Goal: Information Seeking & Learning: Learn about a topic

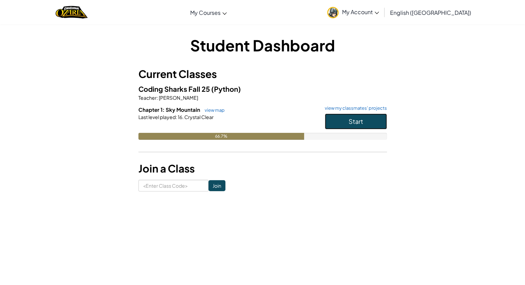
click at [334, 129] on button "Start" at bounding box center [356, 122] width 62 height 16
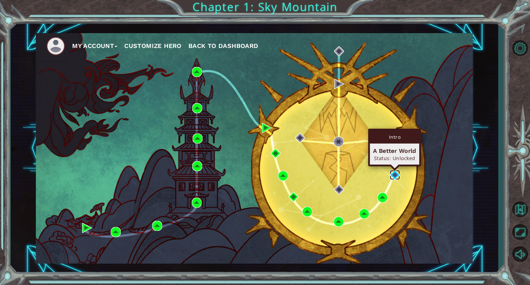
click at [394, 176] on img at bounding box center [395, 175] width 10 height 10
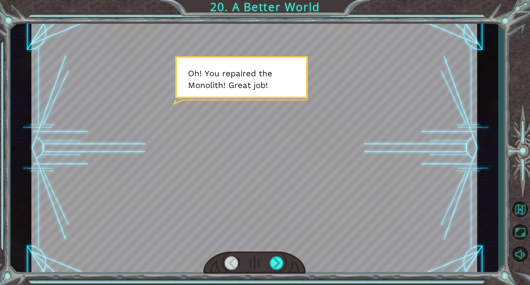
click at [240, 260] on div at bounding box center [254, 263] width 102 height 22
click at [261, 210] on div at bounding box center [254, 148] width 446 height 251
click at [277, 261] on div at bounding box center [277, 262] width 14 height 13
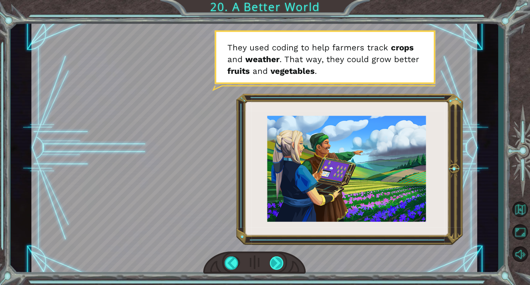
click at [277, 261] on div at bounding box center [277, 262] width 14 height 13
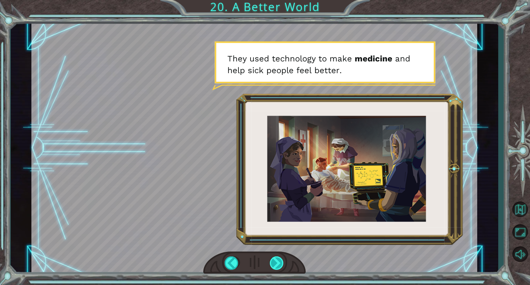
click at [275, 258] on div at bounding box center [277, 262] width 14 height 13
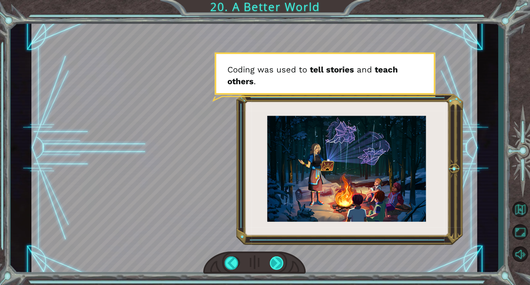
click at [275, 258] on div at bounding box center [277, 262] width 14 height 13
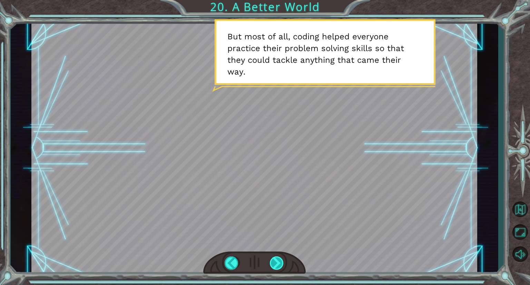
click at [274, 259] on div at bounding box center [277, 262] width 14 height 13
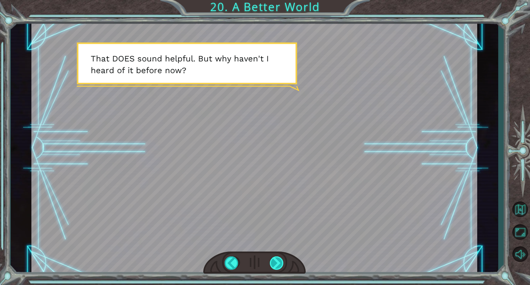
click at [274, 259] on div at bounding box center [277, 262] width 14 height 13
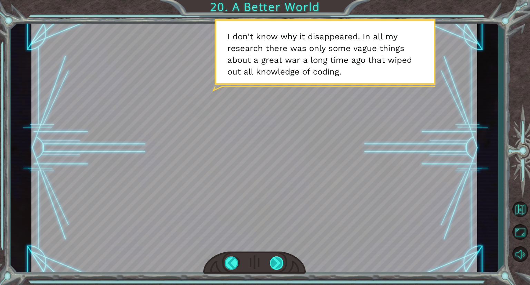
click at [275, 259] on div at bounding box center [277, 262] width 14 height 13
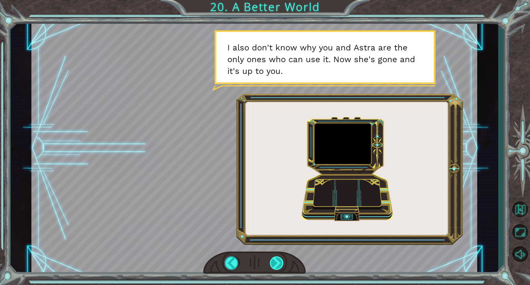
click at [276, 258] on div at bounding box center [277, 262] width 14 height 13
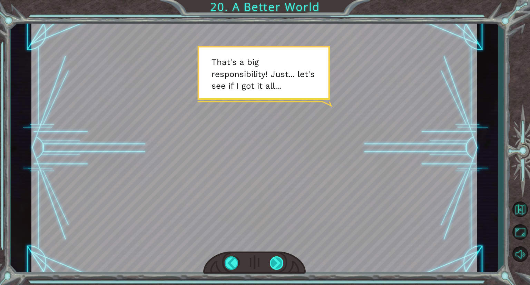
click at [274, 260] on div at bounding box center [277, 262] width 14 height 13
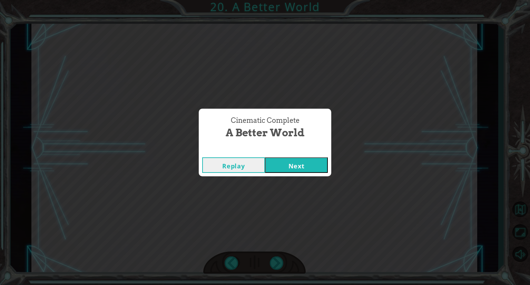
click at [312, 166] on button "Next" at bounding box center [296, 165] width 63 height 16
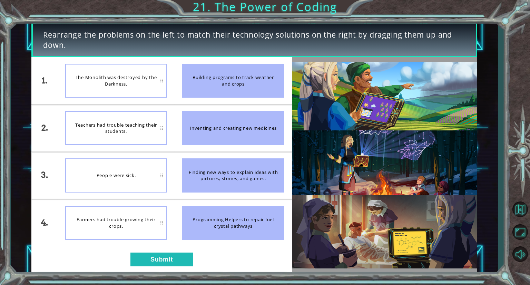
drag, startPoint x: 236, startPoint y: 134, endPoint x: 145, endPoint y: 173, distance: 99.2
click at [145, 173] on div "1. 2. 3. 4. The Monolith was destroyed by the Darkness. Teachers had trouble te…" at bounding box center [161, 151] width 260 height 189
click at [145, 173] on div "People were sick." at bounding box center [116, 175] width 102 height 34
click at [222, 122] on div "Inventing and creating new medicines" at bounding box center [233, 128] width 102 height 34
drag, startPoint x: 227, startPoint y: 128, endPoint x: 132, endPoint y: 177, distance: 106.8
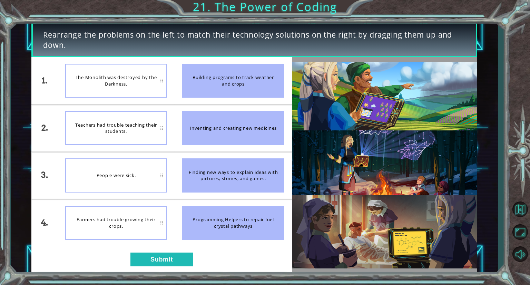
click at [132, 177] on div "1. 2. 3. 4. The Monolith was destroyed by the Darkness. Teachers had trouble te…" at bounding box center [161, 151] width 260 height 189
click at [176, 197] on li "Finding new ways to explain ideas with pictures, stories, and games." at bounding box center [233, 175] width 117 height 47
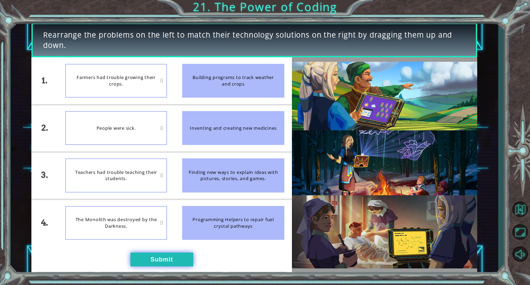
click at [181, 259] on button "Submit" at bounding box center [161, 260] width 63 height 14
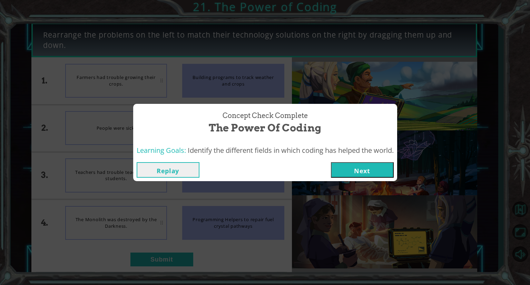
click at [353, 170] on button "Next" at bounding box center [362, 170] width 63 height 16
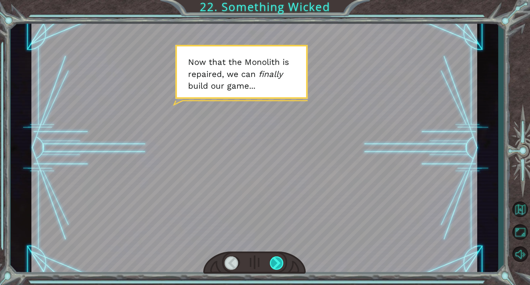
click at [280, 258] on div at bounding box center [277, 262] width 14 height 13
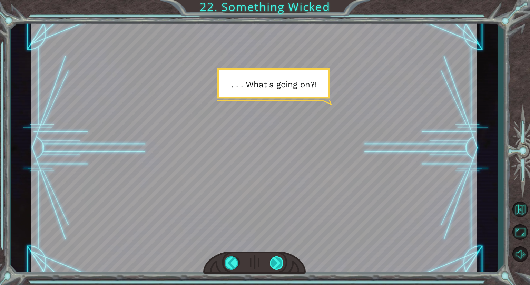
click at [280, 259] on div at bounding box center [277, 262] width 14 height 13
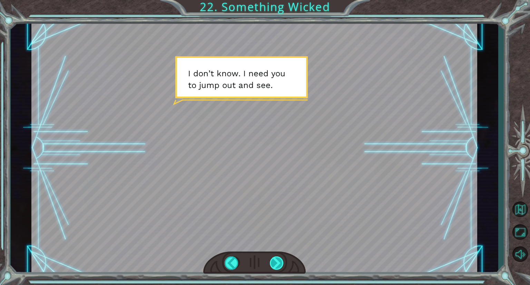
click at [280, 261] on div at bounding box center [277, 262] width 14 height 13
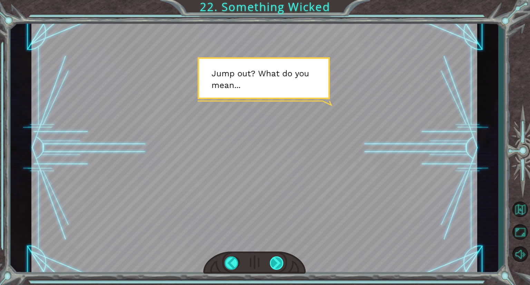
click at [281, 263] on div at bounding box center [277, 262] width 14 height 13
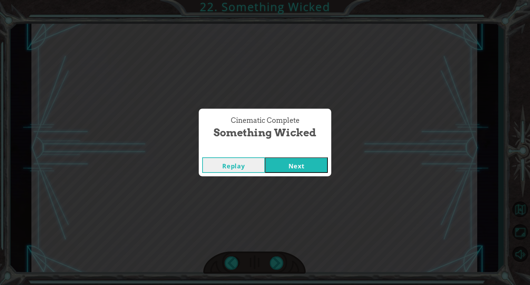
click at [284, 169] on button "Next" at bounding box center [296, 165] width 63 height 16
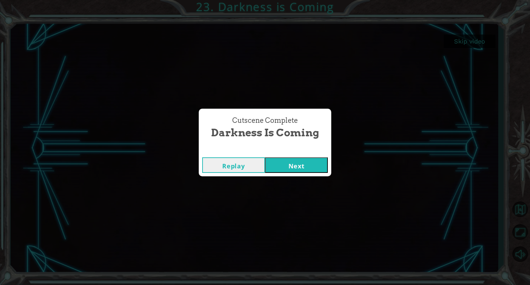
click at [294, 163] on button "Next" at bounding box center [296, 165] width 63 height 16
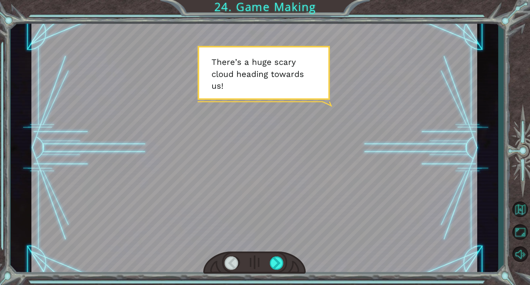
click at [294, 163] on div at bounding box center [254, 148] width 446 height 251
click at [287, 263] on div at bounding box center [254, 263] width 102 height 22
click at [281, 260] on div at bounding box center [277, 262] width 14 height 13
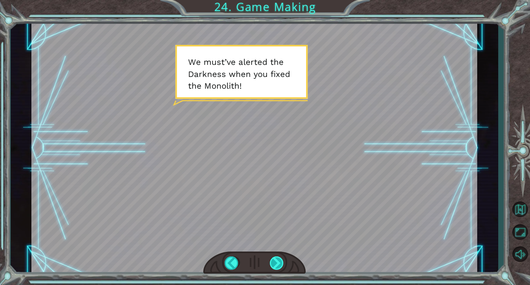
click at [281, 260] on div at bounding box center [277, 262] width 14 height 13
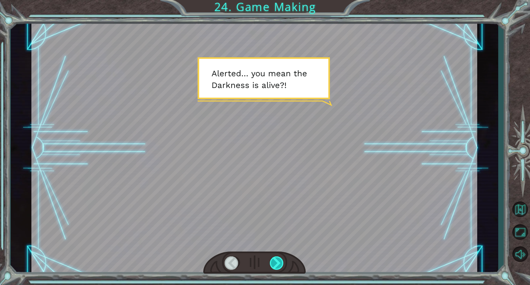
click at [281, 260] on div at bounding box center [277, 262] width 14 height 13
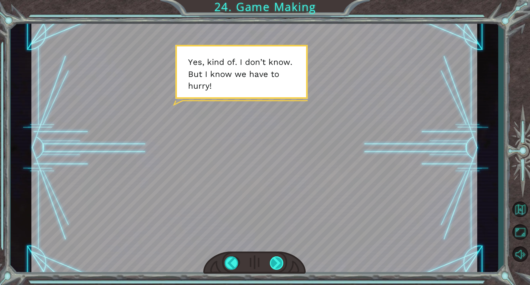
click at [281, 260] on div at bounding box center [277, 262] width 14 height 13
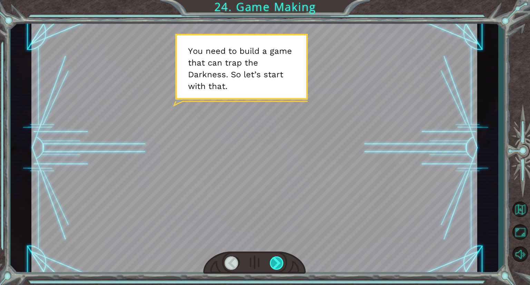
click at [281, 260] on div at bounding box center [277, 262] width 14 height 13
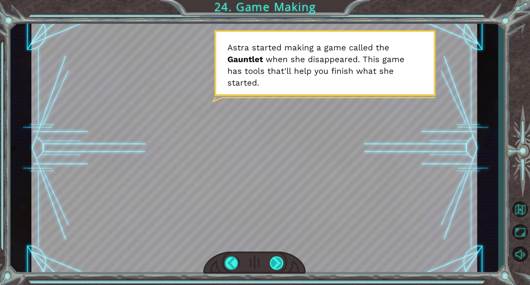
click at [281, 260] on div at bounding box center [277, 262] width 14 height 13
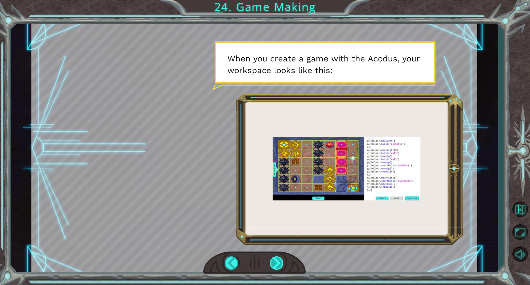
click at [282, 257] on div at bounding box center [277, 262] width 14 height 13
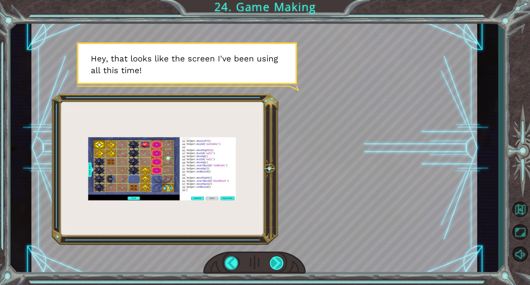
click at [280, 261] on div at bounding box center [277, 262] width 14 height 13
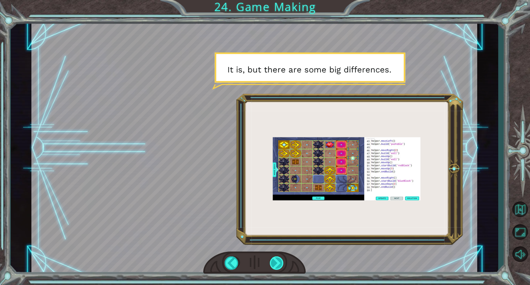
click at [279, 261] on div at bounding box center [277, 262] width 14 height 13
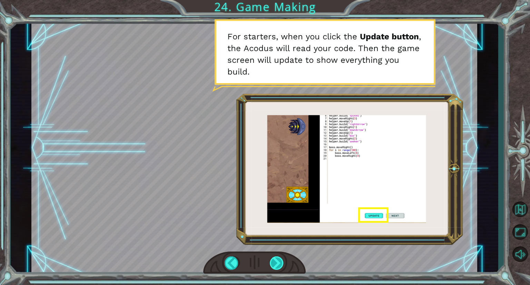
click at [280, 260] on div at bounding box center [277, 262] width 14 height 13
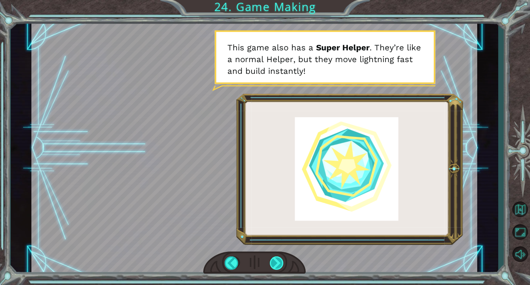
click at [283, 264] on div at bounding box center [277, 262] width 14 height 13
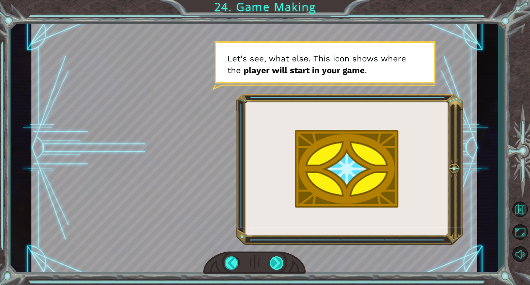
click at [283, 264] on div at bounding box center [277, 262] width 14 height 13
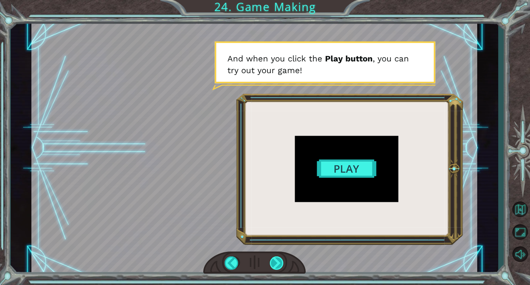
click at [283, 264] on div at bounding box center [277, 262] width 14 height 13
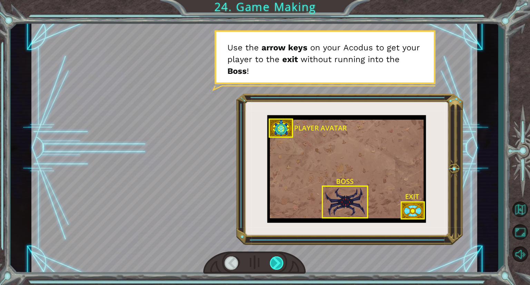
click at [275, 266] on div at bounding box center [277, 262] width 14 height 13
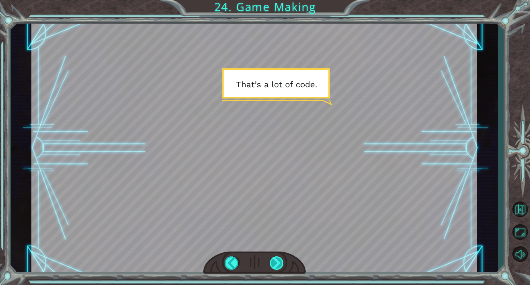
click at [273, 268] on div at bounding box center [277, 262] width 14 height 13
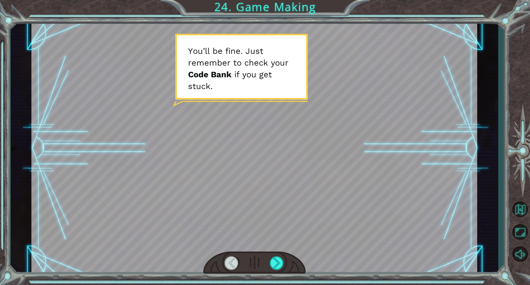
click at [273, 271] on div at bounding box center [254, 263] width 102 height 22
click at [276, 267] on div at bounding box center [277, 262] width 14 height 13
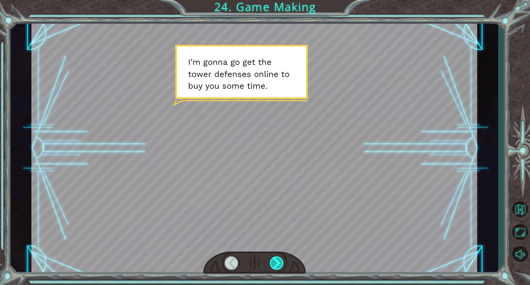
click at [276, 266] on div at bounding box center [277, 262] width 14 height 13
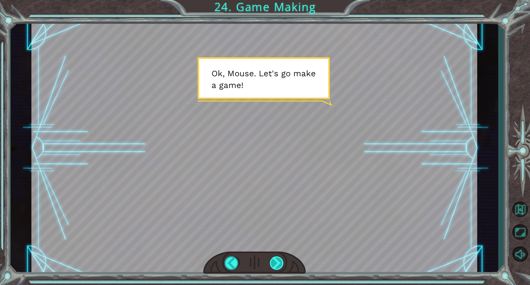
click at [275, 266] on div at bounding box center [277, 262] width 14 height 13
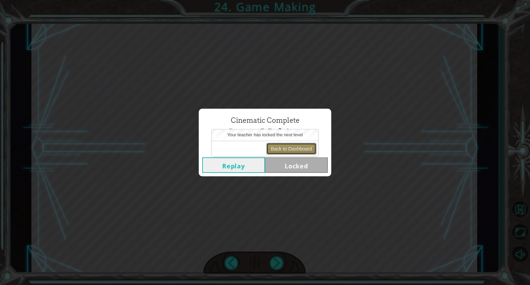
click at [298, 149] on button "Back to Dashboard" at bounding box center [291, 149] width 50 height 12
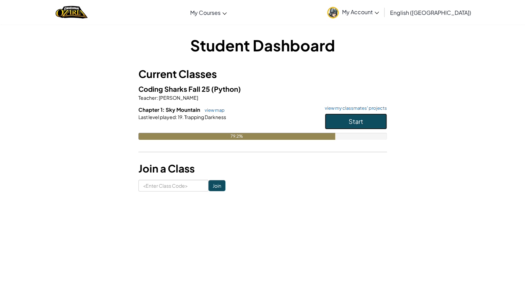
click at [338, 115] on button "Start" at bounding box center [356, 122] width 62 height 16
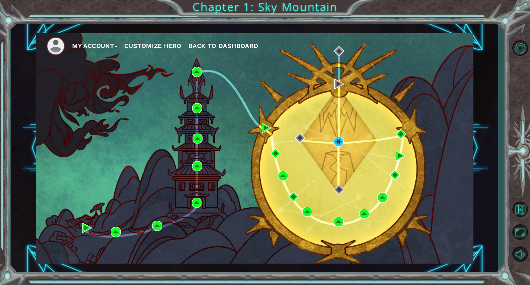
click at [338, 147] on div "My Account Customize Hero Back to Dashboard" at bounding box center [254, 148] width 437 height 231
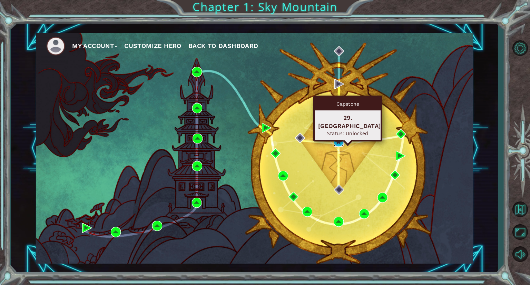
click at [341, 137] on img at bounding box center [339, 142] width 10 height 10
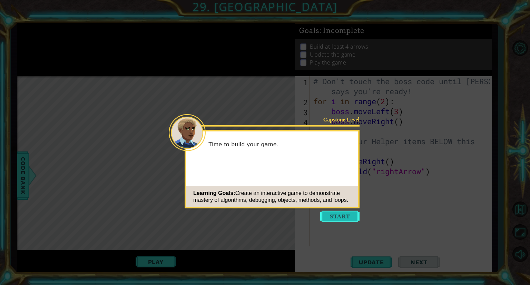
click at [341, 212] on button "Start" at bounding box center [339, 216] width 39 height 11
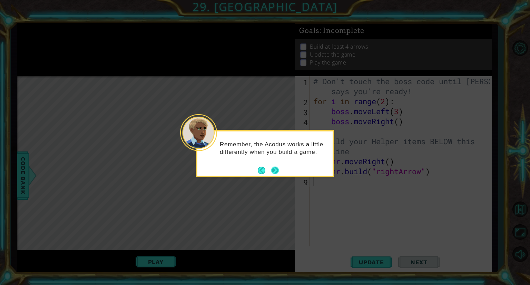
click at [275, 169] on button "Next" at bounding box center [275, 170] width 8 height 8
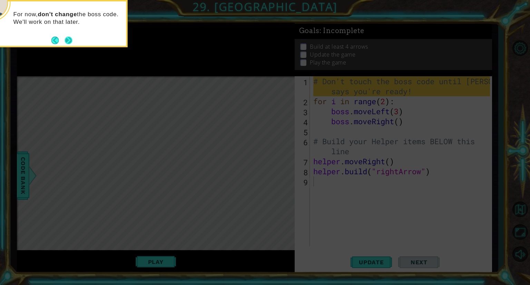
click at [68, 39] on button "Next" at bounding box center [69, 40] width 8 height 8
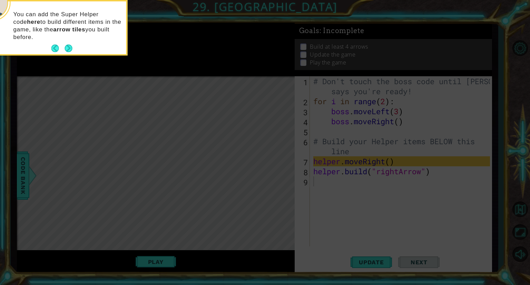
click at [70, 41] on p "You can add the Super Helper code here to build different items in the game, li…" at bounding box center [67, 26] width 108 height 30
click at [74, 51] on div "You can add the Super Helper code here to build different items in the game, li…" at bounding box center [58, 29] width 135 height 50
click at [65, 50] on button "Next" at bounding box center [69, 49] width 8 height 8
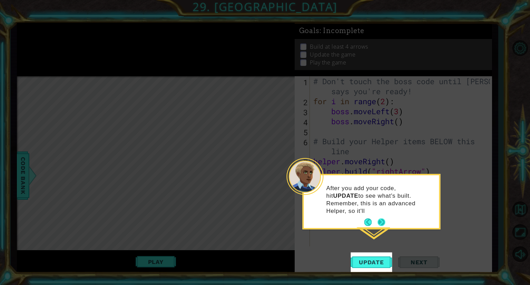
click at [383, 218] on button "Next" at bounding box center [381, 222] width 9 height 9
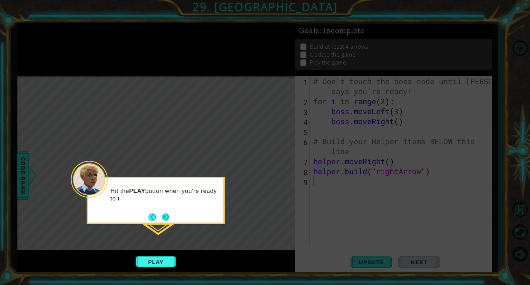
click at [166, 216] on button "Next" at bounding box center [166, 217] width 8 height 8
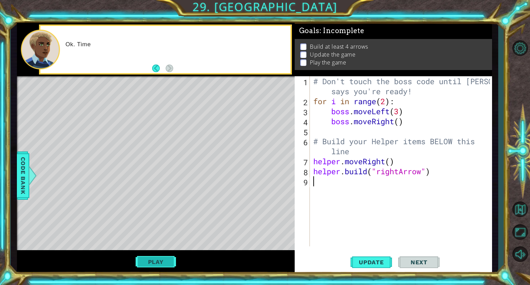
click at [161, 261] on button "Play" at bounding box center [156, 261] width 40 height 13
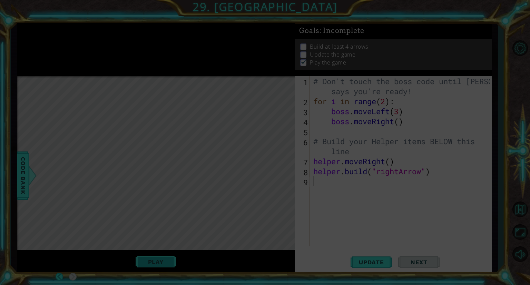
scroll to position [1, 0]
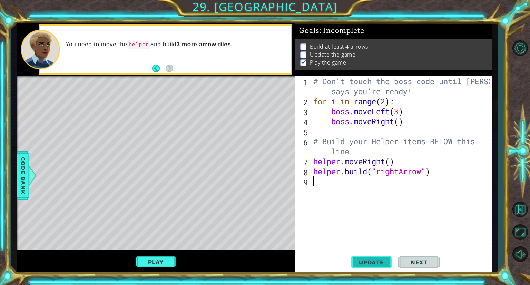
click at [382, 263] on span "Update" at bounding box center [371, 262] width 39 height 7
click at [315, 158] on div "# Don't touch the boss code until [PERSON_NAME] says you're ready! for i in ran…" at bounding box center [403, 176] width 182 height 200
click at [314, 158] on div "# Don't touch the boss code until [PERSON_NAME] says you're ready! for i in ran…" at bounding box center [403, 176] width 182 height 200
click at [314, 155] on div "# Don't touch the boss code until [PERSON_NAME] says you're ready! for i in ran…" at bounding box center [403, 176] width 182 height 200
click at [312, 159] on div "# Don't touch the boss code until [PERSON_NAME] says you're ready! for i in ran…" at bounding box center [401, 161] width 178 height 170
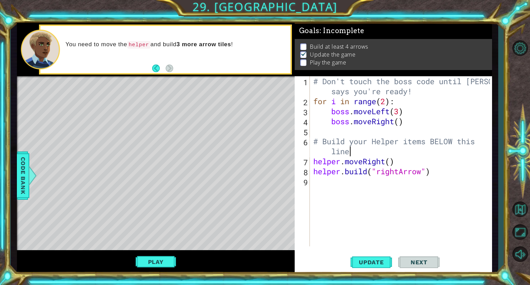
click at [360, 150] on div "# Don't touch the boss code until [PERSON_NAME] says you're ready! for i in ran…" at bounding box center [403, 176] width 182 height 200
type textarea "# Build your Helper items BELOW this line"
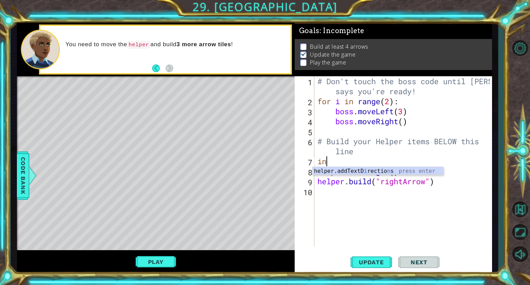
type textarea "i"
type textarea "f"
type textarea "# Build your Helper items BELOW this line"
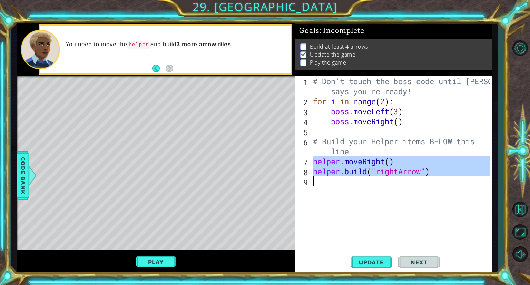
drag, startPoint x: 314, startPoint y: 160, endPoint x: 417, endPoint y: 180, distance: 105.2
click at [417, 180] on div "# Don't touch the boss code until [PERSON_NAME] says you're ready! for i in ran…" at bounding box center [403, 176] width 182 height 200
type textarea "[DOMAIN_NAME]("rightArrow")"
click at [341, 188] on div "# Don't touch the boss code until [PERSON_NAME] says you're ready! for i in ran…" at bounding box center [401, 161] width 178 height 170
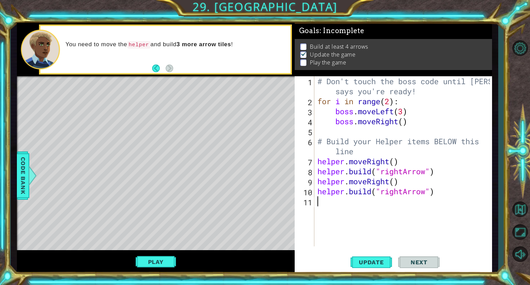
paste textarea "[DOMAIN_NAME]("rightArrow")"
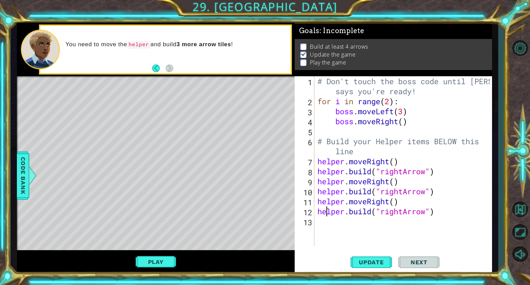
click at [326, 207] on div "# Don't touch the boss code until [PERSON_NAME] says you're ready! for i in ran…" at bounding box center [404, 176] width 177 height 200
paste textarea "Code Area"
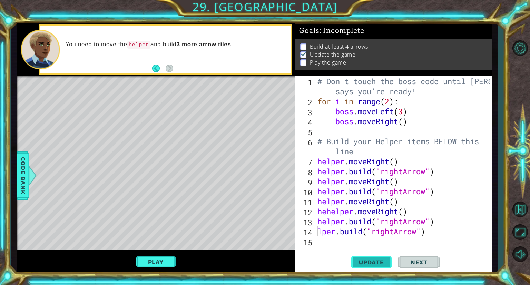
click at [378, 258] on button "Update" at bounding box center [371, 263] width 41 height 20
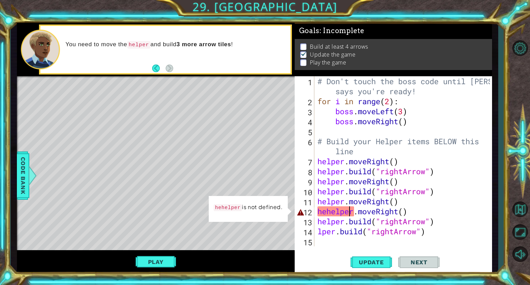
click at [350, 215] on div "# Don't touch the boss code until [PERSON_NAME] says you're ready! for i in ran…" at bounding box center [404, 176] width 177 height 200
click at [335, 215] on div "# Don't touch the boss code until [PERSON_NAME] says you're ready! for i in ran…" at bounding box center [404, 176] width 177 height 200
click at [327, 214] on div "# Don't touch the boss code until [PERSON_NAME] says you're ready! for i in ran…" at bounding box center [404, 176] width 177 height 200
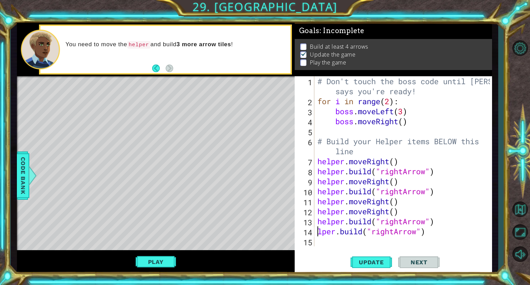
click at [319, 231] on div "# Don't touch the boss code until [PERSON_NAME] says you're ready! for i in ran…" at bounding box center [404, 176] width 177 height 200
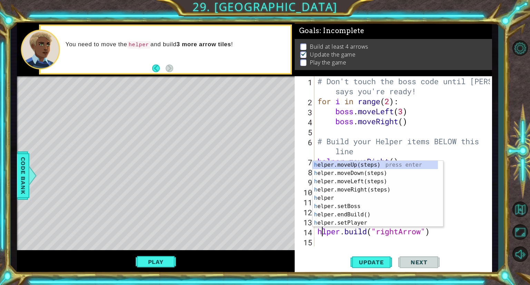
scroll to position [0, 0]
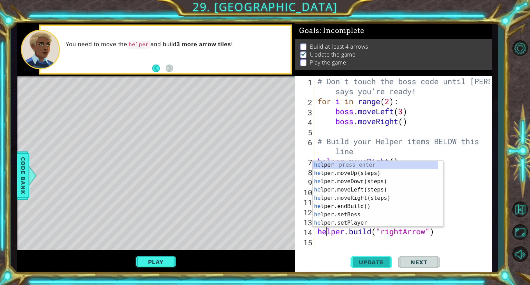
type textarea "[DOMAIN_NAME]("rightArrow")"
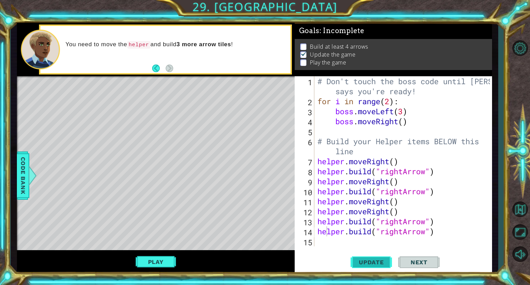
click at [373, 258] on button "Update" at bounding box center [371, 263] width 41 height 20
click at [143, 258] on button "Play" at bounding box center [156, 261] width 40 height 13
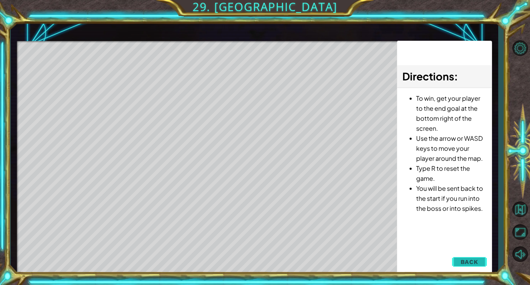
click at [476, 263] on span "Back" at bounding box center [470, 261] width 18 height 7
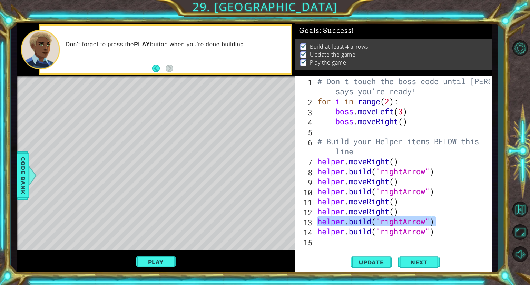
drag, startPoint x: 316, startPoint y: 221, endPoint x: 440, endPoint y: 217, distance: 123.9
click at [440, 217] on div "# Don't touch the boss code until [PERSON_NAME] says you're ready! for i in ran…" at bounding box center [404, 176] width 177 height 200
click at [397, 203] on div "# Don't touch the boss code until [PERSON_NAME] says you're ready! for i in ran…" at bounding box center [404, 176] width 177 height 200
type textarea "helper.moveRight()"
click at [399, 203] on div "# Don't touch the boss code until [PERSON_NAME] says you're ready! for i in ran…" at bounding box center [404, 176] width 177 height 200
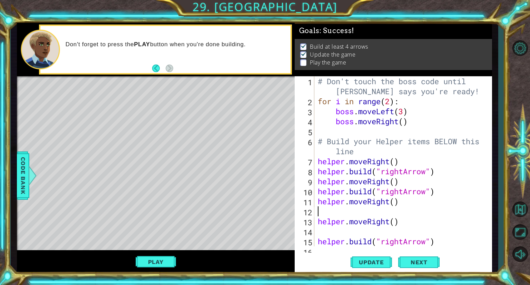
paste textarea "[DOMAIN_NAME]("rightArrow")"
type textarea "[DOMAIN_NAME]("rightArrow")"
click at [375, 236] on div "# Don't touch the boss code until [PERSON_NAME] says you're ready! for i in ran…" at bounding box center [402, 176] width 172 height 200
type textarea "helper.moveRight()"
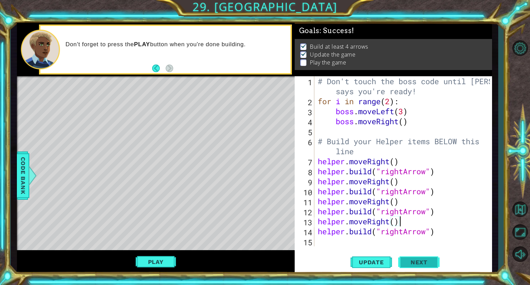
click at [414, 258] on button "Next" at bounding box center [418, 263] width 41 height 20
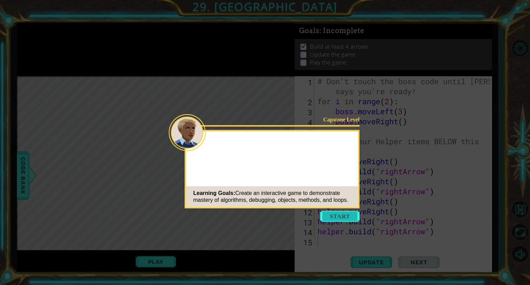
click at [346, 218] on button "Start" at bounding box center [339, 216] width 39 height 11
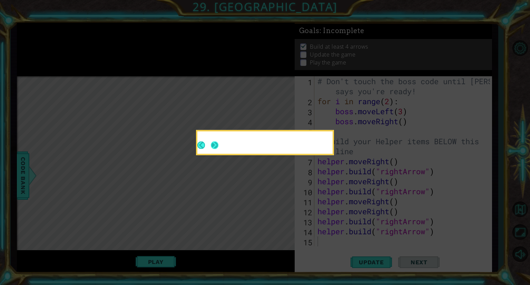
click at [214, 148] on button "Next" at bounding box center [215, 145] width 8 height 8
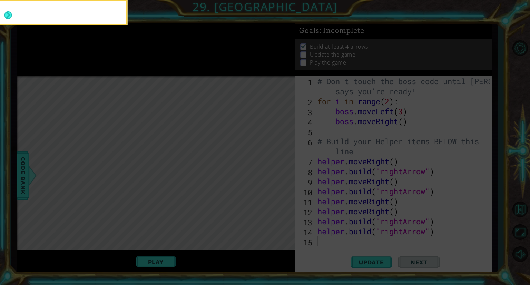
click at [219, 139] on icon at bounding box center [265, 43] width 530 height 484
click at [14, 9] on div at bounding box center [58, 14] width 135 height 20
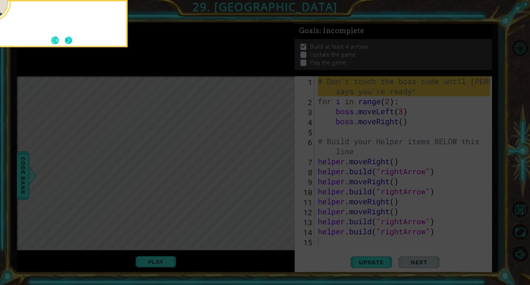
click at [69, 42] on button "Next" at bounding box center [69, 41] width 8 height 8
click at [68, 39] on icon at bounding box center [265, 43] width 530 height 484
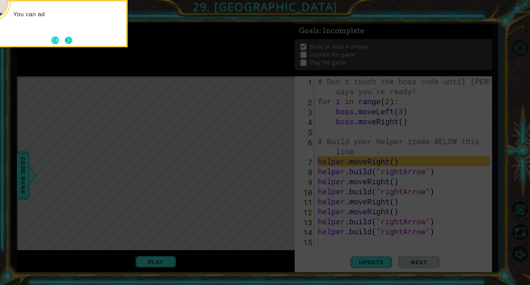
click at [68, 40] on button "Next" at bounding box center [69, 41] width 8 height 8
click at [68, 40] on icon at bounding box center [265, 43] width 530 height 484
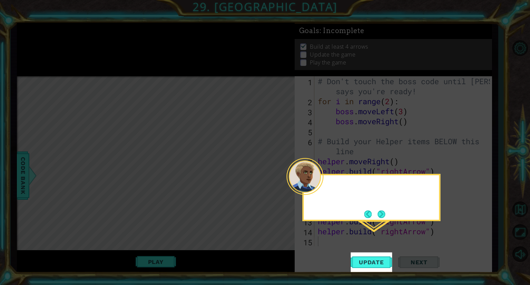
click at [68, 40] on icon at bounding box center [265, 142] width 530 height 285
click at [385, 210] on button "Next" at bounding box center [382, 214] width 8 height 8
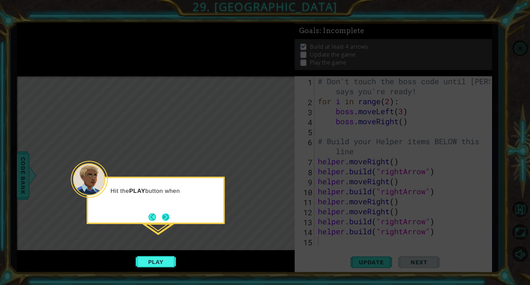
click at [166, 218] on button "Next" at bounding box center [166, 217] width 8 height 8
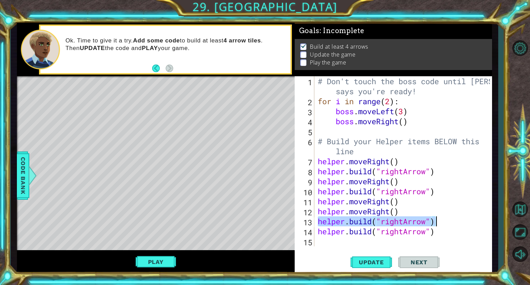
drag, startPoint x: 318, startPoint y: 222, endPoint x: 463, endPoint y: 219, distance: 145.6
click at [463, 219] on div "# Don't touch the boss code until [PERSON_NAME] says you're ready! for i in ran…" at bounding box center [404, 176] width 177 height 200
type textarea "[DOMAIN_NAME]("rightArrow")"
click at [406, 199] on div "# Don't touch the boss code until [PERSON_NAME] says you're ready! for i in ran…" at bounding box center [404, 176] width 177 height 200
type textarea "helper.moveRight()"
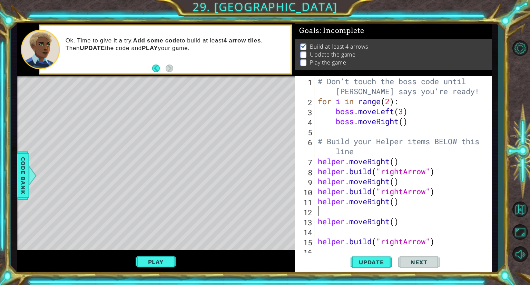
paste textarea "[DOMAIN_NAME]("rightArrow")"
type textarea "[DOMAIN_NAME]("rightArrow")"
click at [418, 236] on div "# Don't touch the boss code until [PERSON_NAME] says you're ready! for i in ran…" at bounding box center [402, 176] width 172 height 200
type textarea "helper.moveRight()"
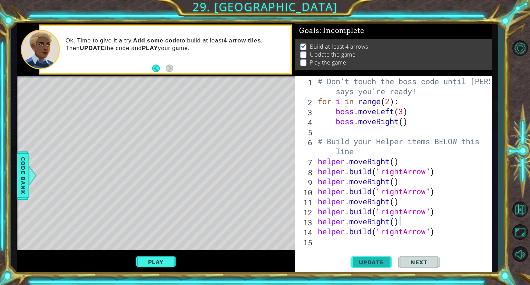
click at [374, 263] on span "Update" at bounding box center [371, 262] width 39 height 7
click at [156, 264] on button "Play" at bounding box center [156, 261] width 40 height 13
click at [420, 266] on button "Next" at bounding box center [418, 263] width 41 height 20
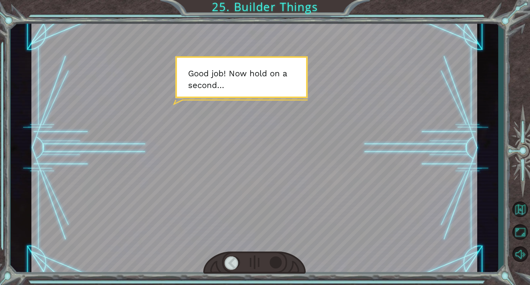
click at [274, 258] on div at bounding box center [277, 262] width 14 height 13
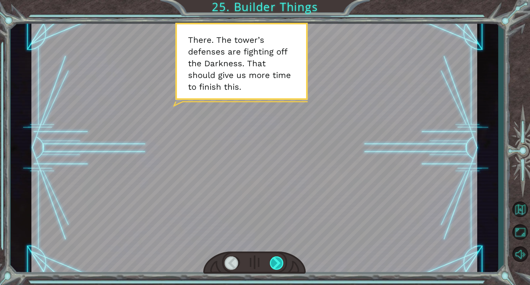
click at [274, 258] on div at bounding box center [277, 262] width 14 height 13
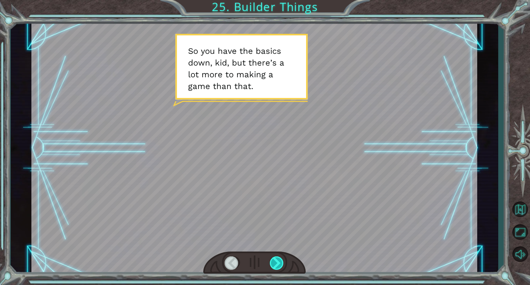
click at [277, 264] on div at bounding box center [277, 262] width 14 height 13
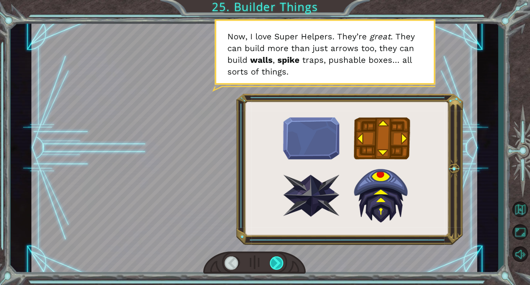
click at [277, 264] on div at bounding box center [277, 262] width 14 height 13
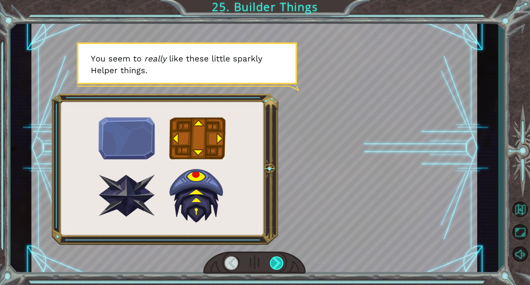
click at [277, 264] on div at bounding box center [277, 262] width 14 height 13
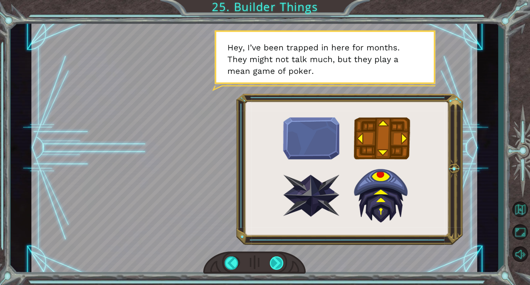
click at [277, 264] on div at bounding box center [277, 262] width 14 height 13
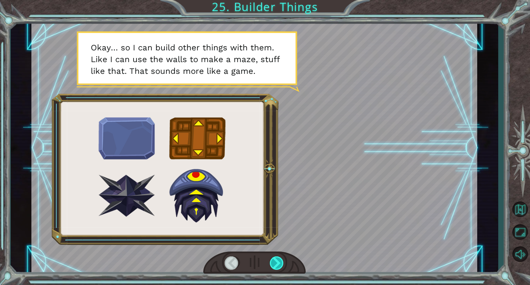
click at [277, 264] on div at bounding box center [277, 262] width 14 height 13
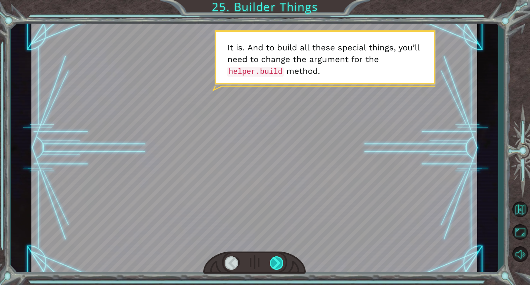
click at [277, 264] on div at bounding box center [277, 262] width 14 height 13
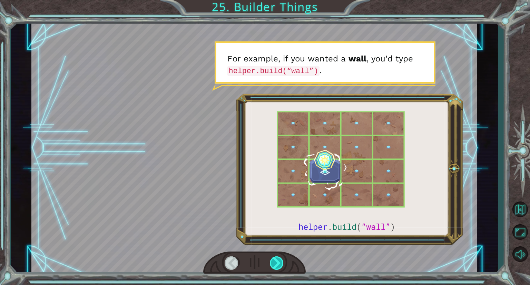
click at [277, 264] on div at bounding box center [277, 262] width 14 height 13
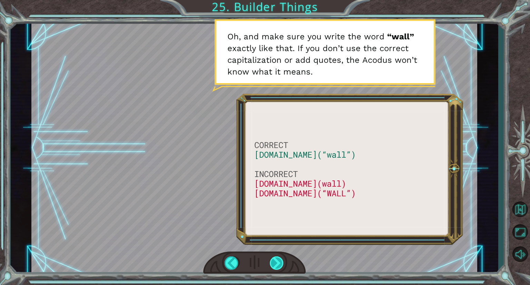
click at [281, 266] on div at bounding box center [277, 262] width 14 height 13
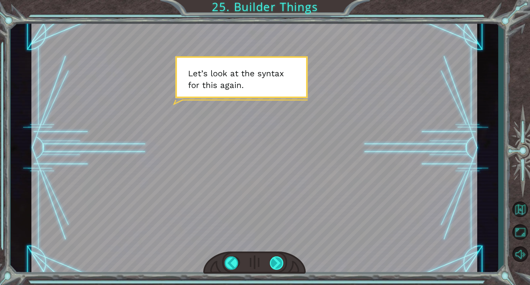
click at [280, 266] on div at bounding box center [277, 262] width 14 height 13
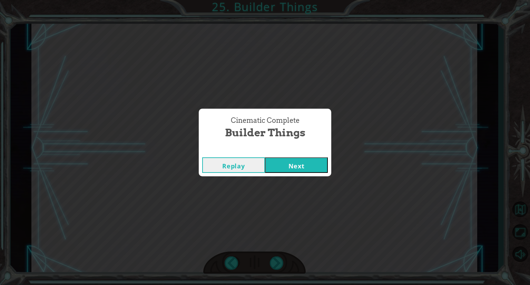
click at [312, 165] on button "Next" at bounding box center [296, 165] width 63 height 16
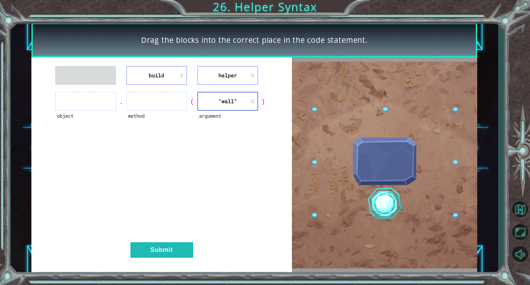
drag, startPoint x: 235, startPoint y: 64, endPoint x: 184, endPoint y: 84, distance: 54.0
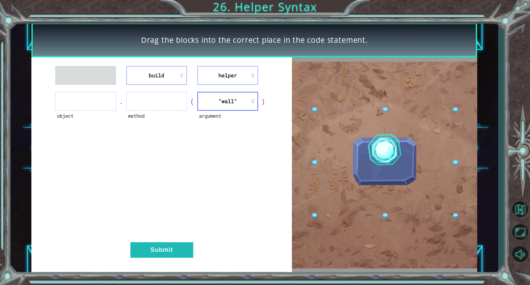
click at [184, 84] on div "build helper object . method ( argument "wall" ) Submit" at bounding box center [161, 164] width 260 height 215
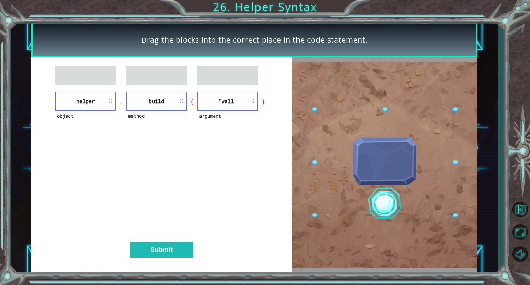
click at [167, 238] on div "object helper . method build ( argument "wall" ) Submit" at bounding box center [161, 164] width 260 height 215
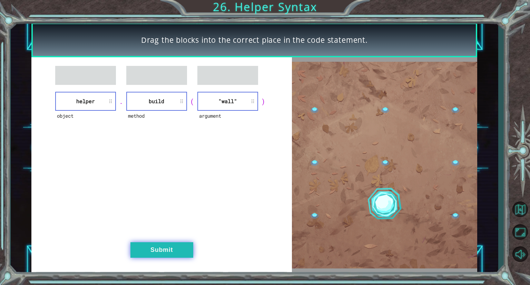
click at [171, 248] on button "Submit" at bounding box center [161, 250] width 63 height 16
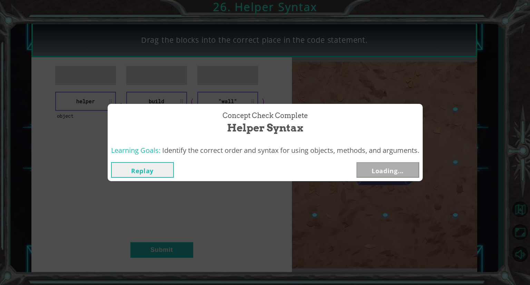
click at [170, 256] on div "Concept Check Complete Helper Syntax Learning Goals: Identify the correct order…" at bounding box center [265, 142] width 530 height 285
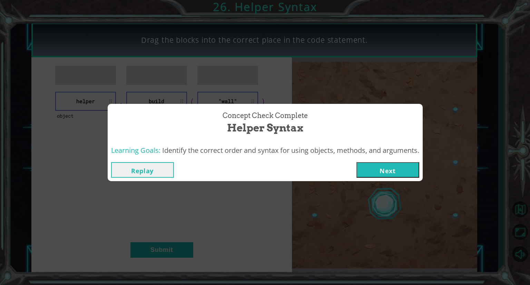
click at [369, 160] on div "Replay Next" at bounding box center [265, 170] width 315 height 22
click at [374, 170] on button "Next" at bounding box center [387, 170] width 63 height 16
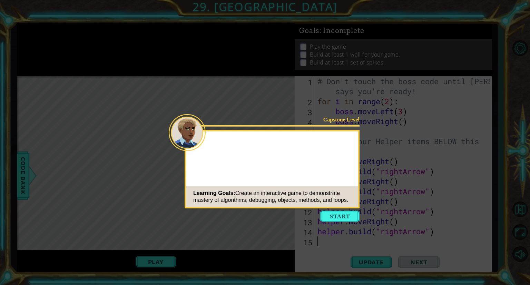
click at [344, 215] on button "Start" at bounding box center [339, 216] width 39 height 11
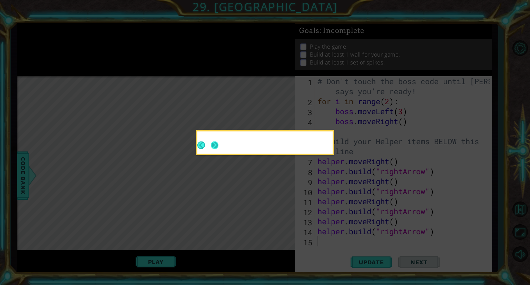
click at [213, 147] on button "Next" at bounding box center [215, 145] width 8 height 8
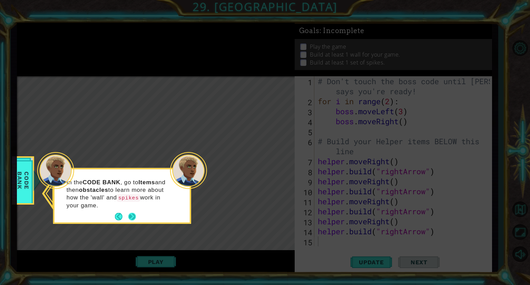
click at [130, 216] on button "Next" at bounding box center [132, 217] width 8 height 8
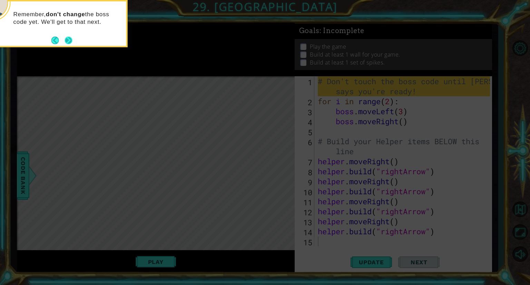
click at [68, 38] on button "Next" at bounding box center [69, 41] width 8 height 8
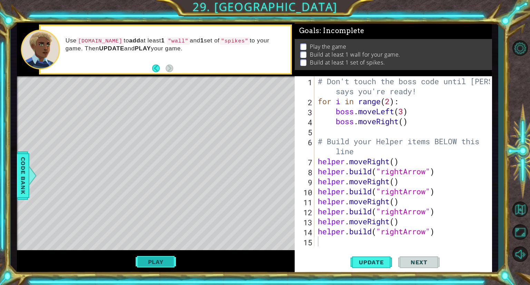
click at [158, 262] on button "Play" at bounding box center [156, 261] width 40 height 13
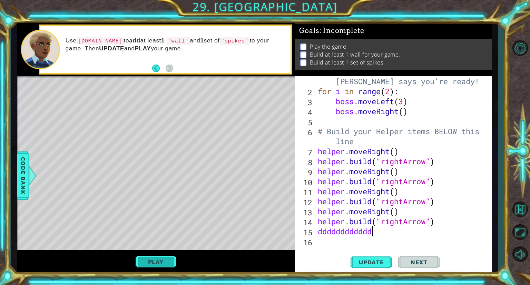
scroll to position [0, 2]
click at [177, 179] on div "Level Map" at bounding box center [176, 177] width 319 height 203
click at [164, 263] on button "Play" at bounding box center [156, 261] width 40 height 13
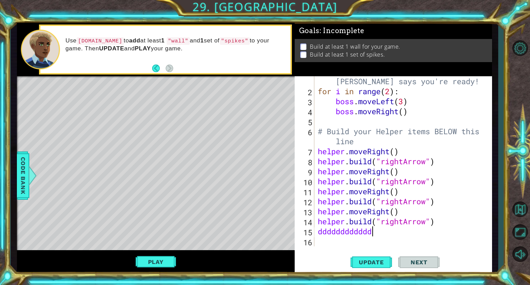
click at [378, 231] on div "# Don't touch the boss code until [PERSON_NAME] says you're ready! for i in ran…" at bounding box center [402, 166] width 172 height 200
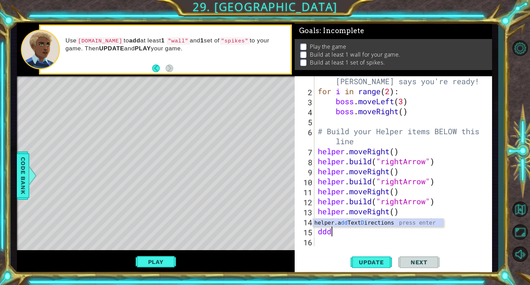
scroll to position [0, 0]
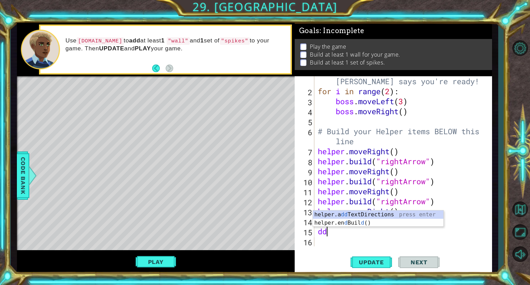
type textarea "d"
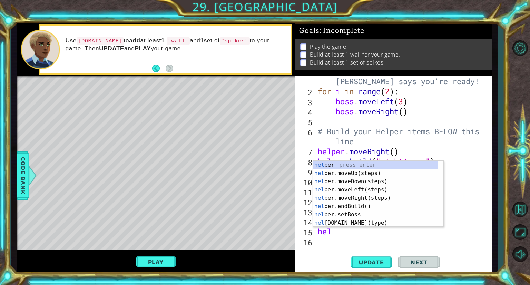
type textarea "help"
click at [366, 180] on div "help er press enter help er.moveUp(steps) press enter help er.moveDown(steps) p…" at bounding box center [375, 202] width 125 height 83
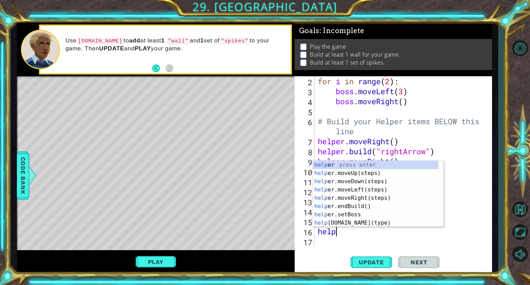
scroll to position [0, 1]
click at [355, 225] on div "helper press enter helper .moveUp(steps) press enter helper .moveDown(steps) pr…" at bounding box center [375, 202] width 125 height 83
type textarea "[DOMAIN_NAME]("wall")"
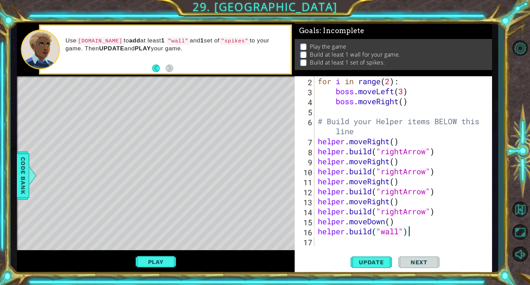
click at [417, 229] on div "for i in range ( 2 ) : boss . moveLeft ( 3 ) boss . moveRight ( ) # Build your …" at bounding box center [402, 171] width 172 height 190
click at [317, 241] on div "for i in range ( 2 ) : boss . moveLeft ( 3 ) boss . moveRight ( ) # Build your …" at bounding box center [402, 171] width 172 height 190
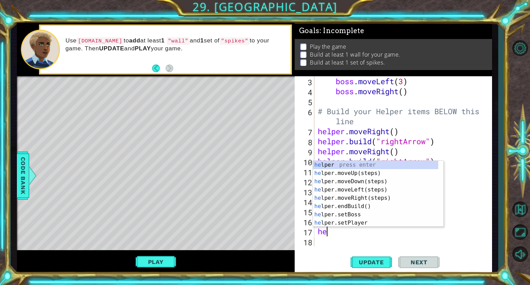
scroll to position [0, 0]
type textarea "helper"
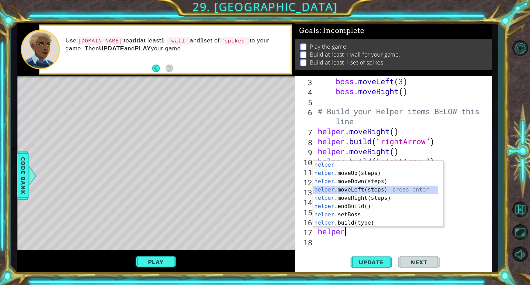
click at [357, 188] on div "helper press enter helper .moveUp(steps) press enter helper .moveDown(steps) pr…" at bounding box center [375, 202] width 125 height 83
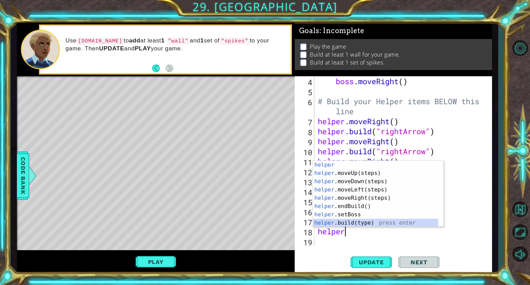
click at [357, 222] on div "helper press enter helper .moveUp(steps) press enter helper .moveDown(steps) pr…" at bounding box center [375, 202] width 125 height 83
type textarea "[DOMAIN_NAME]("wall")"
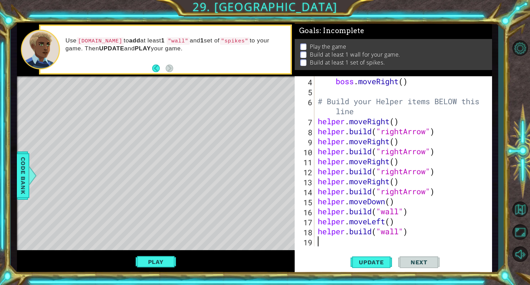
click at [404, 236] on div "boss . moveRight ( ) # Build your Helper items BELOW this line helper . moveRig…" at bounding box center [402, 171] width 172 height 190
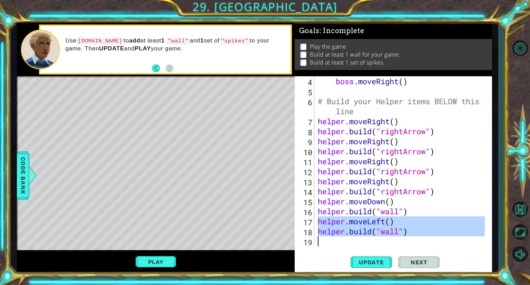
drag, startPoint x: 317, startPoint y: 222, endPoint x: 424, endPoint y: 236, distance: 107.6
click at [424, 236] on div "boss . moveRight ( ) # Build your Helper items BELOW this line helper . moveRig…" at bounding box center [402, 171] width 172 height 190
type textarea "c"
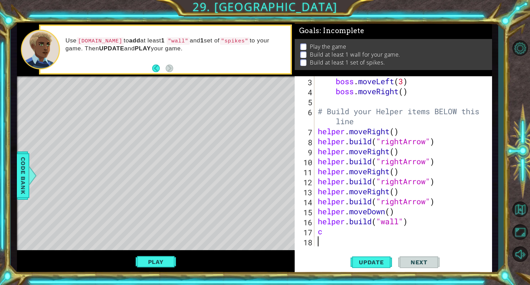
click at [345, 240] on div "boss . moveLeft ( 3 ) boss . moveRight ( ) # Build your Helper items BELOW this…" at bounding box center [402, 171] width 172 height 190
click at [343, 233] on div "boss . moveLeft ( 3 ) boss . moveRight ( ) # Build your Helper items BELOW this…" at bounding box center [402, 171] width 172 height 190
type textarea "c"
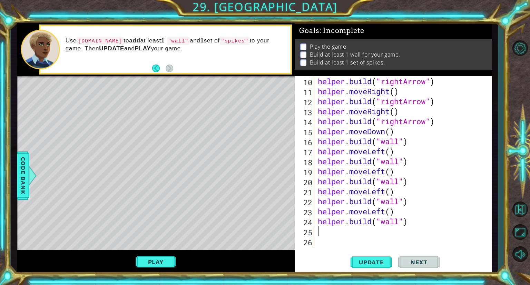
scroll to position [110, 0]
click at [374, 265] on span "Update" at bounding box center [371, 262] width 39 height 7
click at [156, 257] on button "Play" at bounding box center [156, 261] width 40 height 13
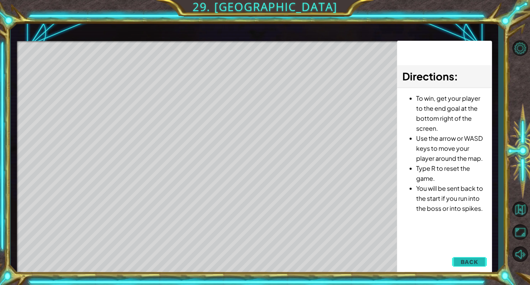
click at [464, 260] on span "Back" at bounding box center [470, 261] width 18 height 7
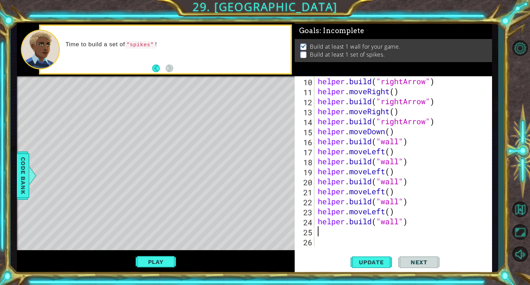
scroll to position [110, 0]
type textarea "h"
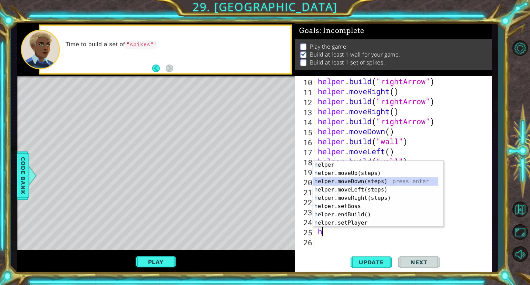
click at [359, 182] on div "h elper press enter h elper.moveUp(steps) press enter h elper.moveDown(steps) p…" at bounding box center [378, 202] width 130 height 83
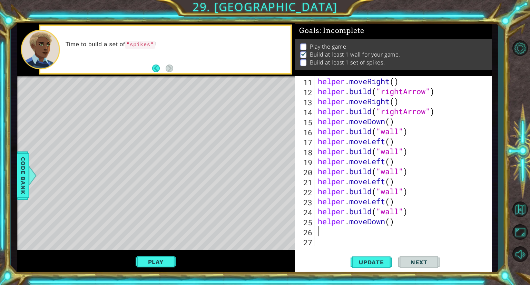
click at [390, 225] on div "helper . moveRight ( ) helper . build ( "rightArrow" ) helper . moveRight ( ) h…" at bounding box center [402, 171] width 172 height 190
type textarea "helper.moveDown(2)"
click at [355, 241] on div "helper . moveRight ( ) helper . build ( "rightArrow" ) helper . moveRight ( ) h…" at bounding box center [402, 171] width 172 height 190
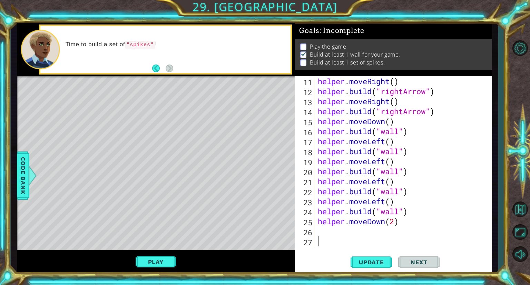
click at [346, 234] on div "helper . moveRight ( ) helper . build ( "rightArrow" ) helper . moveRight ( ) h…" at bounding box center [402, 171] width 172 height 190
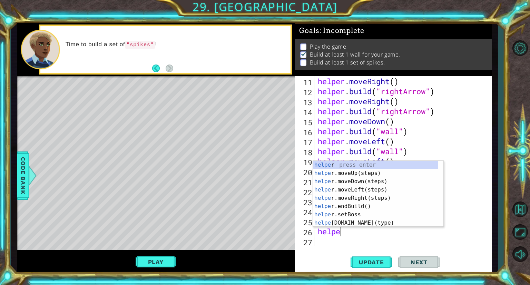
scroll to position [0, 1]
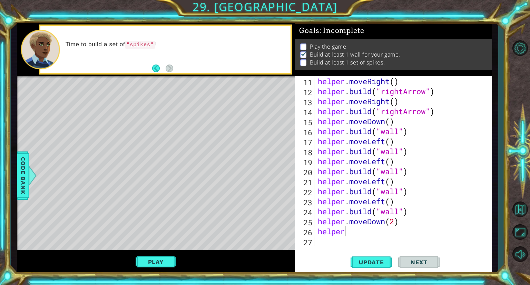
click at [346, 226] on body "1 ההההההההההההההההההההההההההההההההההההההההההההההההההההההההההההההההההההההההההההה…" at bounding box center [265, 142] width 530 height 285
click at [346, 231] on div "helper . moveRight ( ) helper . build ( "rightArrow" ) helper . moveRight ( ) h…" at bounding box center [402, 171] width 172 height 190
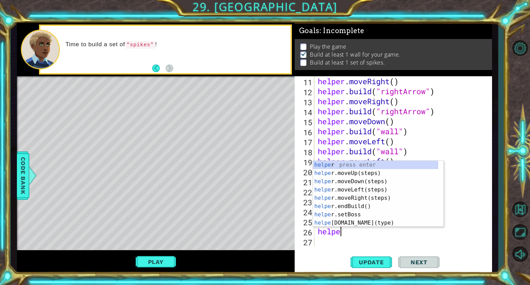
scroll to position [0, 0]
click at [348, 222] on div "help er press enter help er.moveUp(steps) press enter help er.moveDown(steps) p…" at bounding box center [375, 202] width 125 height 83
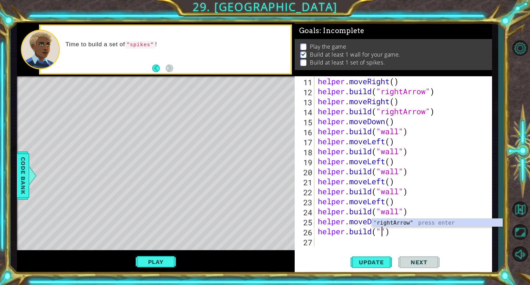
scroll to position [0, 3]
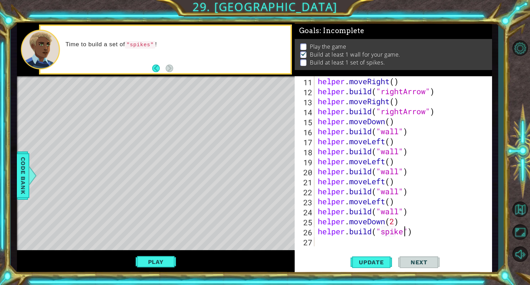
type textarea "[DOMAIN_NAME]("spikes")"
click at [327, 239] on div "helper . moveRight ( ) helper . build ( "rightArrow" ) helper . moveRight ( ) h…" at bounding box center [402, 171] width 172 height 190
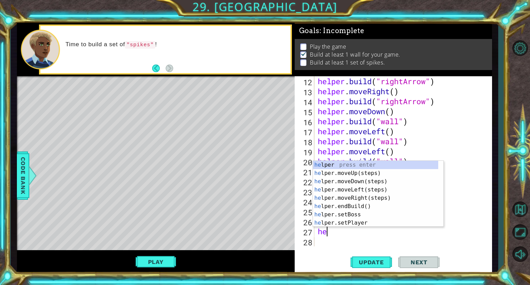
scroll to position [0, 0]
type textarea "helper"
click at [352, 197] on div "helper press enter helper .moveUp(steps) press enter helper .moveDown(steps) pr…" at bounding box center [375, 202] width 125 height 83
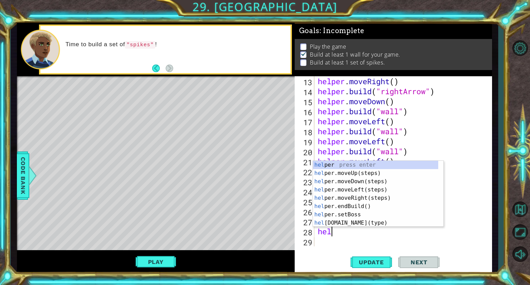
scroll to position [0, 0]
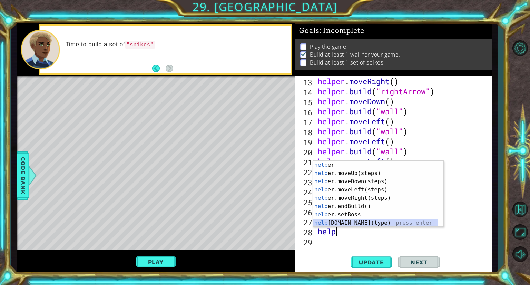
click at [360, 223] on div "help er press enter help er.moveUp(steps) press enter help er.moveDown(steps) p…" at bounding box center [375, 202] width 125 height 83
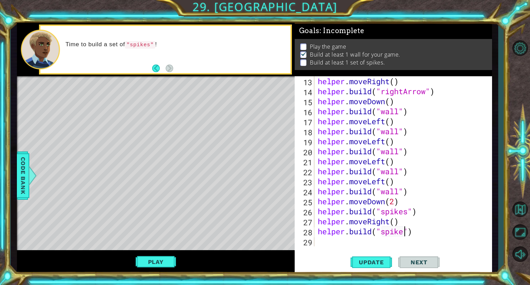
scroll to position [0, 4]
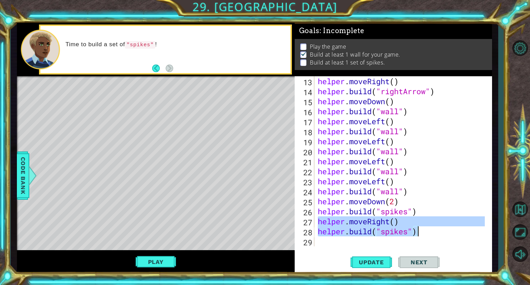
drag, startPoint x: 319, startPoint y: 220, endPoint x: 466, endPoint y: 233, distance: 148.2
click at [466, 233] on div "helper . moveRight ( ) helper . build ( "rightArrow" ) helper . moveDown ( ) he…" at bounding box center [402, 171] width 172 height 190
click at [447, 231] on div "helper . moveRight ( ) helper . build ( "rightArrow" ) helper . moveDown ( ) he…" at bounding box center [400, 161] width 168 height 170
drag, startPoint x: 434, startPoint y: 229, endPoint x: 320, endPoint y: 222, distance: 114.5
click at [320, 222] on div "helper . moveRight ( ) helper . build ( "rightArrow" ) helper . moveDown ( ) he…" at bounding box center [402, 171] width 172 height 190
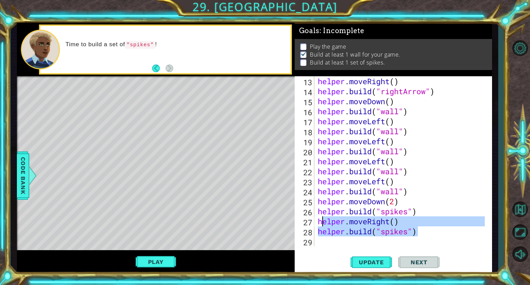
click at [412, 230] on div "helper . moveRight ( ) helper . build ( "rightArrow" ) helper . moveDown ( ) he…" at bounding box center [400, 161] width 168 height 170
drag, startPoint x: 317, startPoint y: 220, endPoint x: 468, endPoint y: 232, distance: 150.9
click at [468, 232] on div "helper . moveRight ( ) helper . build ( "rightArrow" ) helper . moveDown ( ) he…" at bounding box center [402, 171] width 172 height 190
type textarea "helper.moveRight() [DOMAIN_NAME]("spikes")"
click at [322, 239] on div "helper . moveRight ( ) helper . build ( "rightArrow" ) helper . moveDown ( ) he…" at bounding box center [402, 171] width 172 height 190
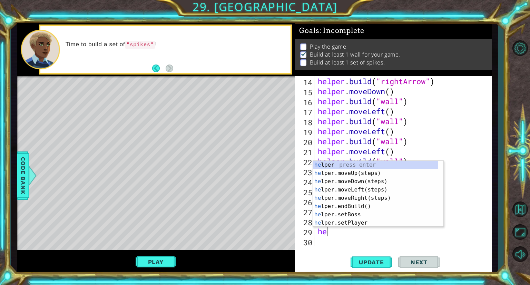
scroll to position [0, 0]
type textarea "help"
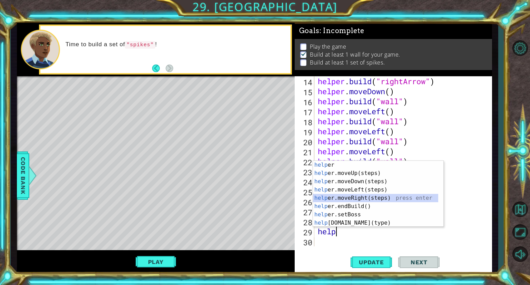
click at [371, 197] on div "help er press enter help er.moveUp(steps) press enter help er.moveDown(steps) p…" at bounding box center [375, 202] width 125 height 83
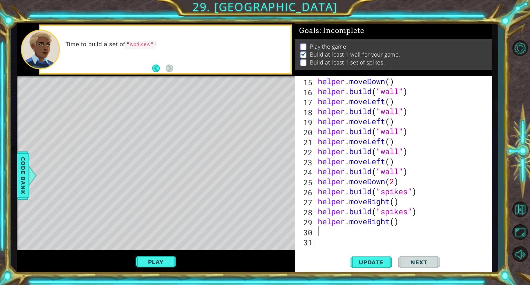
click at [395, 225] on div "helper . moveDown ( ) helper . build ( "wall" ) helper . moveLeft ( ) helper . …" at bounding box center [402, 171] width 172 height 190
type textarea "helper.moveRight(2)"
click at [333, 231] on div "helper . moveDown ( ) helper . build ( "wall" ) helper . moveLeft ( ) helper . …" at bounding box center [402, 171] width 172 height 190
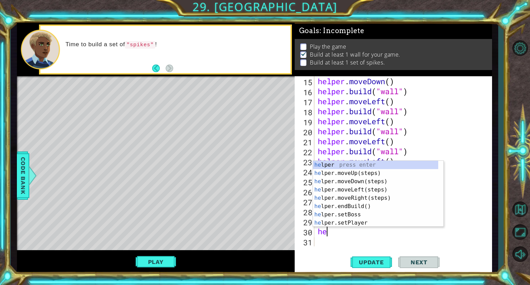
scroll to position [0, 0]
type textarea "helper"
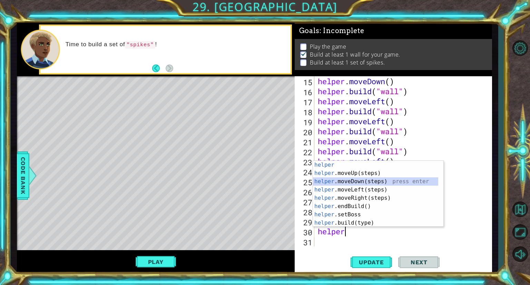
click at [368, 184] on div "helper press enter helper .moveUp(steps) press enter helper .moveDown(steps) pr…" at bounding box center [375, 202] width 125 height 83
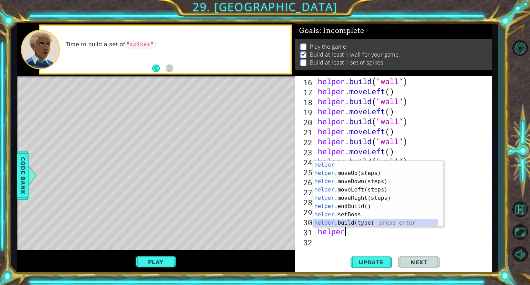
click at [357, 223] on div "helper press enter helper .moveUp(steps) press enter helper .moveDown(steps) pr…" at bounding box center [375, 202] width 125 height 83
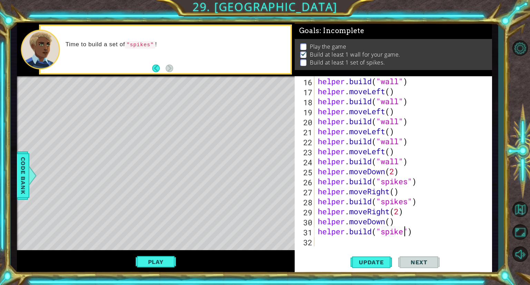
type textarea "[DOMAIN_NAME]("spikes")"
click at [336, 241] on div "helper . build ( "wall" ) helper . moveLeft ( ) helper . build ( "wall" ) helpe…" at bounding box center [402, 171] width 172 height 190
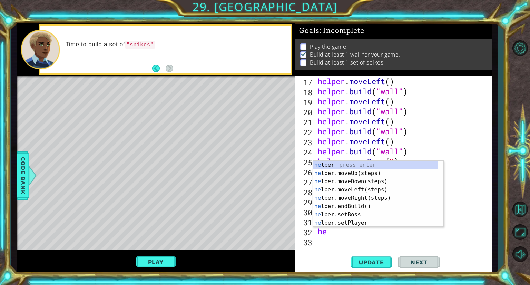
scroll to position [0, 0]
type textarea "helper"
click at [352, 175] on div "helper press enter helper .moveUp(steps) press enter helper .moveDown(steps) pr…" at bounding box center [375, 202] width 125 height 83
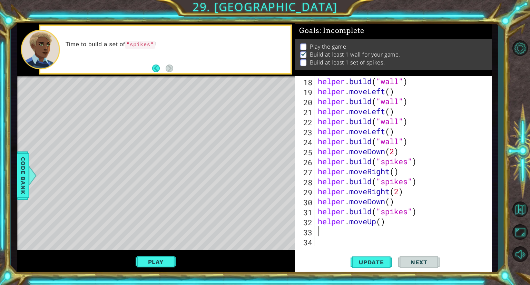
scroll to position [190, 0]
click at [380, 222] on div "helper . build ( "wall" ) helper . moveLeft ( ) helper . build ( "wall" ) helpe…" at bounding box center [402, 171] width 172 height 190
type textarea "helper.moveUp(2)"
click at [350, 231] on div "helper . build ( "wall" ) helper . moveLeft ( ) helper . build ( "wall" ) helpe…" at bounding box center [402, 171] width 172 height 190
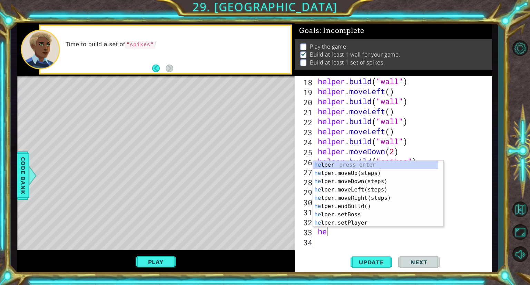
scroll to position [0, 0]
click at [356, 226] on body "1 ההההההההההההההההההההההההההההההההההההההההההההההההההההההההההההההההההההההההההההה…" at bounding box center [265, 142] width 530 height 285
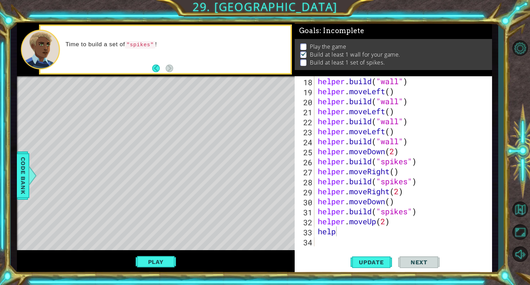
click at [346, 228] on div "helper . build ( "wall" ) helper . moveLeft ( ) helper . build ( "wall" ) helpe…" at bounding box center [402, 171] width 172 height 190
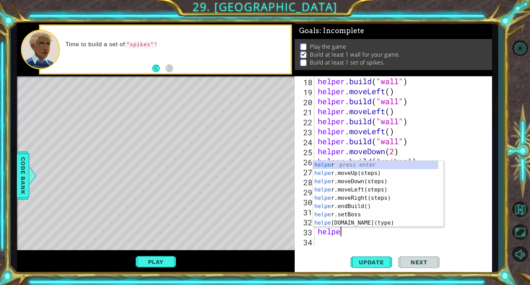
scroll to position [0, 1]
click at [351, 221] on div "helper press enter helper .moveUp(steps) press enter helper .moveDown(steps) pr…" at bounding box center [375, 202] width 125 height 83
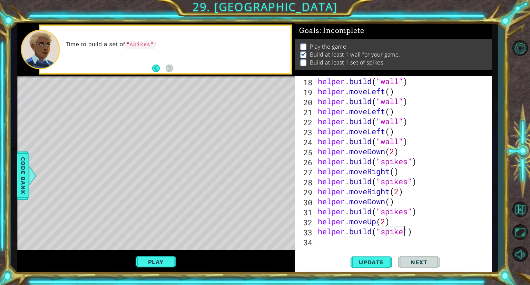
scroll to position [0, 4]
click at [368, 262] on span "Update" at bounding box center [371, 262] width 39 height 7
click at [155, 265] on button "Play" at bounding box center [156, 261] width 40 height 13
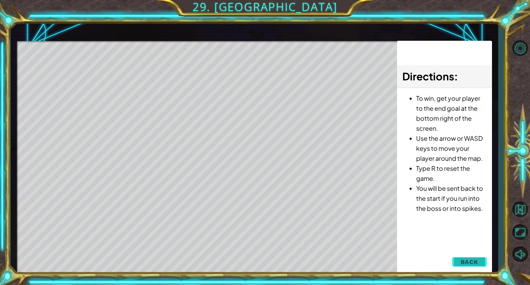
click at [467, 260] on span "Back" at bounding box center [470, 261] width 18 height 7
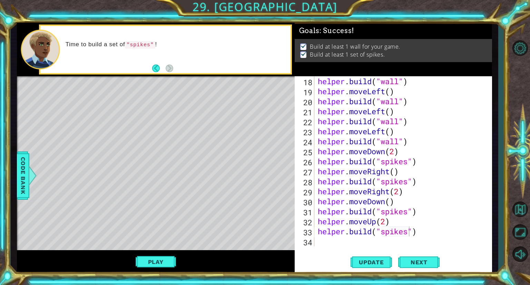
scroll to position [0, 0]
click at [169, 258] on button "Play" at bounding box center [156, 261] width 40 height 13
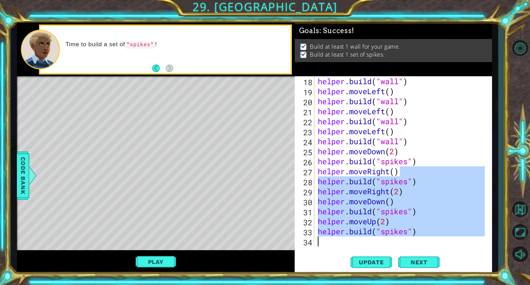
scroll to position [190, 0]
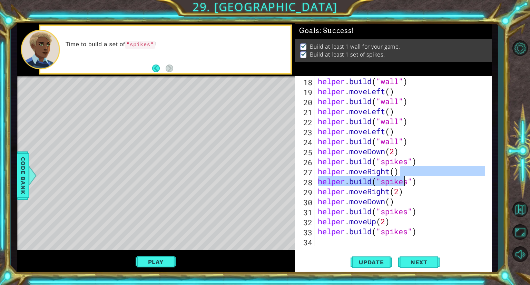
drag, startPoint x: 405, startPoint y: 174, endPoint x: 406, endPoint y: 177, distance: 3.6
click at [406, 177] on div "helper . build ( "wall" ) helper . moveLeft ( ) helper . build ( "wall" ) helpe…" at bounding box center [402, 171] width 172 height 190
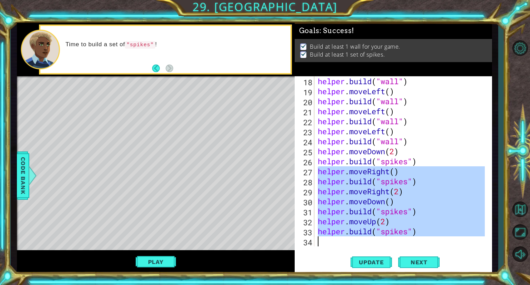
drag, startPoint x: 318, startPoint y: 171, endPoint x: 437, endPoint y: 244, distance: 139.1
click at [437, 244] on div "helper . build ( "wall" ) helper . moveLeft ( ) helper . build ( "wall" ) helpe…" at bounding box center [402, 171] width 172 height 190
type textarea "[DOMAIN_NAME]("spikes")"
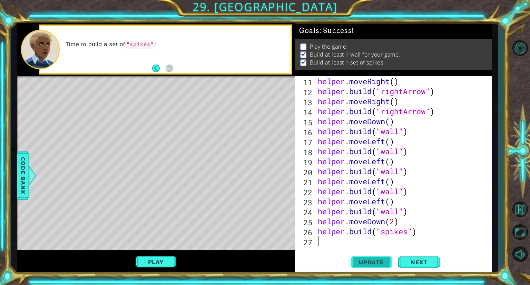
click at [386, 270] on button "Update" at bounding box center [371, 263] width 41 height 20
click at [160, 262] on button "Play" at bounding box center [156, 261] width 40 height 13
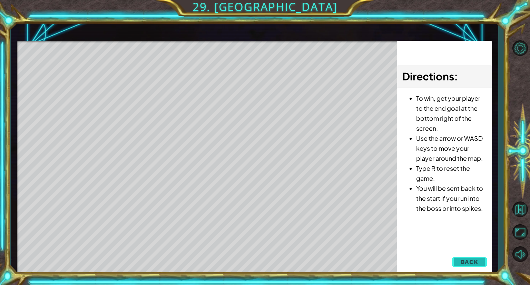
click at [472, 261] on span "Back" at bounding box center [470, 261] width 18 height 7
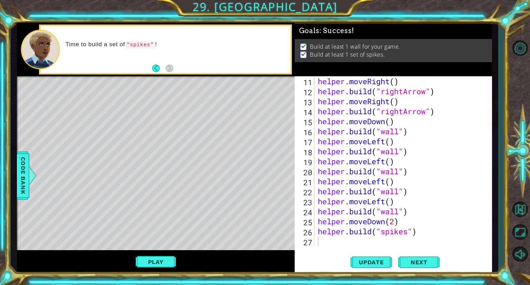
scroll to position [0, 0]
click at [322, 241] on div "helper . moveRight ( ) helper . build ( "rightArrow" ) helper . moveRight ( ) h…" at bounding box center [402, 171] width 172 height 190
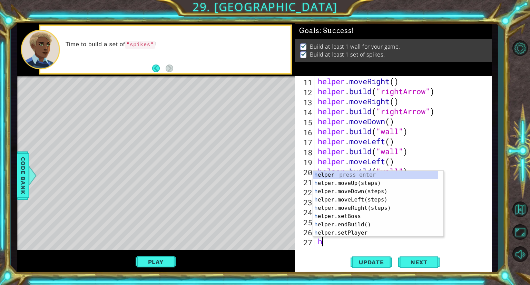
scroll to position [130, 0]
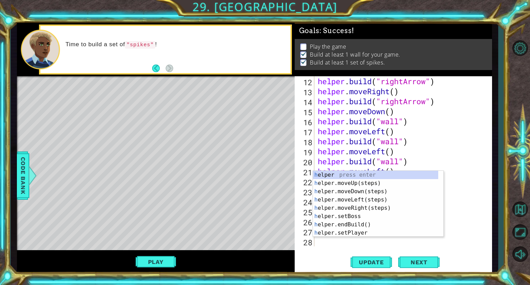
type textarea "he"
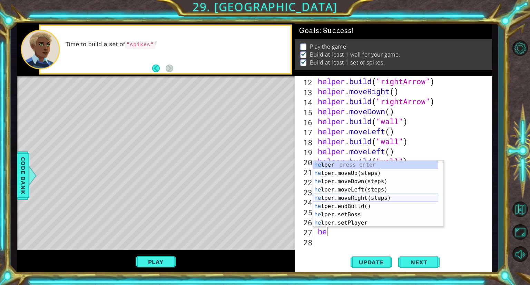
click at [341, 199] on div "he lper press enter he lper.moveUp(steps) press enter he lper.moveDown(steps) p…" at bounding box center [375, 202] width 125 height 83
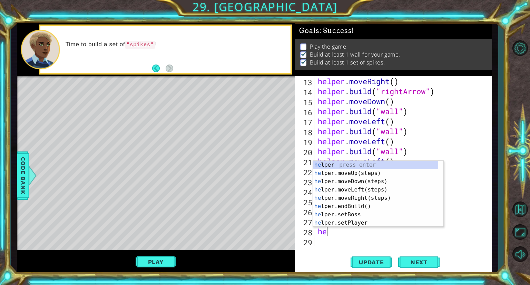
scroll to position [0, 0]
click at [352, 221] on div "help er press enter help er.moveUp(steps) press enter help er.moveDown(steps) p…" at bounding box center [375, 202] width 125 height 83
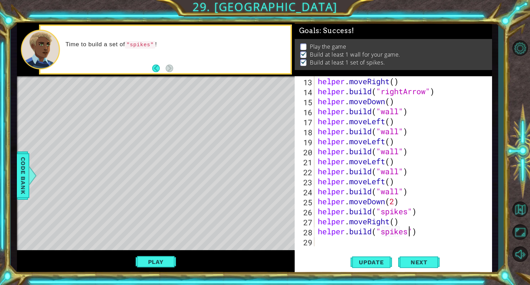
scroll to position [0, 4]
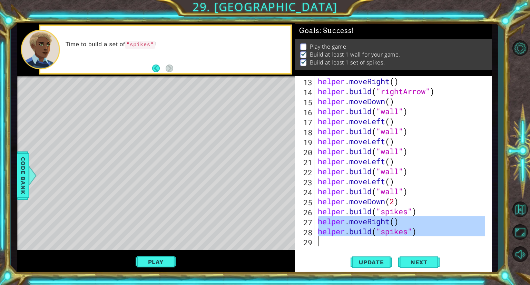
drag, startPoint x: 317, startPoint y: 223, endPoint x: 432, endPoint y: 239, distance: 116.1
click at [432, 239] on div "helper . moveRight ( ) helper . build ( "rightArrow" ) helper . moveDown ( ) he…" at bounding box center [402, 171] width 172 height 190
type textarea "[DOMAIN_NAME]("spikes")"
click at [329, 244] on div "helper . moveRight ( ) helper . build ( "rightArrow" ) helper . moveDown ( ) he…" at bounding box center [400, 161] width 168 height 170
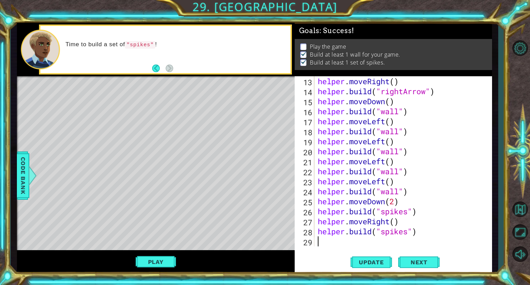
scroll to position [0, 0]
click at [327, 244] on div "helper . moveDown ( ) helper . build ( "wall" ) helper . moveLeft ( ) helper . …" at bounding box center [402, 171] width 172 height 190
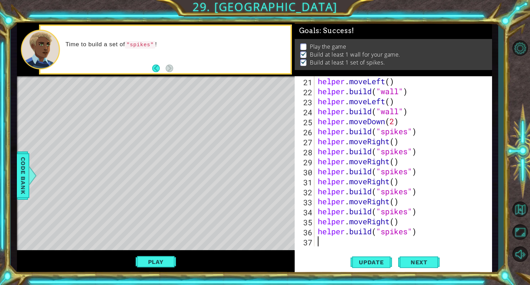
scroll to position [220, 0]
click at [381, 260] on span "Update" at bounding box center [371, 262] width 39 height 7
click at [154, 257] on button "Play" at bounding box center [156, 261] width 40 height 13
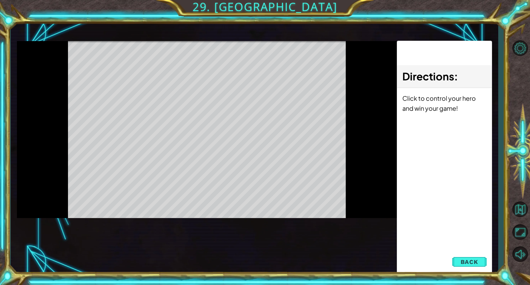
scroll to position [0, 0]
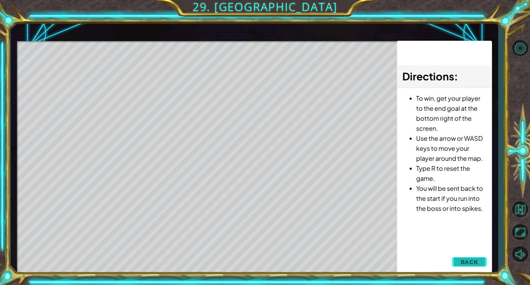
click at [463, 261] on span "Back" at bounding box center [470, 261] width 18 height 7
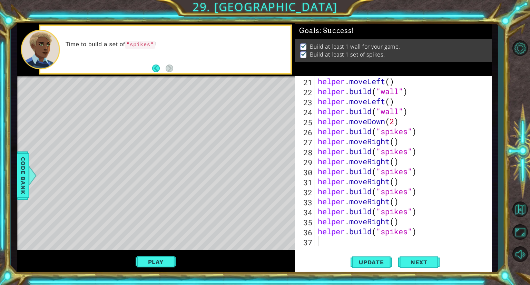
click at [393, 166] on div "helper . moveLeft ( ) helper . build ( "wall" ) helper . moveLeft ( ) helper . …" at bounding box center [402, 171] width 172 height 190
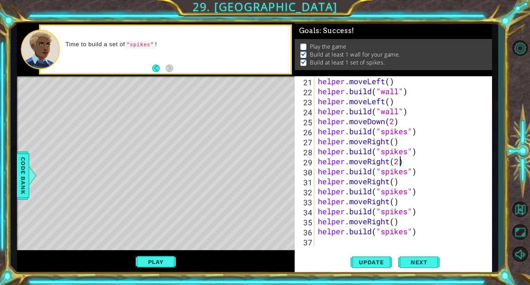
scroll to position [0, 3]
drag, startPoint x: 421, startPoint y: 235, endPoint x: 318, endPoint y: 233, distance: 102.9
click at [318, 233] on div "helper . moveLeft ( ) helper . build ( "wall" ) helper . moveLeft ( ) helper . …" at bounding box center [402, 171] width 172 height 190
type textarea "[DOMAIN_NAME]("spikes")"
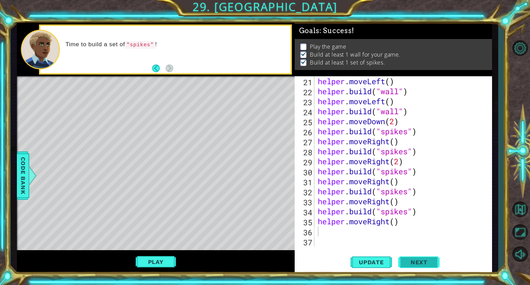
click at [413, 264] on span "Next" at bounding box center [419, 262] width 31 height 7
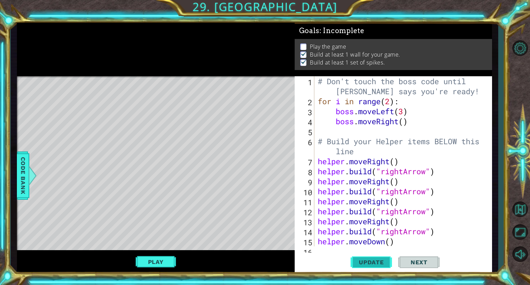
click at [375, 263] on span "Update" at bounding box center [371, 262] width 39 height 7
click at [166, 264] on button "Play" at bounding box center [156, 261] width 40 height 13
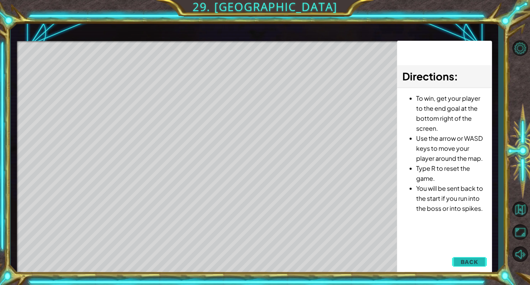
click at [472, 265] on span "Back" at bounding box center [470, 261] width 18 height 7
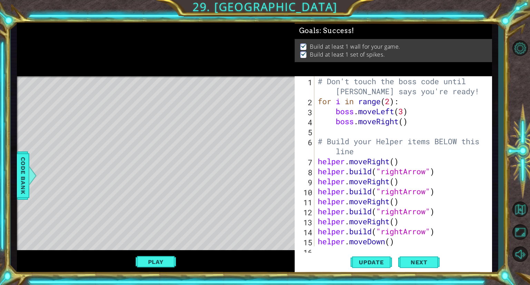
scroll to position [220, 0]
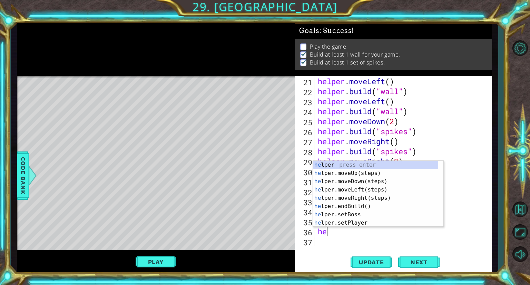
type textarea "h"
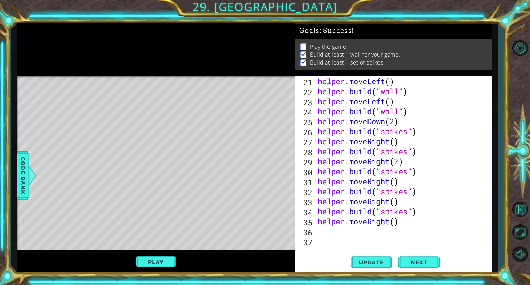
click at [401, 161] on div "helper . moveLeft ( ) helper . build ( "wall" ) helper . moveLeft ( ) helper . …" at bounding box center [402, 171] width 172 height 190
click at [395, 141] on div "helper . moveLeft ( ) helper . build ( "wall" ) helper . moveLeft ( ) helper . …" at bounding box center [402, 171] width 172 height 190
click at [395, 184] on div "helper . moveLeft ( ) helper . build ( "wall" ) helper . moveLeft ( ) helper . …" at bounding box center [402, 171] width 172 height 190
type textarea "helper.moveRight(2)"
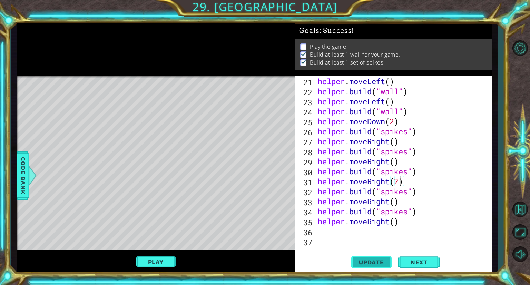
click at [369, 263] on span "Update" at bounding box center [371, 262] width 39 height 7
click at [142, 266] on button "Play" at bounding box center [156, 261] width 40 height 13
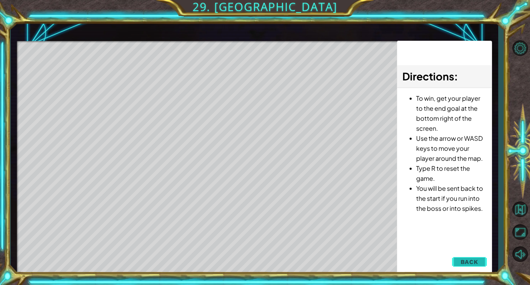
click at [457, 258] on button "Back" at bounding box center [469, 262] width 35 height 14
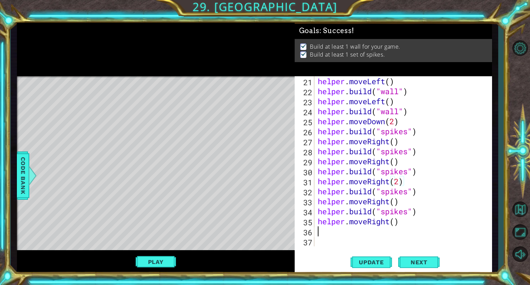
click at [336, 232] on div "helper . moveLeft ( ) helper . build ( "wall" ) helper . moveLeft ( ) helper . …" at bounding box center [402, 171] width 172 height 190
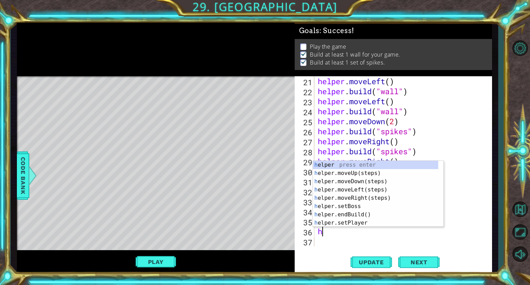
type textarea "he"
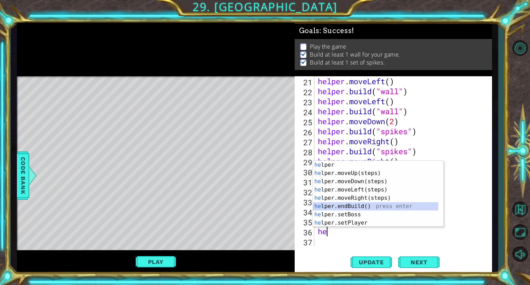
click at [368, 205] on div "he lper press enter he lper.moveUp(steps) press enter he lper.moveDown(steps) p…" at bounding box center [375, 202] width 125 height 83
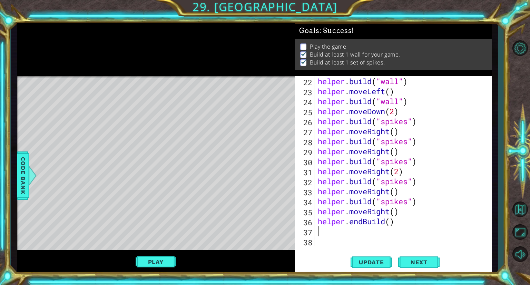
scroll to position [230, 0]
click at [393, 225] on div "helper . build ( "wall" ) helper . moveLeft ( ) helper . build ( "wall" ) helpe…" at bounding box center [402, 171] width 172 height 190
click at [391, 225] on div "helper . build ( "wall" ) helper . moveLeft ( ) helper . build ( "wall" ) helpe…" at bounding box center [402, 171] width 172 height 190
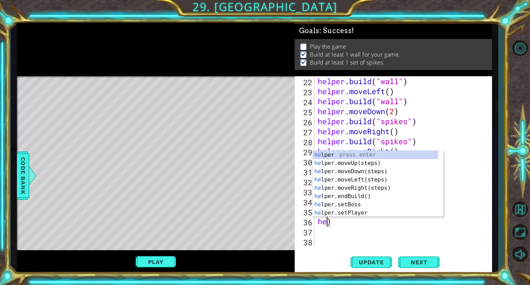
scroll to position [0, 0]
click at [345, 224] on div "helper . build ( "wall" ) helper . moveLeft ( ) helper . build ( "wall" ) helpe…" at bounding box center [402, 171] width 172 height 190
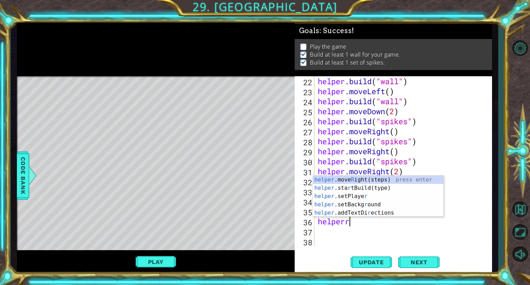
scroll to position [0, 1]
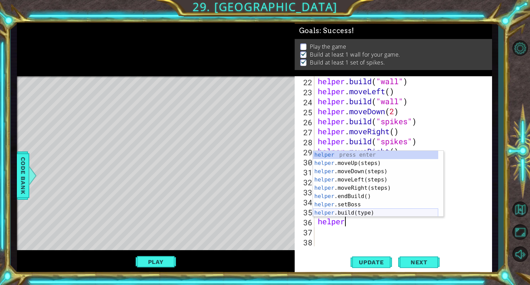
click at [353, 213] on div "helper press enter helper .moveUp(steps) press enter helper .moveDown(steps) pr…" at bounding box center [375, 192] width 125 height 83
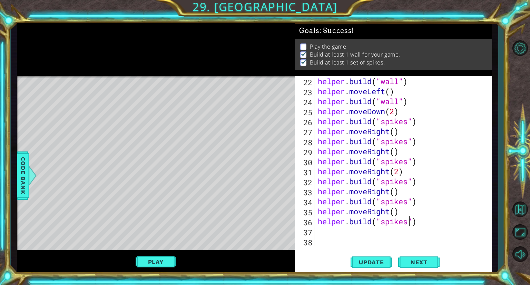
scroll to position [0, 4]
type textarea "[DOMAIN_NAME]("spikes")"
click at [434, 265] on button "Next" at bounding box center [418, 263] width 41 height 20
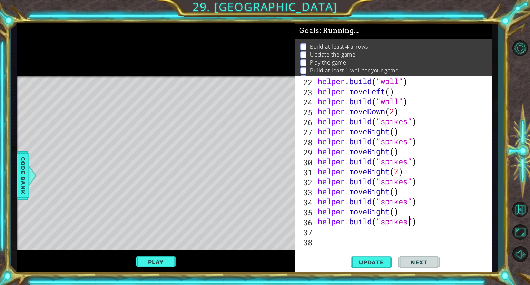
scroll to position [3, 0]
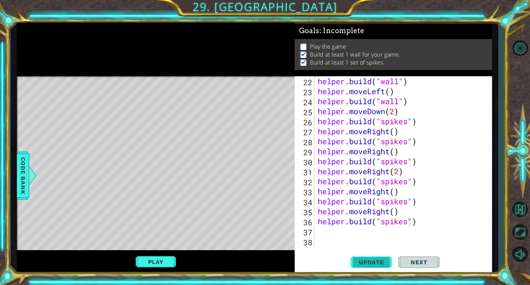
click at [387, 268] on button "Update" at bounding box center [371, 263] width 41 height 20
click at [352, 234] on div "helper . build ( "wall" ) helper . moveLeft ( ) helper . build ( "wall" ) helpe…" at bounding box center [402, 171] width 172 height 190
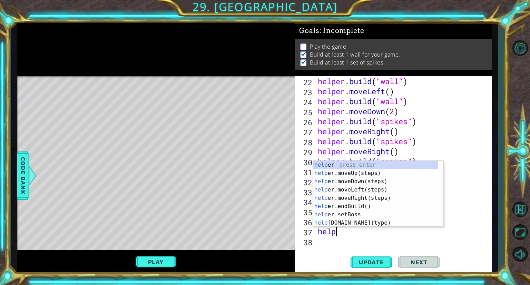
scroll to position [0, 0]
type textarea "helper"
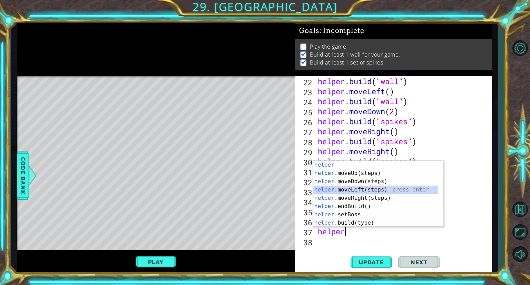
click at [370, 188] on div "helper press enter helper .moveUp(steps) press enter helper .moveDown(steps) pr…" at bounding box center [375, 202] width 125 height 83
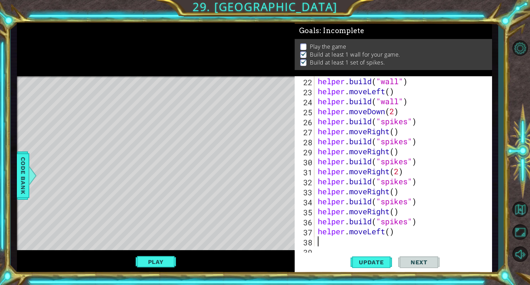
scroll to position [240, 0]
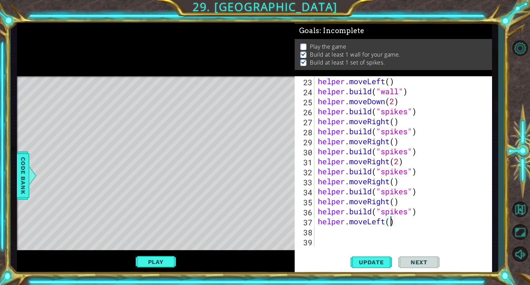
click at [392, 225] on div "helper . moveLeft ( ) helper . build ( "wall" ) helper . moveDown ( 2 ) helper …" at bounding box center [402, 171] width 172 height 190
type textarea "helper.moveLeft(4)"
click at [351, 234] on div "helper . moveLeft ( ) helper . build ( "wall" ) helper . moveDown ( 2 ) helper …" at bounding box center [402, 171] width 172 height 190
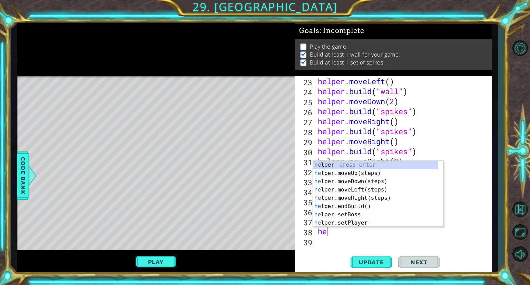
scroll to position [0, 0]
type textarea "helper"
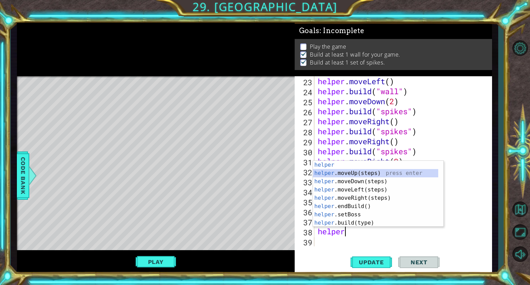
click at [351, 172] on div "helper press enter helper .moveUp(steps) press enter helper .moveDown(steps) pr…" at bounding box center [375, 202] width 125 height 83
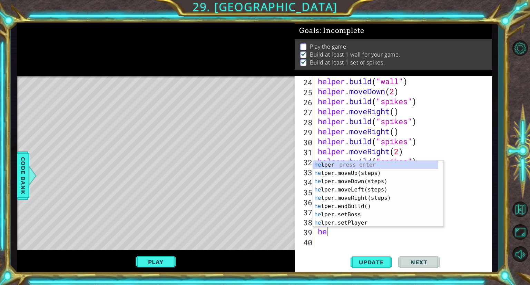
scroll to position [0, 0]
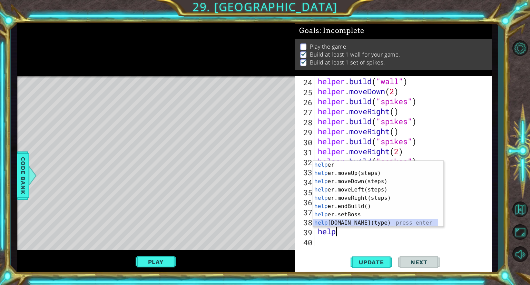
click at [356, 222] on div "help er press enter help er.moveUp(steps) press enter help er.moveDown(steps) p…" at bounding box center [375, 202] width 125 height 83
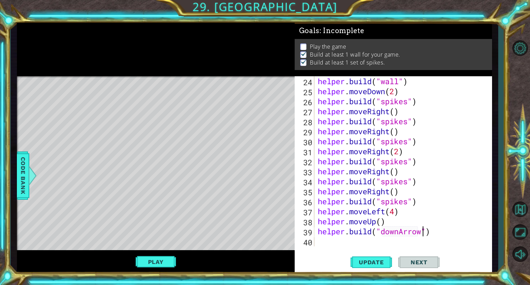
scroll to position [0, 4]
type textarea "[DOMAIN_NAME]("downArrow")"
click at [359, 261] on span "Update" at bounding box center [371, 262] width 39 height 7
click at [329, 242] on div "helper . build ( "wall" ) helper . moveDown ( 2 ) helper . build ( "spikes" ) h…" at bounding box center [402, 171] width 172 height 190
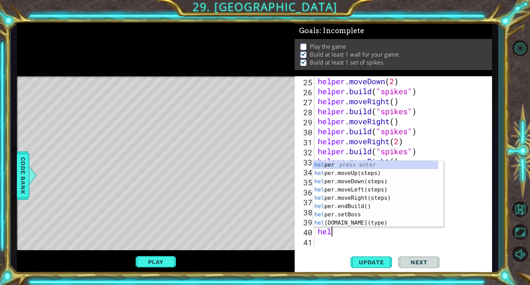
scroll to position [0, 0]
type textarea "helper"
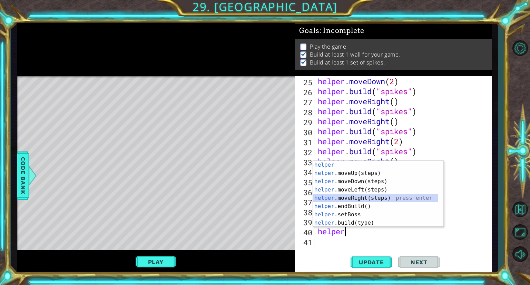
click at [363, 197] on div "helper press enter helper .moveUp(steps) press enter helper .moveDown(steps) pr…" at bounding box center [375, 202] width 125 height 83
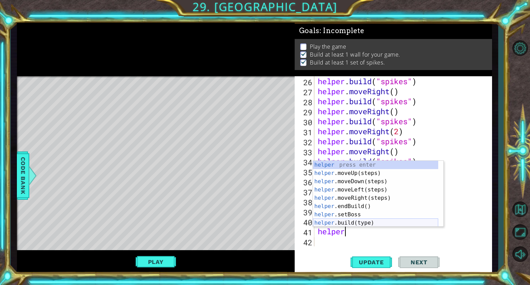
click at [364, 223] on div "helper press enter helper .moveUp(steps) press enter helper .moveDown(steps) pr…" at bounding box center [375, 202] width 125 height 83
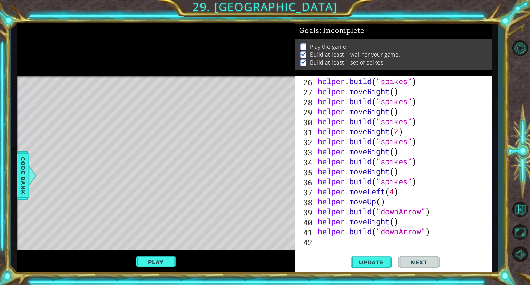
scroll to position [0, 4]
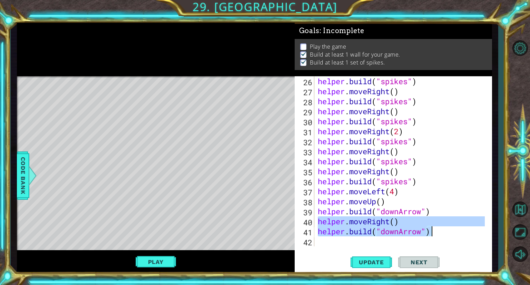
drag, startPoint x: 317, startPoint y: 220, endPoint x: 436, endPoint y: 236, distance: 119.7
click at [436, 236] on div "helper . build ( "spikes" ) helper . moveRight ( ) helper . build ( "spikes" ) …" at bounding box center [402, 171] width 172 height 190
type textarea "helper.moveRight() [DOMAIN_NAME]("downArrow")"
click at [333, 245] on div "helper . build ( "spikes" ) helper . moveRight ( ) helper . build ( "spikes" ) …" at bounding box center [402, 171] width 172 height 190
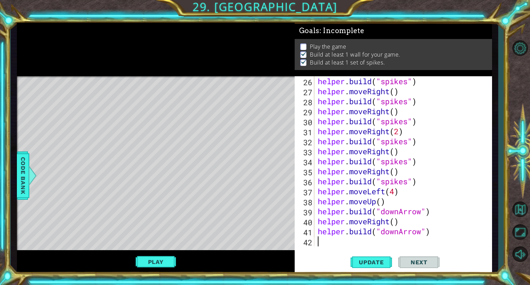
paste textarea "[DOMAIN_NAME]("downArrow")"
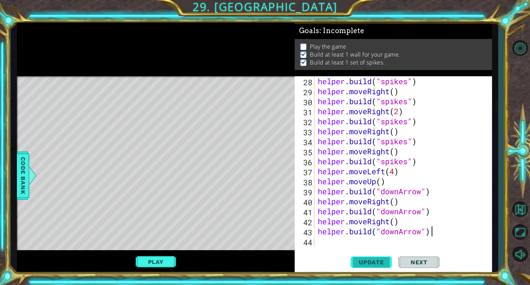
click at [359, 264] on span "Update" at bounding box center [371, 262] width 39 height 7
click at [390, 204] on div "helper . build ( "spikes" ) helper . moveRight ( ) helper . build ( "spikes" ) …" at bounding box center [402, 171] width 172 height 190
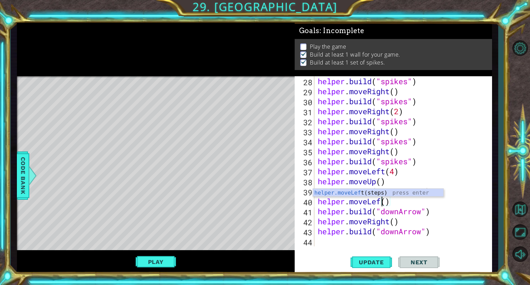
scroll to position [0, 3]
click at [385, 220] on div "helper . build ( "spikes" ) helper . moveRight ( ) helper . build ( "spikes" ) …" at bounding box center [402, 171] width 172 height 190
click at [389, 222] on div "helper . build ( "spikes" ) helper . moveRight ( ) helper . build ( "spikes" ) …" at bounding box center [402, 171] width 172 height 190
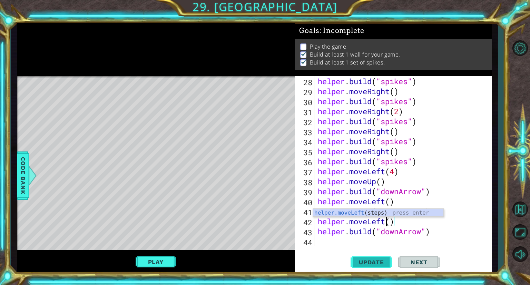
type textarea "helper.moveLeft()"
click at [376, 264] on span "Update" at bounding box center [371, 262] width 39 height 7
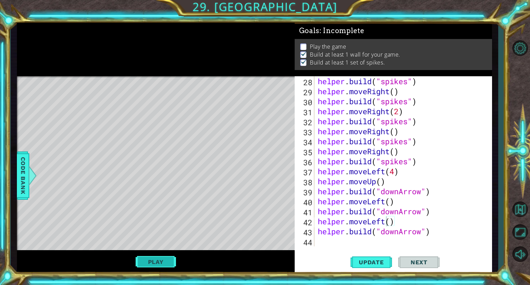
click at [170, 256] on button "Play" at bounding box center [156, 261] width 40 height 13
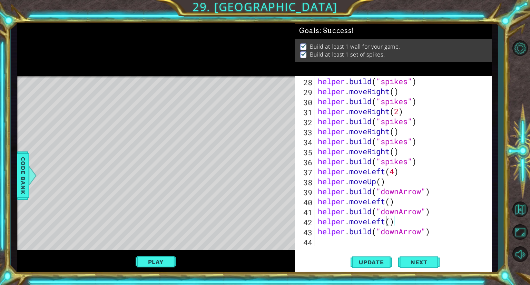
scroll to position [0, 0]
click at [415, 256] on button "Next" at bounding box center [418, 263] width 41 height 20
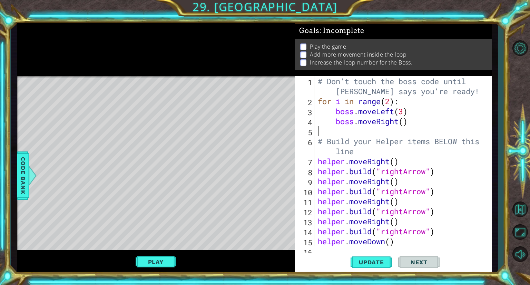
click at [341, 130] on div "# Don't touch the boss code until [PERSON_NAME] says you're ready! for i in ran…" at bounding box center [402, 176] width 172 height 200
type textarea "b"
type textarea "for i in range(999999999)"
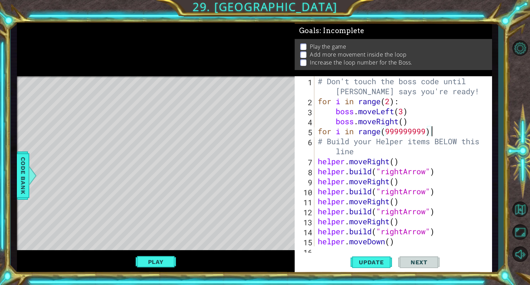
type textarea "\"
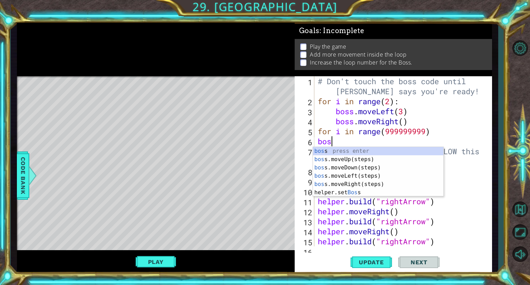
scroll to position [0, 0]
type textarea "boss"
click at [366, 175] on div "boss press enter boss .moveUp(steps) press enter boss .moveDown(steps) press en…" at bounding box center [378, 180] width 130 height 66
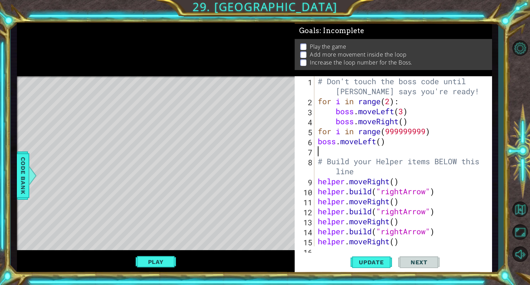
click at [384, 143] on div "# Don't touch the boss code until [PERSON_NAME] says you're ready! for i in ran…" at bounding box center [402, 176] width 172 height 200
type textarea "boss.moveLeft()"
click at [383, 143] on div "# Don't touch the boss code until [PERSON_NAME] says you're ready! for i in ran…" at bounding box center [402, 176] width 172 height 200
click at [338, 153] on div "# Don't touch the boss code until [PERSON_NAME] says you're ready! for i in ran…" at bounding box center [402, 176] width 172 height 200
type textarea "B"
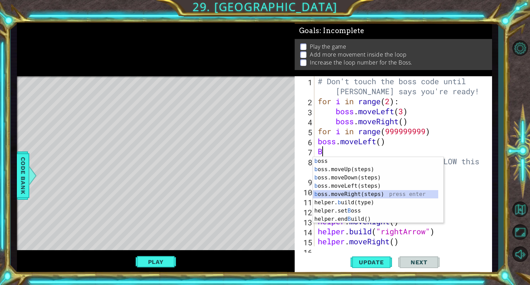
click at [357, 194] on div "b oss press enter b oss.moveUp(steps) press enter b oss.moveDown(steps) press e…" at bounding box center [375, 198] width 125 height 83
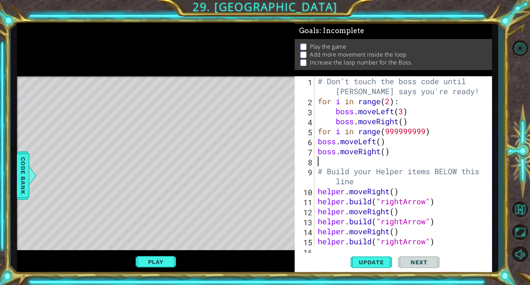
click at [386, 155] on div "# Don't touch the boss code until [PERSON_NAME] says you're ready! for i in ran…" at bounding box center [402, 176] width 172 height 200
type textarea "boss.moveRight(5)"
click at [342, 159] on div "# Don't touch the boss code until [PERSON_NAME] says you're ready! for i in ran…" at bounding box center [402, 176] width 172 height 200
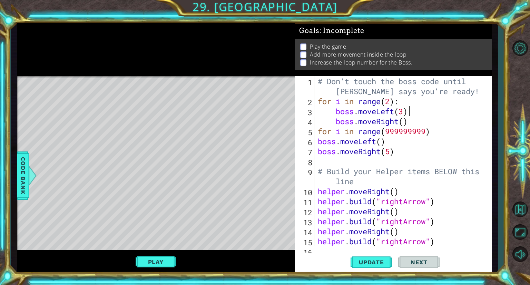
click at [408, 111] on div "# Don't touch the boss code until [PERSON_NAME] says you're ready! for i in ran…" at bounding box center [402, 176] width 172 height 200
click at [407, 112] on div "# Don't touch the boss code until [PERSON_NAME] says you're ready! for i in ran…" at bounding box center [402, 176] width 172 height 200
click at [407, 113] on div "# Don't touch the boss code until [PERSON_NAME] says you're ready! for i in ran…" at bounding box center [402, 176] width 172 height 200
click at [406, 114] on div "# Don't touch the boss code until [PERSON_NAME] says you're ready! for i in ran…" at bounding box center [402, 176] width 172 height 200
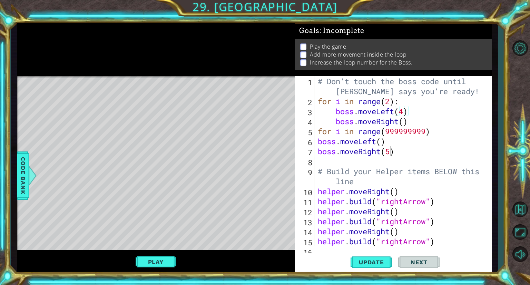
click at [391, 147] on div "# Don't touch the boss code until [PERSON_NAME] says you're ready! for i in ran…" at bounding box center [402, 176] width 172 height 200
click at [387, 144] on div "# Don't touch the boss code until [PERSON_NAME] says you're ready! for i in ran…" at bounding box center [402, 176] width 172 height 200
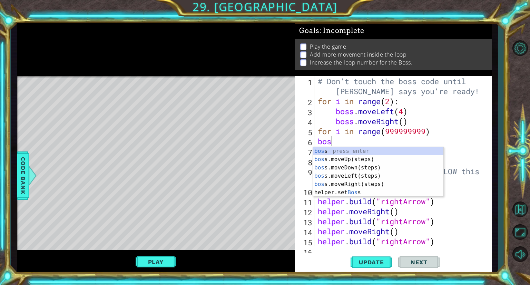
scroll to position [0, 0]
type textarea "b"
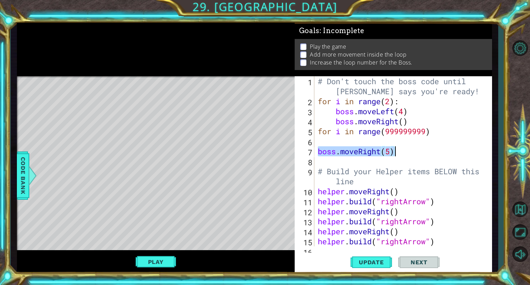
drag, startPoint x: 317, startPoint y: 151, endPoint x: 415, endPoint y: 154, distance: 97.7
click at [415, 154] on div "# Don't touch the boss code until [PERSON_NAME] says you're ready! for i in ran…" at bounding box center [402, 176] width 172 height 200
type textarea "boss.moveRight(5)"
click at [373, 138] on div "# Don't touch the boss code until [PERSON_NAME] says you're ready! for i in ran…" at bounding box center [402, 176] width 172 height 200
paste textarea "boss.moveRight(5)"
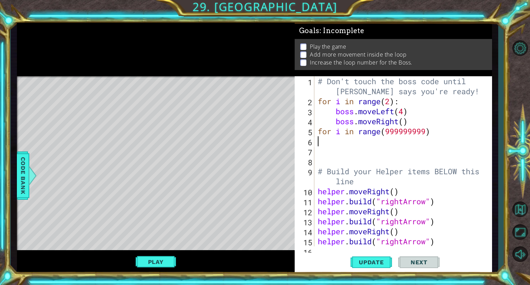
type textarea "boss.moveRight(5)"
click at [356, 149] on div "# Don't touch the boss code until [PERSON_NAME] says you're ready! for i in ran…" at bounding box center [402, 176] width 172 height 200
paste textarea "boss.moveRight(5)"
type textarea "boss.moveRight(5)"
click at [360, 166] on div "# Don't touch the boss code until [PERSON_NAME] says you're ready! for i in ran…" at bounding box center [402, 176] width 172 height 200
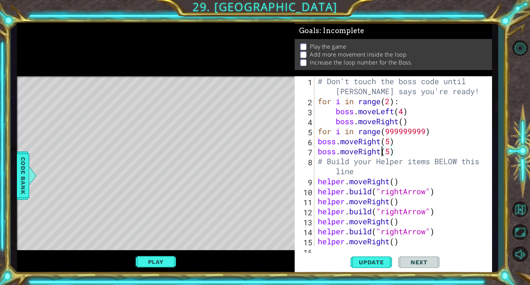
click at [379, 151] on div "# Don't touch the boss code until [PERSON_NAME] says you're ready! for i in ran…" at bounding box center [402, 176] width 172 height 200
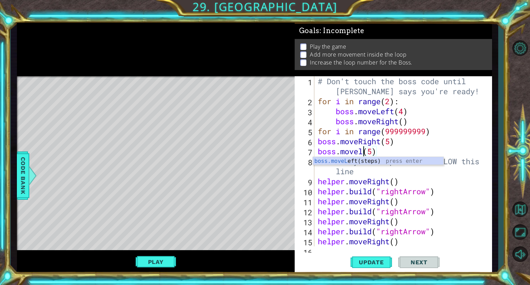
scroll to position [0, 2]
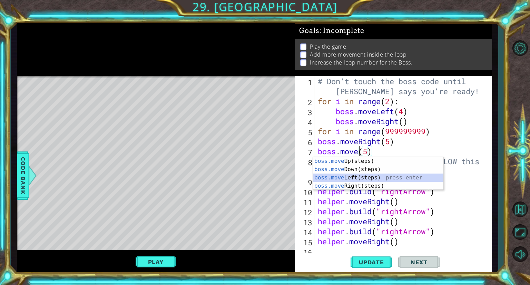
click at [376, 179] on div "boss.move Up(steps) press enter boss.move Down(steps) press enter boss.move Lef…" at bounding box center [378, 182] width 130 height 50
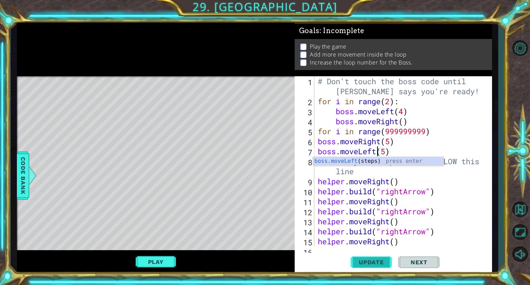
click at [374, 262] on span "Update" at bounding box center [371, 262] width 39 height 7
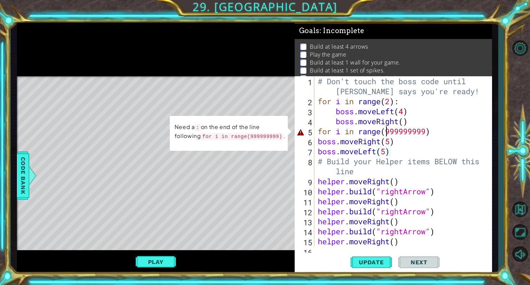
click at [387, 129] on div "# Don't touch the boss code until [PERSON_NAME] says you're ready! for i in ran…" at bounding box center [402, 176] width 172 height 200
click at [431, 133] on div "# Don't touch the boss code until [PERSON_NAME] says you're ready! for i in ran…" at bounding box center [402, 176] width 172 height 200
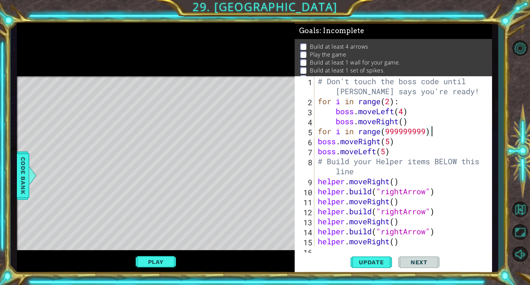
scroll to position [0, 5]
click at [379, 265] on span "Update" at bounding box center [371, 262] width 39 height 7
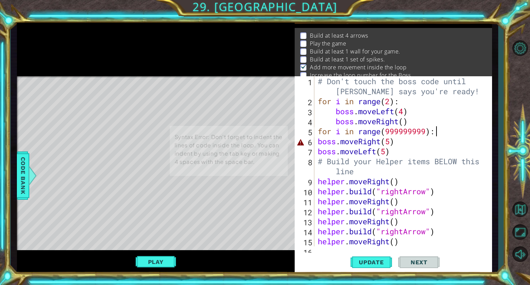
scroll to position [13, 0]
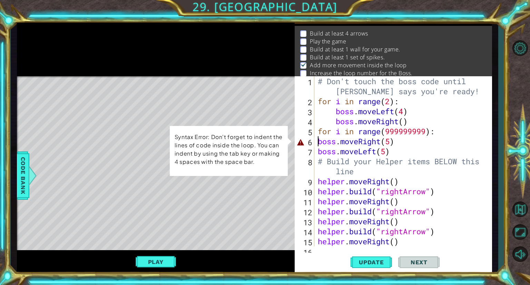
click at [319, 143] on div "# Don't touch the boss code until [PERSON_NAME] says you're ready! for i in ran…" at bounding box center [402, 176] width 172 height 200
click at [372, 264] on span "Update" at bounding box center [371, 262] width 39 height 7
click at [342, 144] on div "# Don't touch the boss code until [PERSON_NAME] says you're ready! for i in ran…" at bounding box center [402, 176] width 172 height 200
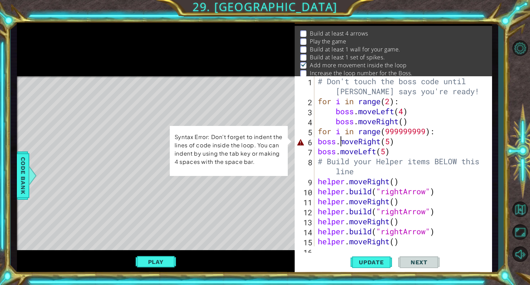
click at [317, 144] on div "# Don't touch the boss code until [PERSON_NAME] says you're ready! for i in ran…" at bounding box center [402, 176] width 172 height 200
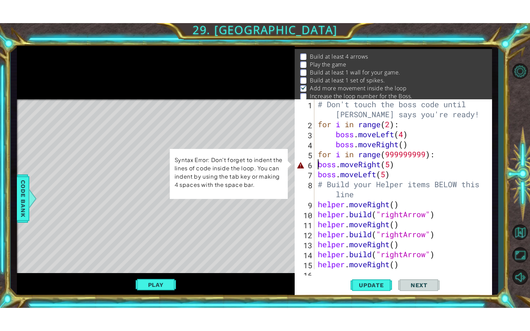
scroll to position [0, 0]
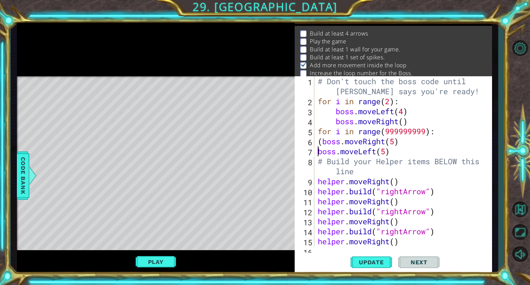
click at [316, 151] on div "# Don't touch the boss code until [PERSON_NAME] says you're ready! for i in ran…" at bounding box center [402, 176] width 172 height 200
click at [354, 261] on span "Update" at bounding box center [371, 262] width 39 height 7
click at [322, 146] on div "# Don't touch the boss code until [PERSON_NAME] says you're ready! for i in ran…" at bounding box center [402, 176] width 172 height 200
click at [317, 154] on div "# Don't touch the boss code until [PERSON_NAME] says you're ready! for i in ran…" at bounding box center [402, 176] width 172 height 200
click at [375, 261] on span "Update" at bounding box center [371, 262] width 39 height 7
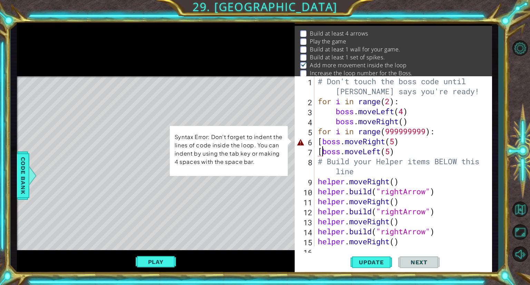
click at [322, 143] on div "# Don't touch the boss code until [PERSON_NAME] says you're ready! for i in ran…" at bounding box center [402, 176] width 172 height 200
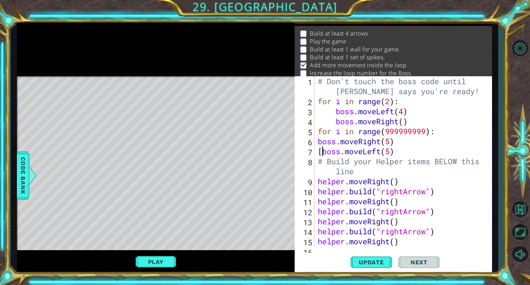
click at [322, 151] on div "# Don't touch the boss code until [PERSON_NAME] says you're ready! for i in ran…" at bounding box center [402, 176] width 172 height 200
click at [318, 143] on div "# Don't touch the boss code until [PERSON_NAME] says you're ready! for i in ran…" at bounding box center [402, 176] width 172 height 200
click at [384, 263] on span "Update" at bounding box center [371, 262] width 39 height 7
click at [171, 260] on button "Play" at bounding box center [156, 261] width 40 height 13
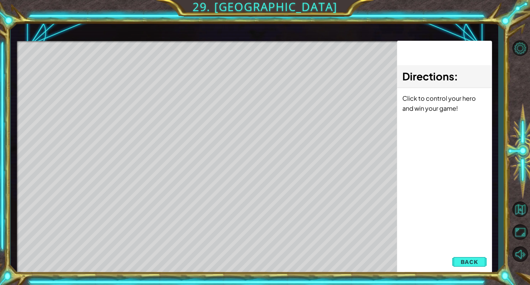
click at [477, 263] on span "Back" at bounding box center [470, 261] width 18 height 7
click at [0, 0] on div "Update Next" at bounding box center [0, 0] width 0 height 0
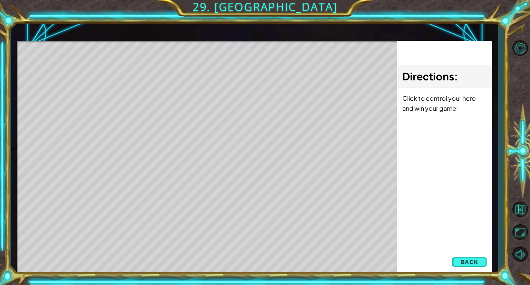
click at [0, 0] on div "Update Next" at bounding box center [0, 0] width 0 height 0
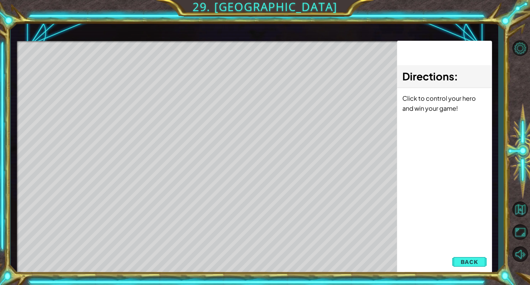
click at [522, 234] on button "Maximize Browser" at bounding box center [520, 232] width 20 height 20
click at [178, 131] on div "Level Map" at bounding box center [176, 142] width 319 height 203
click at [245, 78] on div "Level Map" at bounding box center [176, 142] width 319 height 203
click at [0, 0] on div "# Don't touch the boss code until [PERSON_NAME] says you're ready! for i in ran…" at bounding box center [0, 0] width 0 height 0
click at [0, 0] on div "Update Next" at bounding box center [0, 0] width 0 height 0
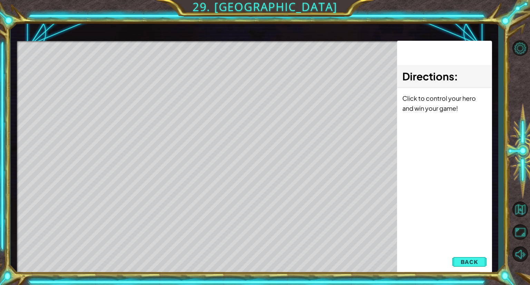
click at [243, 84] on div "Level Map" at bounding box center [176, 142] width 319 height 203
click at [0, 0] on li "Increase the loop number for the Boss." at bounding box center [0, 0] width 0 height 0
click at [0, 0] on div "# Don't touch the boss code until [PERSON_NAME] says you're ready! for i in ran…" at bounding box center [0, 0] width 0 height 0
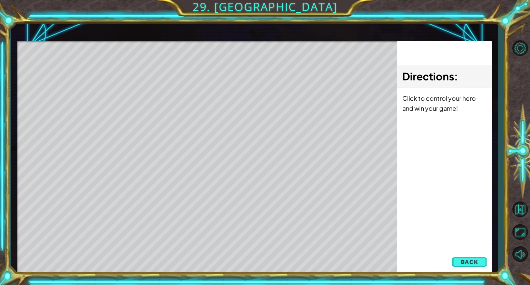
click at [0, 0] on div "# Don't touch the boss code until [PERSON_NAME] says you're ready! for i in ran…" at bounding box center [0, 0] width 0 height 0
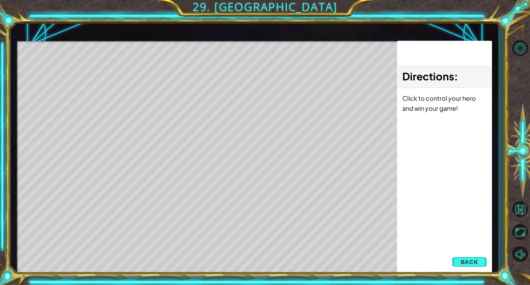
click at [0, 0] on div "# Don't touch the boss code until [PERSON_NAME] says you're ready! for i in ran…" at bounding box center [0, 0] width 0 height 0
click at [0, 0] on div "Update Next" at bounding box center [0, 0] width 0 height 0
click at [224, 9] on div "1 ההההההההההההההההההההההההההההההההההההההההההההההההההההההההההההההההההההההההההההה…" at bounding box center [265, 142] width 530 height 285
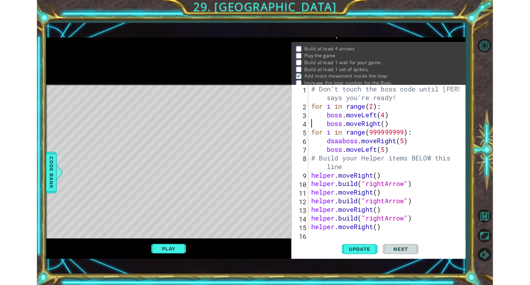
scroll to position [9, 0]
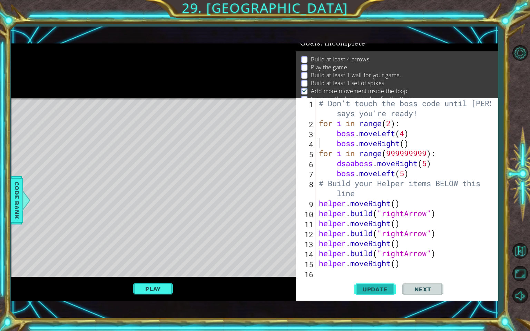
click at [367, 285] on span "Update" at bounding box center [375, 289] width 39 height 7
click at [156, 285] on button "Play" at bounding box center [153, 289] width 40 height 13
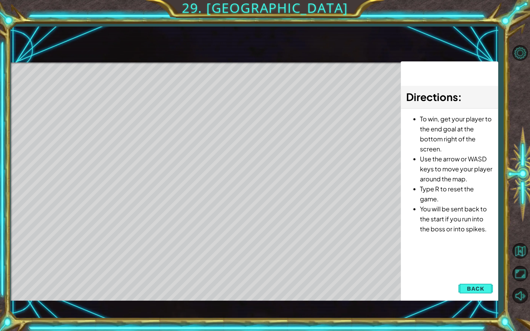
click at [467, 285] on span "Back" at bounding box center [476, 288] width 18 height 7
click at [0, 0] on div "Update Next" at bounding box center [0, 0] width 0 height 0
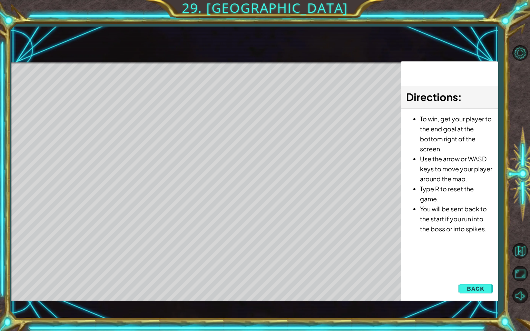
click at [0, 0] on div "Update Next" at bounding box center [0, 0] width 0 height 0
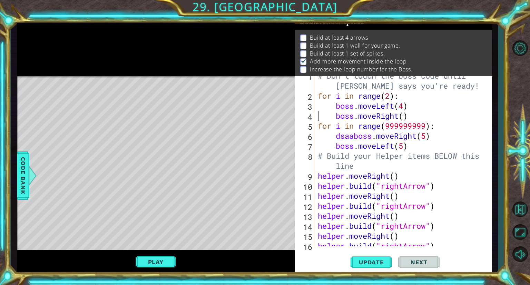
scroll to position [0, 0]
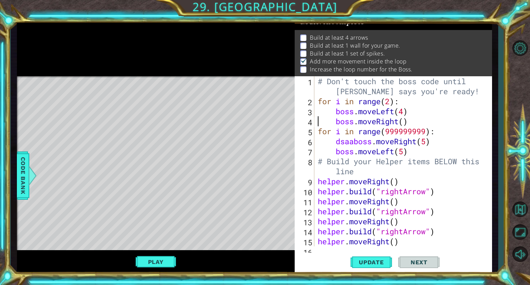
click at [352, 142] on div "# Don't touch the boss code until [PERSON_NAME] says you're ready! for i in ran…" at bounding box center [402, 176] width 172 height 200
click at [367, 264] on span "Update" at bounding box center [371, 262] width 39 height 7
click at [167, 261] on button "Play" at bounding box center [156, 261] width 40 height 13
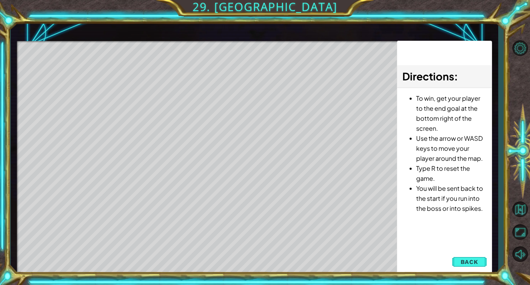
click at [470, 258] on span "Back" at bounding box center [470, 261] width 18 height 7
click at [0, 0] on div "Update Next" at bounding box center [0, 0] width 0 height 0
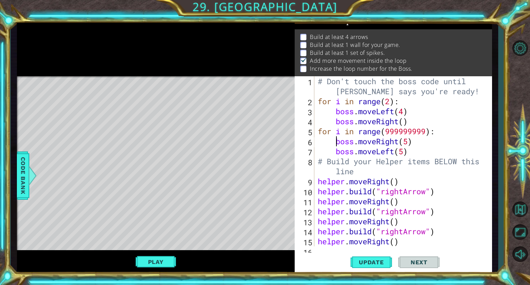
scroll to position [9, 0]
click at [419, 129] on div "# Don't touch the boss code until [PERSON_NAME] says you're ready! for i in ran…" at bounding box center [402, 176] width 172 height 200
click at [362, 260] on span "Update" at bounding box center [371, 262] width 39 height 7
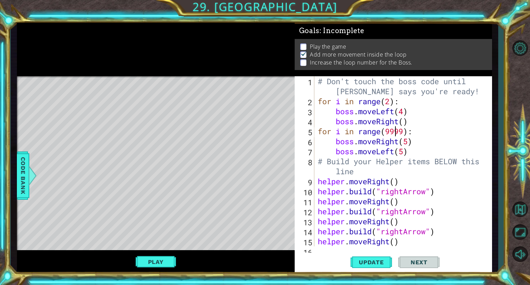
scroll to position [3, 0]
click at [161, 254] on div "Play" at bounding box center [156, 261] width 278 height 23
click at [156, 263] on button "Play" at bounding box center [156, 261] width 40 height 13
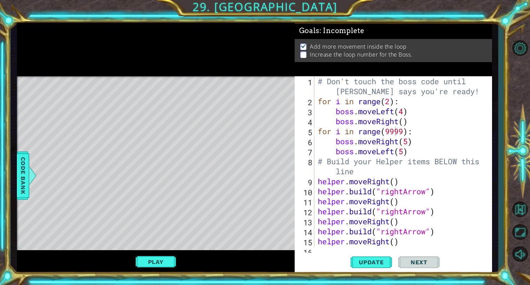
click at [391, 104] on div "# Don't touch the boss code until [PERSON_NAME] says you're ready! for i in ran…" at bounding box center [402, 176] width 172 height 200
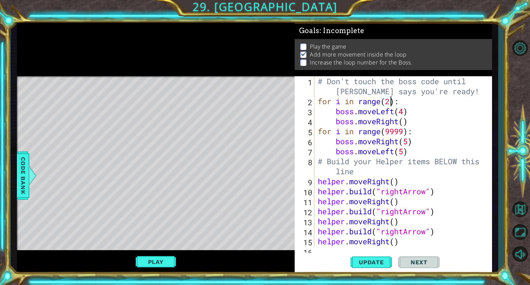
scroll to position [0, 3]
click at [417, 110] on div "# Don't touch the boss code until [PERSON_NAME] says you're ready! for i in ran…" at bounding box center [402, 176] width 172 height 200
drag, startPoint x: 340, startPoint y: 83, endPoint x: 393, endPoint y: 82, distance: 53.8
click at [393, 82] on div "# Don't touch the boss code until [PERSON_NAME] says you're ready! for i in ran…" at bounding box center [402, 176] width 172 height 200
click at [389, 104] on div "# Don't touch the boss code until [PERSON_NAME] says you're ready! for i in ran…" at bounding box center [402, 176] width 172 height 200
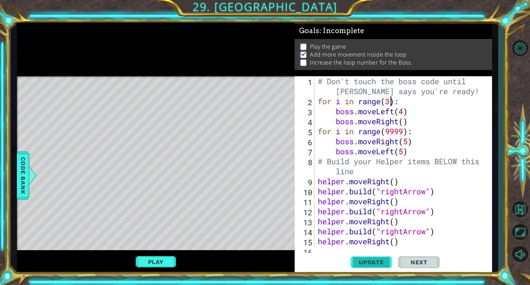
type textarea "for i in range(3):"
click at [370, 267] on button "Update" at bounding box center [371, 263] width 41 height 20
click at [166, 259] on button "Play" at bounding box center [156, 261] width 40 height 13
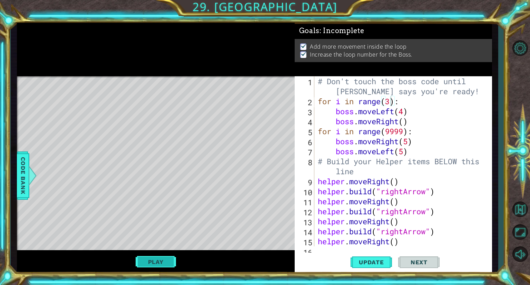
scroll to position [0, 0]
click at [414, 263] on span "Next" at bounding box center [419, 262] width 31 height 7
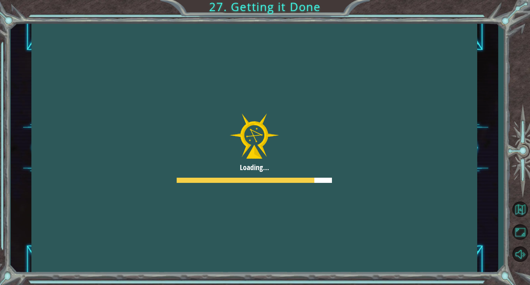
click at [271, 169] on div at bounding box center [254, 148] width 446 height 251
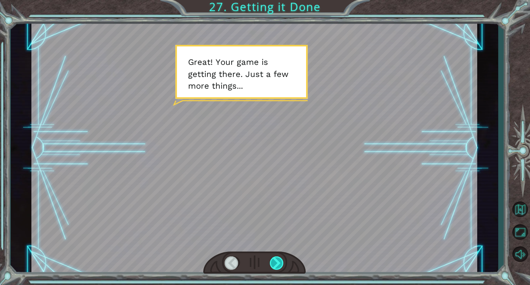
click at [281, 265] on div at bounding box center [277, 262] width 14 height 13
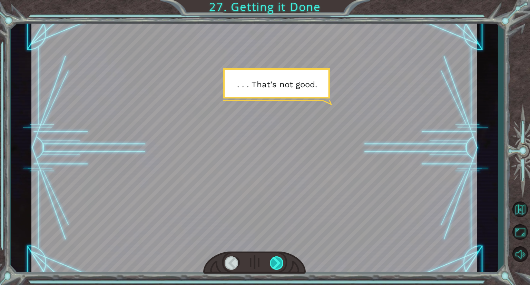
click at [280, 265] on div at bounding box center [277, 262] width 14 height 13
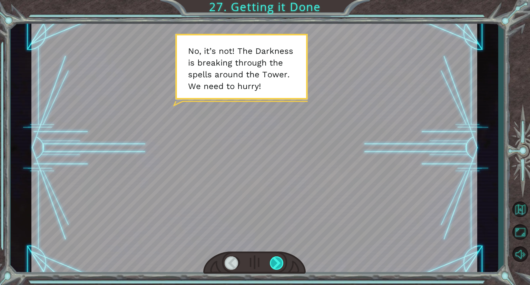
click at [283, 265] on div at bounding box center [277, 262] width 14 height 13
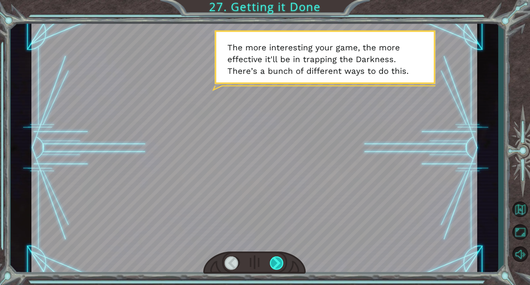
click at [283, 265] on div at bounding box center [277, 262] width 14 height 13
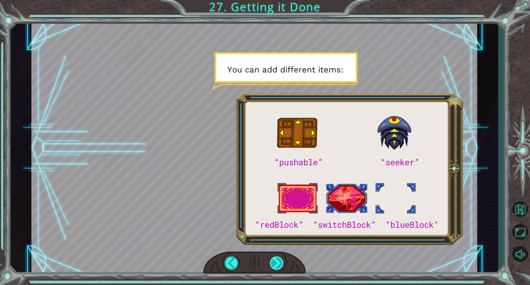
click at [280, 263] on div at bounding box center [277, 262] width 14 height 13
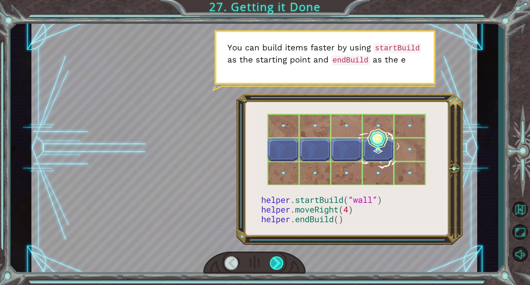
click at [280, 263] on div at bounding box center [277, 262] width 14 height 13
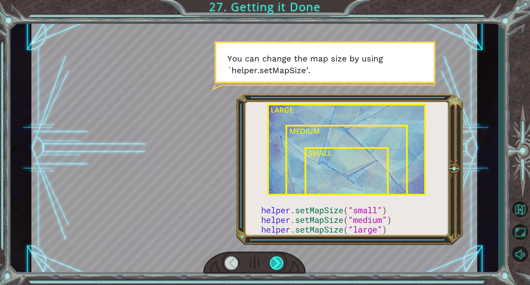
click at [280, 263] on div at bounding box center [277, 262] width 14 height 13
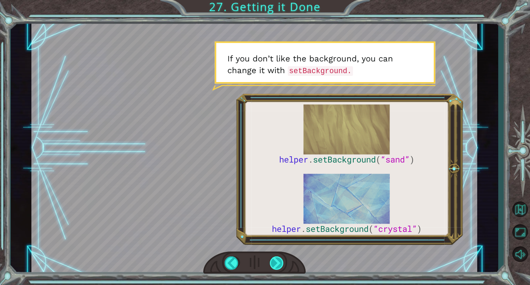
click at [280, 263] on div at bounding box center [277, 262] width 14 height 13
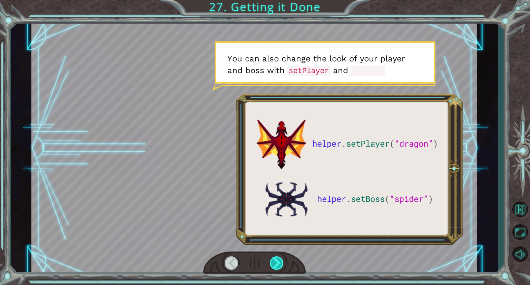
click at [280, 263] on div at bounding box center [277, 262] width 14 height 13
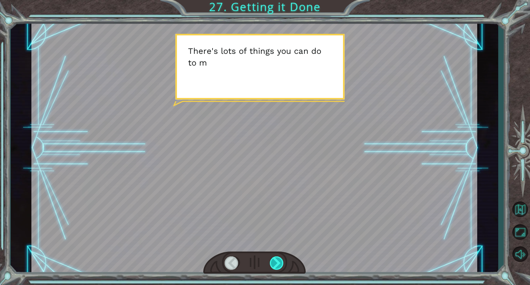
click at [280, 263] on div at bounding box center [277, 262] width 14 height 13
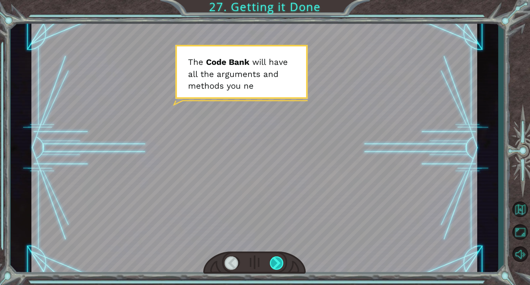
click at [280, 263] on div at bounding box center [277, 262] width 14 height 13
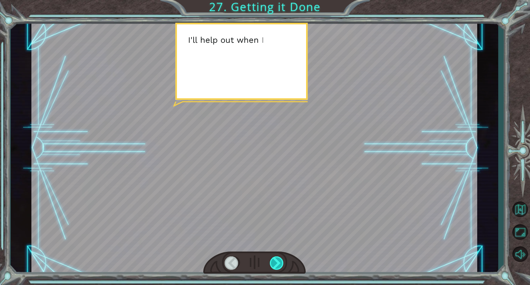
click at [280, 263] on div at bounding box center [277, 262] width 14 height 13
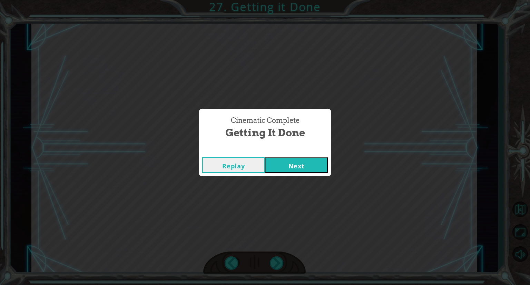
click at [282, 164] on button "Next" at bounding box center [296, 165] width 63 height 16
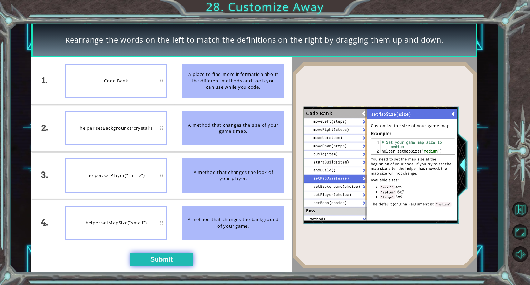
click at [148, 259] on button "Submit" at bounding box center [161, 260] width 63 height 14
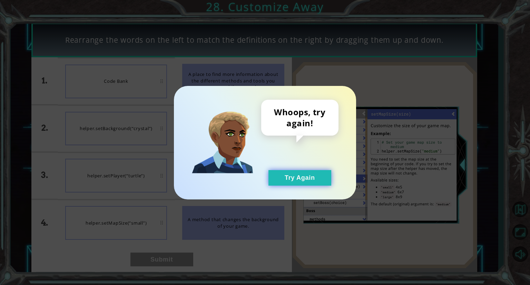
click at [311, 173] on button "Try Again" at bounding box center [299, 178] width 63 height 16
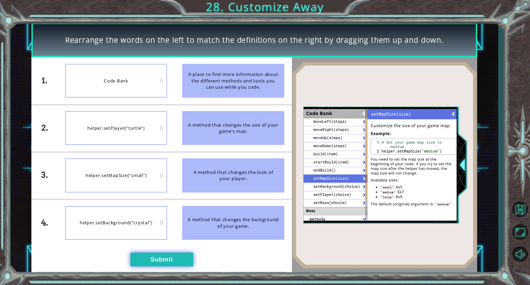
click at [145, 257] on button "Submit" at bounding box center [161, 260] width 63 height 14
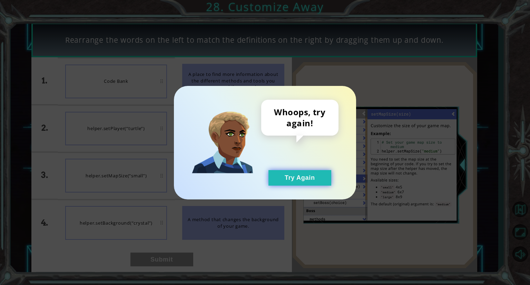
click at [305, 181] on button "Try Again" at bounding box center [299, 178] width 63 height 16
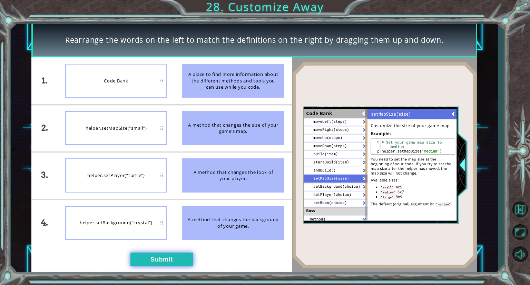
click at [176, 257] on button "Submit" at bounding box center [161, 260] width 63 height 14
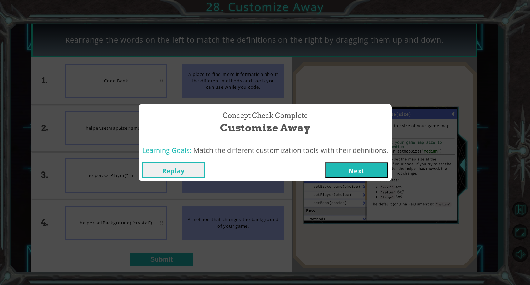
click at [354, 172] on button "Next" at bounding box center [356, 170] width 63 height 16
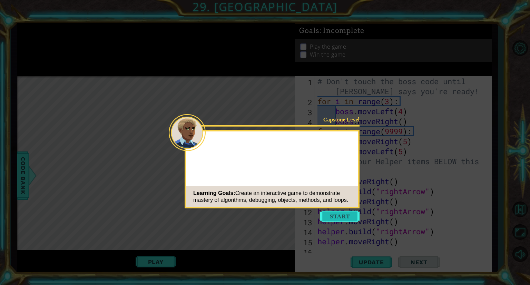
click at [351, 214] on button "Start" at bounding box center [339, 216] width 39 height 11
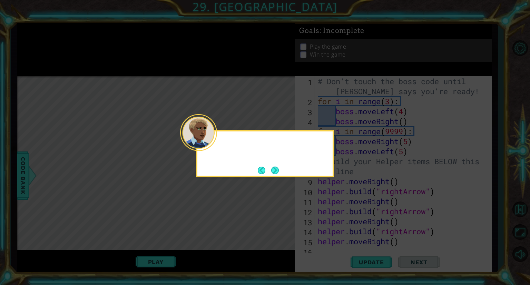
click at [211, 146] on div at bounding box center [198, 132] width 37 height 37
click at [275, 169] on button "Next" at bounding box center [275, 170] width 8 height 8
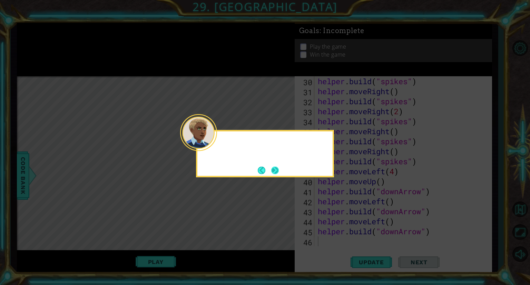
scroll to position [310, 0]
click at [275, 170] on button "Next" at bounding box center [275, 170] width 8 height 8
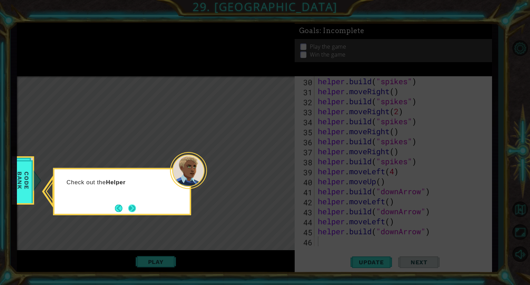
click at [128, 209] on button "Next" at bounding box center [132, 208] width 8 height 8
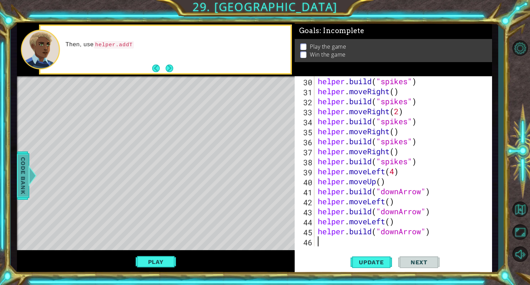
click at [18, 175] on span "Code Bank" at bounding box center [23, 176] width 11 height 42
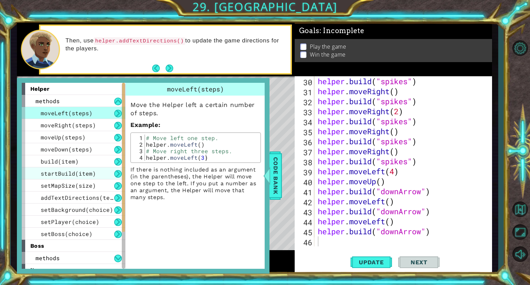
click at [92, 170] on span "startBuild(item)" at bounding box center [68, 173] width 55 height 7
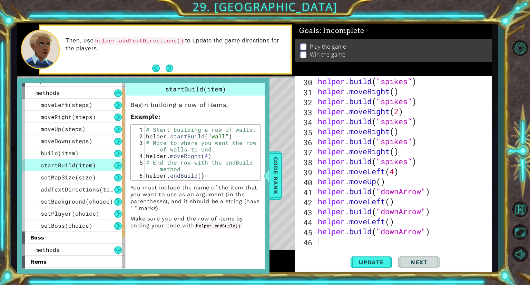
scroll to position [8, 0]
click at [279, 183] on span "Code Bank" at bounding box center [275, 176] width 11 height 42
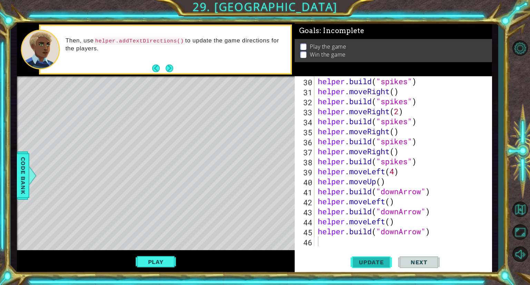
click at [380, 259] on span "Update" at bounding box center [371, 262] width 39 height 7
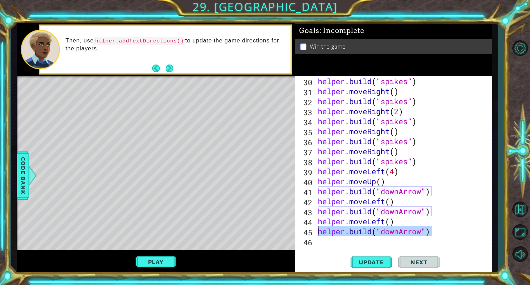
drag, startPoint x: 425, startPoint y: 234, endPoint x: 312, endPoint y: 232, distance: 113.2
click at [312, 232] on div "30 31 32 33 34 35 36 37 38 39 40 41 42 43 44 45 46 helper . build ( "spikes" ) …" at bounding box center [392, 161] width 195 height 170
type textarea "[DOMAIN_NAME]("downArrow")"
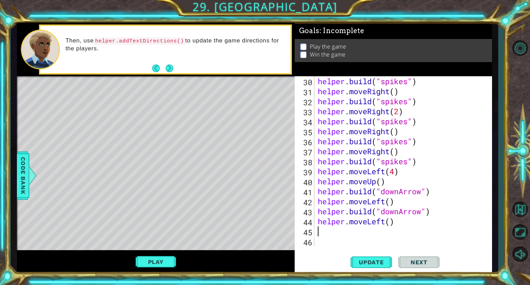
click at [323, 232] on div "helper . build ( "spikes" ) helper . moveRight ( ) helper . build ( "spikes" ) …" at bounding box center [402, 171] width 172 height 190
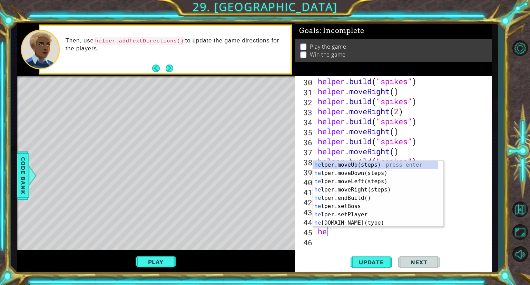
scroll to position [0, 0]
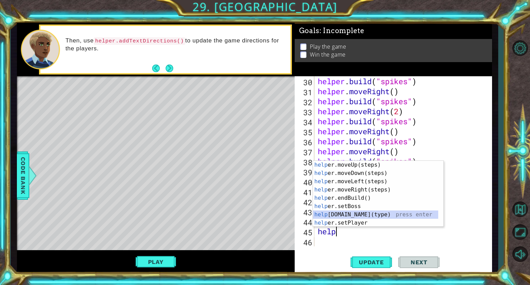
click at [346, 213] on div "help er.moveUp(steps) press enter help er.moveDown(steps) press enter help er.m…" at bounding box center [375, 202] width 125 height 83
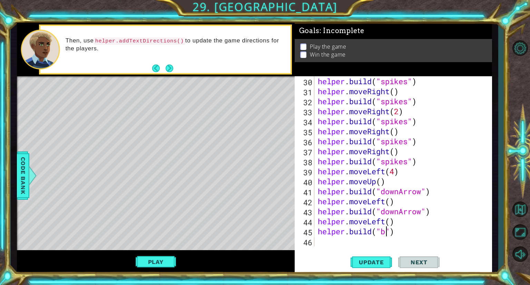
scroll to position [0, 3]
click at [29, 170] on div at bounding box center [32, 175] width 9 height 21
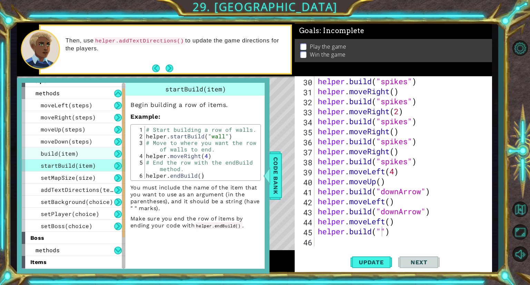
click at [86, 154] on div "build(item)" at bounding box center [74, 153] width 104 height 12
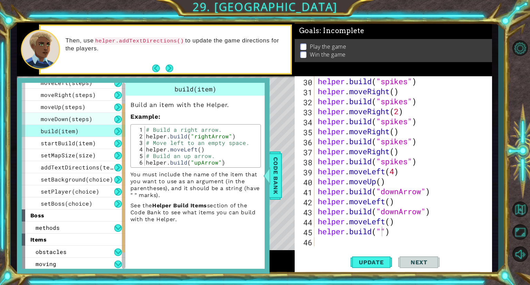
scroll to position [26, 0]
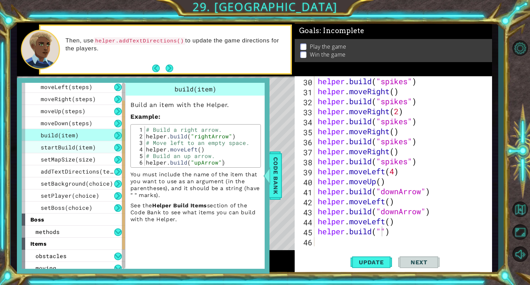
click at [73, 147] on span "startBuild(item)" at bounding box center [68, 147] width 55 height 7
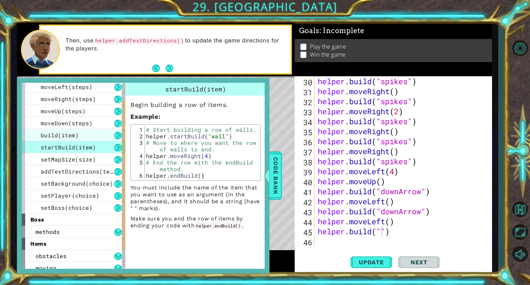
click at [71, 131] on span "build(item)" at bounding box center [60, 134] width 38 height 7
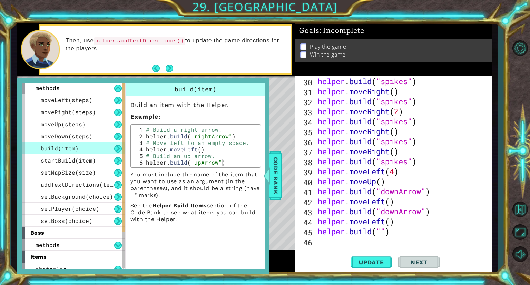
scroll to position [0, 0]
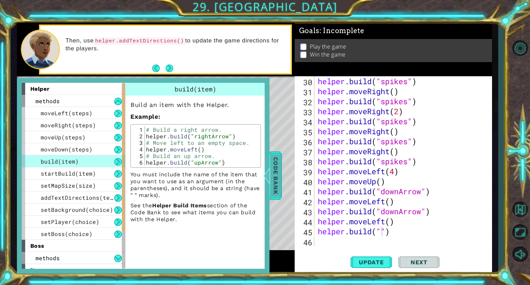
click at [276, 178] on span "Code Bank" at bounding box center [275, 176] width 11 height 42
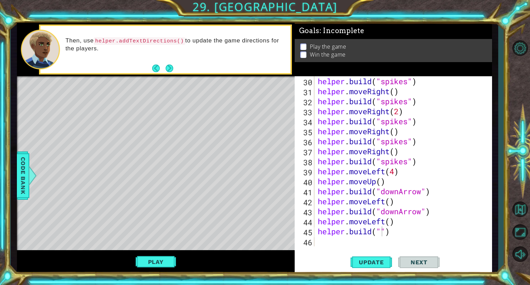
click at [382, 236] on div "helper . build ( "spikes" ) helper . moveRight ( ) helper . build ( "spikes" ) …" at bounding box center [402, 171] width 172 height 190
click at [460, 232] on div "helper . build ( "spikes" ) helper . moveRight ( ) helper . build ( "spikes" ) …" at bounding box center [402, 171] width 172 height 190
click at [356, 263] on span "Update" at bounding box center [371, 262] width 39 height 7
click at [372, 264] on span "Update" at bounding box center [371, 262] width 39 height 7
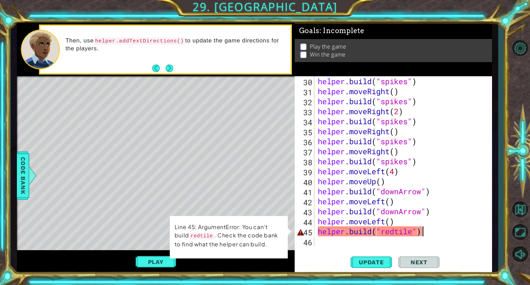
click at [413, 230] on div "helper . build ( "spikes" ) helper . moveRight ( ) helper . build ( "spikes" ) …" at bounding box center [402, 171] width 172 height 190
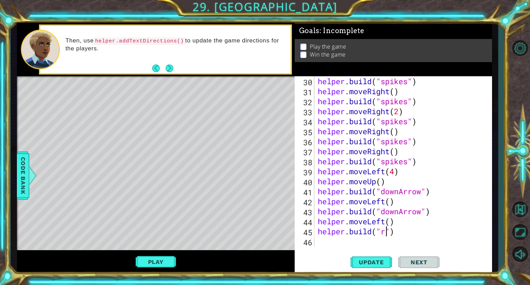
scroll to position [0, 3]
click at [19, 192] on span "Code Bank" at bounding box center [23, 176] width 11 height 42
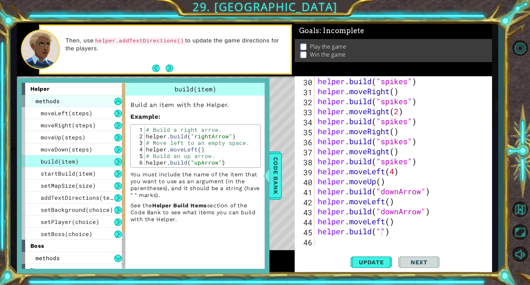
click at [80, 103] on div "methods" at bounding box center [74, 101] width 104 height 12
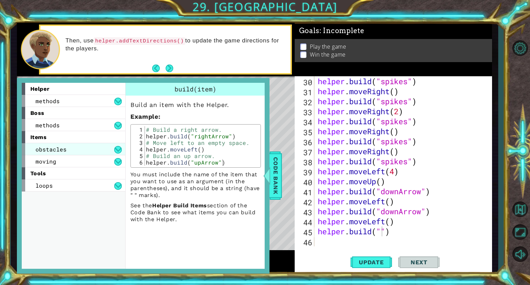
click at [90, 146] on div "obstacles" at bounding box center [74, 149] width 104 height 12
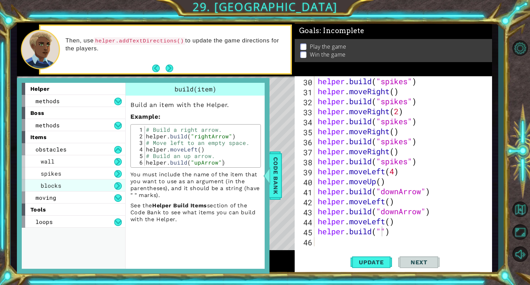
click at [94, 184] on div "blocks" at bounding box center [74, 185] width 104 height 12
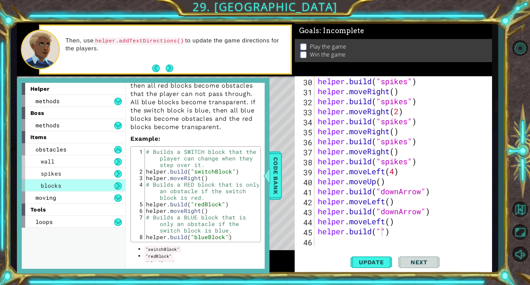
scroll to position [61, 0]
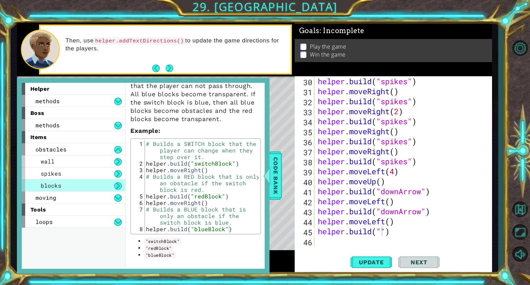
click at [382, 234] on div "helper . build ( "spikes" ) helper . moveRight ( ) helper . build ( "spikes" ) …" at bounding box center [402, 171] width 172 height 190
click at [458, 223] on div "helper . build ( "spikes" ) helper . moveRight ( ) helper . build ( "spikes" ) …" at bounding box center [402, 171] width 172 height 190
type textarea "helper.moveLeft()"
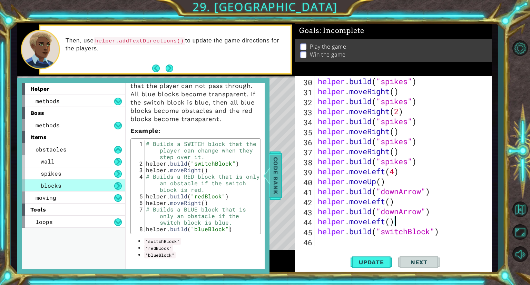
click at [279, 168] on span "Code Bank" at bounding box center [275, 176] width 11 height 42
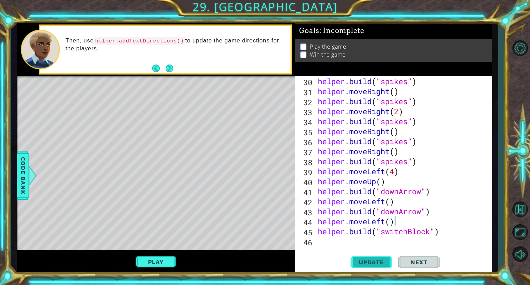
click at [372, 263] on span "Update" at bounding box center [371, 262] width 39 height 7
click at [363, 260] on span "Update" at bounding box center [371, 262] width 39 height 7
click at [145, 261] on button "Play" at bounding box center [156, 261] width 40 height 13
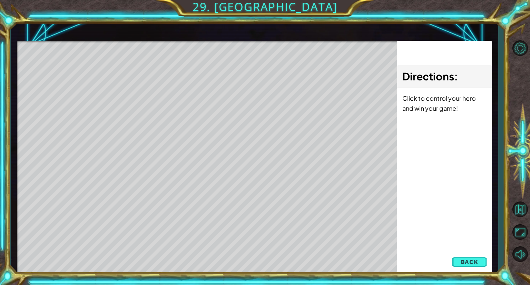
click at [475, 261] on span "Back" at bounding box center [470, 261] width 18 height 7
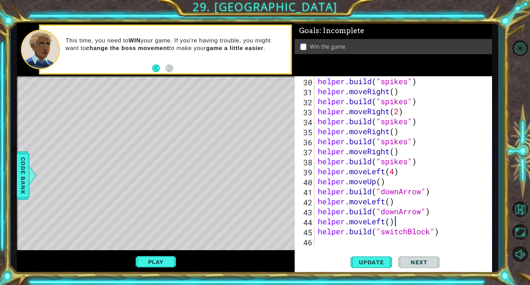
click at [343, 238] on div "helper . build ( "spikes" ) helper . moveRight ( ) helper . build ( "spikes" ) …" at bounding box center [402, 171] width 172 height 190
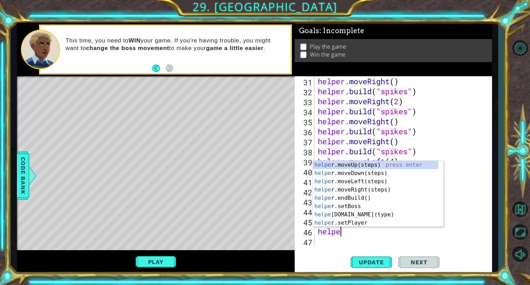
scroll to position [0, 1]
type textarea "helper"
click at [352, 188] on div "helper .moveUp(steps) press enter helper .moveDown(steps) press enter helper .m…" at bounding box center [375, 202] width 125 height 83
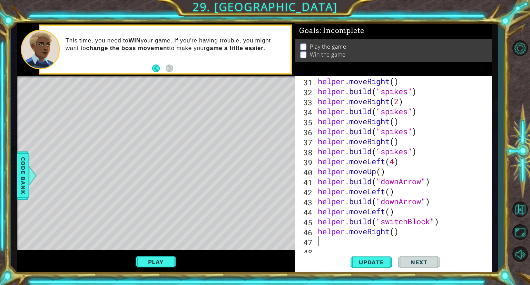
scroll to position [330, 0]
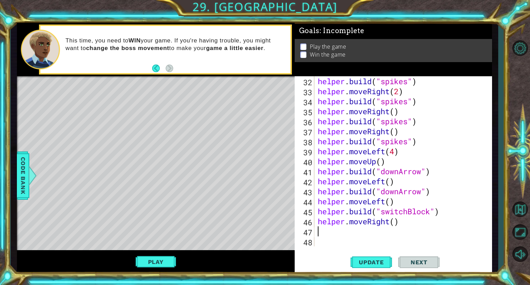
click at [396, 221] on div "helper . build ( "spikes" ) helper . moveRight ( 2 ) helper . build ( "spikes" …" at bounding box center [402, 171] width 172 height 190
type textarea "helper.moveRight(3)"
click at [374, 234] on div "helper . build ( "spikes" ) helper . moveRight ( 2 ) helper . build ( "spikes" …" at bounding box center [402, 171] width 172 height 190
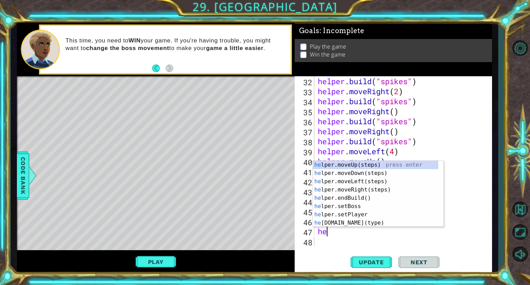
scroll to position [0, 0]
type textarea "helper"
click at [356, 173] on div "helper .moveUp(steps) press enter helper .moveDown(steps) press enter helper .m…" at bounding box center [375, 202] width 125 height 83
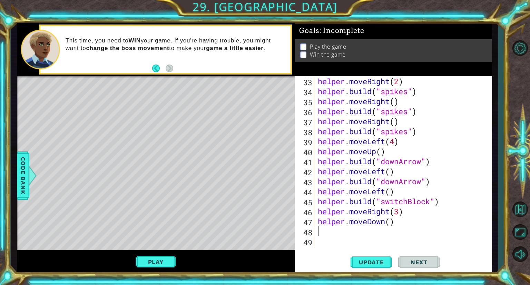
scroll to position [340, 0]
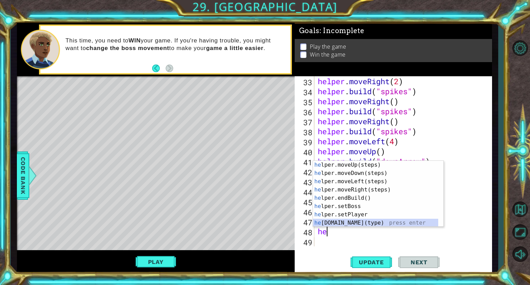
click at [356, 225] on div "he lper.moveUp(steps) press enter he lper.moveDown(steps) press enter he lper.m…" at bounding box center [375, 202] width 125 height 83
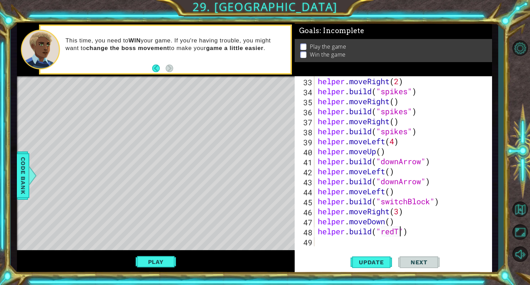
scroll to position [0, 4]
click at [386, 262] on span "Update" at bounding box center [371, 262] width 39 height 7
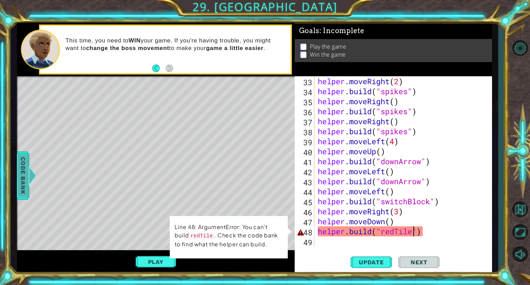
click at [25, 178] on span "Code Bank" at bounding box center [23, 176] width 11 height 42
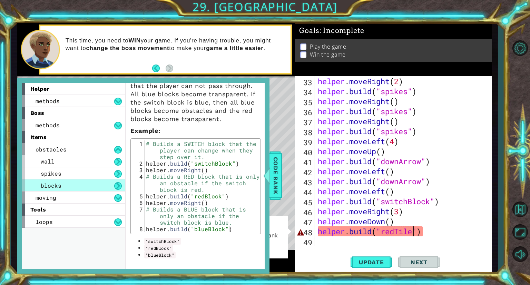
click at [412, 234] on div "helper . moveRight ( 2 ) helper . build ( "spikes" ) helper . moveRight ( ) hel…" at bounding box center [402, 171] width 172 height 190
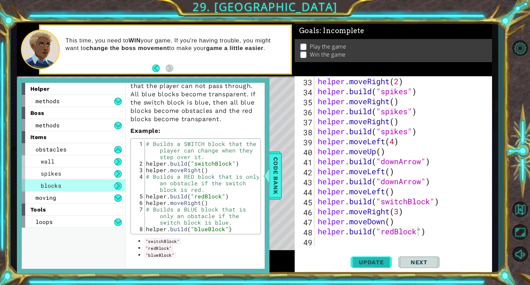
click at [378, 262] on span "Update" at bounding box center [371, 262] width 39 height 7
click at [276, 166] on span "Code Bank" at bounding box center [275, 176] width 11 height 42
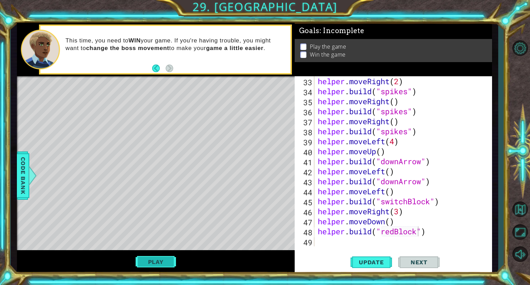
click at [158, 258] on button "Play" at bounding box center [156, 261] width 40 height 13
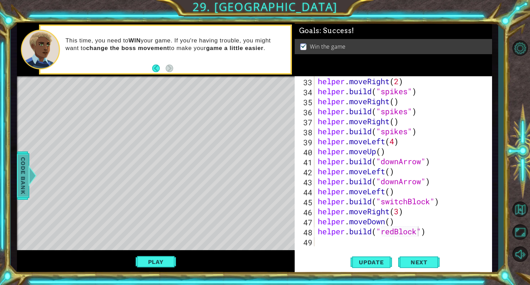
click at [18, 167] on span "Code Bank" at bounding box center [23, 176] width 11 height 42
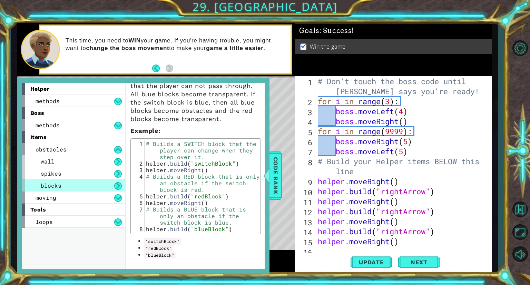
scroll to position [0, 0]
type textarea "# Build your Helper items BELOW this line"
click at [359, 175] on div "# Don't touch the boss code until [PERSON_NAME] says you're ready! for i in ran…" at bounding box center [402, 176] width 172 height 200
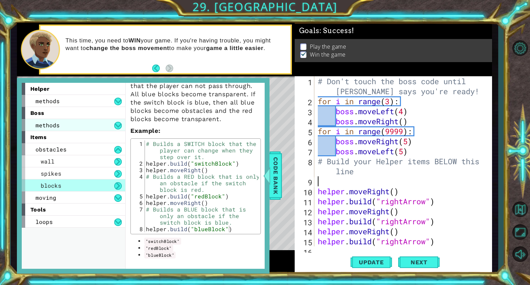
click at [58, 126] on span "methods" at bounding box center [48, 124] width 24 height 7
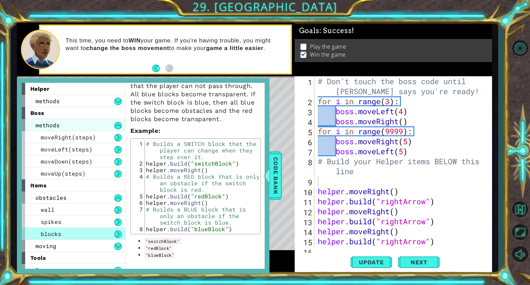
click at [62, 126] on div "methods" at bounding box center [74, 125] width 104 height 12
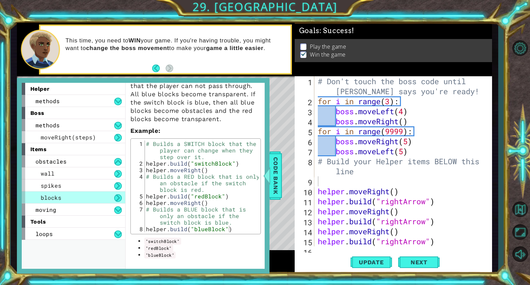
click at [66, 94] on div "helper" at bounding box center [74, 89] width 104 height 12
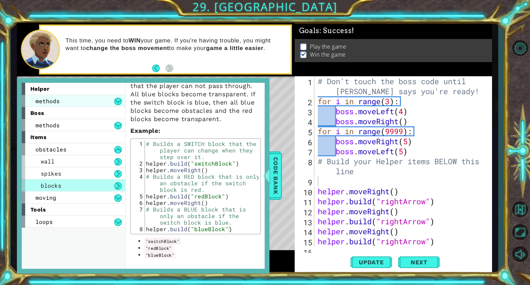
click at [67, 99] on div "methods" at bounding box center [74, 101] width 104 height 12
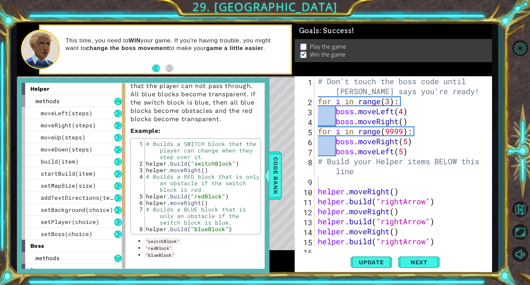
click at [310, 172] on div "8" at bounding box center [305, 167] width 18 height 20
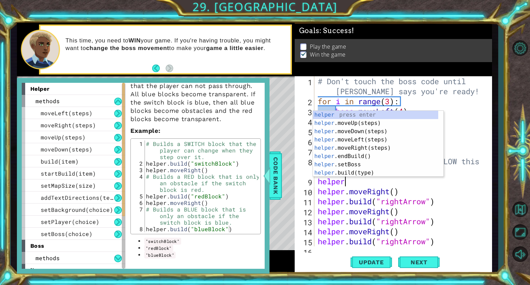
scroll to position [0, 1]
click at [351, 165] on div "helper press enter helper .moveUp(steps) press enter helper .moveDown(steps) pr…" at bounding box center [375, 152] width 125 height 83
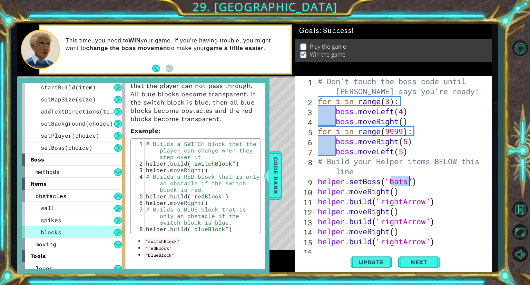
scroll to position [91, 0]
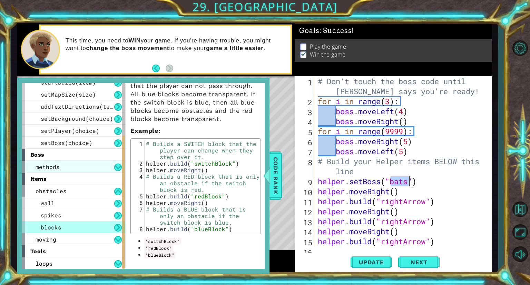
type textarea "helper.setBoss("bats")"
click at [74, 169] on div "methods" at bounding box center [74, 167] width 104 height 12
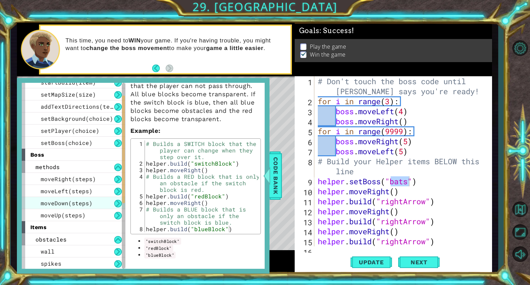
scroll to position [0, 0]
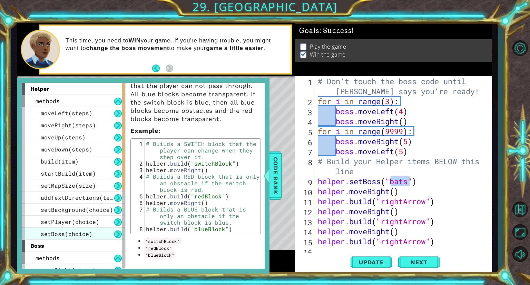
click at [77, 234] on span "setBoss(choice)" at bounding box center [67, 233] width 52 height 7
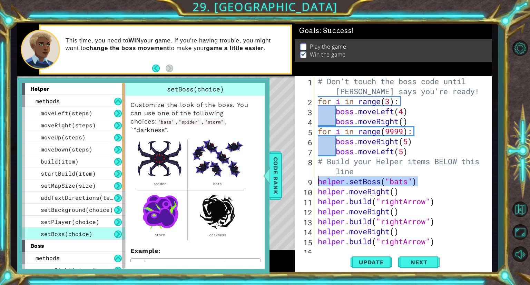
drag, startPoint x: 423, startPoint y: 185, endPoint x: 319, endPoint y: 180, distance: 104.3
click at [319, 180] on div "# Don't touch the boss code until [PERSON_NAME] says you're ready! for i in ran…" at bounding box center [402, 176] width 172 height 200
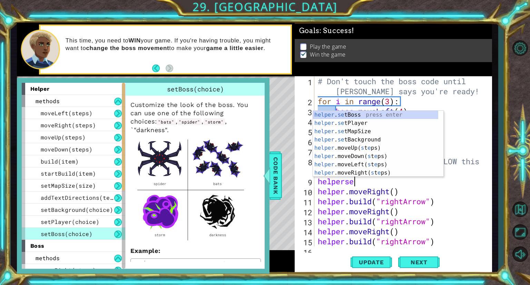
scroll to position [0, 1]
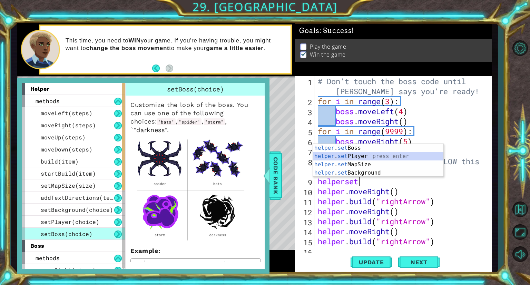
click at [372, 156] on div "helper . set Boss press enter helper . set Player press enter helper . set MapS…" at bounding box center [378, 169] width 130 height 50
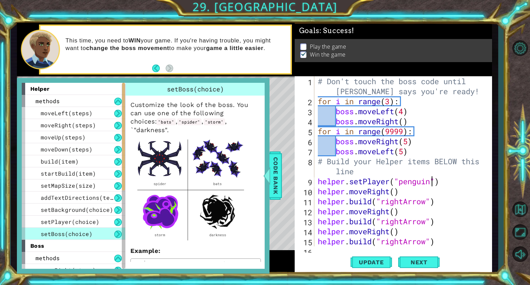
scroll to position [0, 5]
type textarea "helper.setPlayer("penguin")"
click at [387, 258] on button "Update" at bounding box center [371, 263] width 41 height 20
click at [369, 258] on button "Update" at bounding box center [371, 263] width 41 height 20
click at [277, 177] on span "Code Bank" at bounding box center [275, 176] width 11 height 42
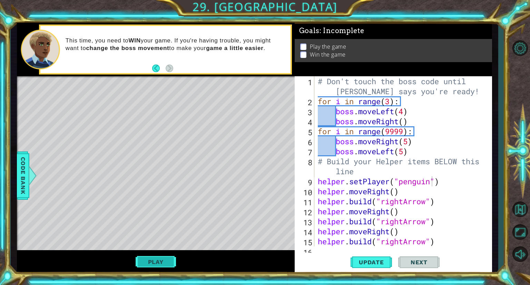
click at [146, 255] on button "Play" at bounding box center [156, 261] width 40 height 13
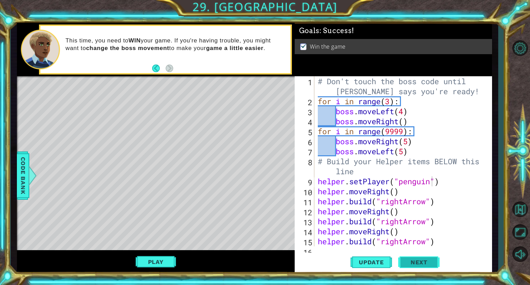
click at [413, 264] on span "Next" at bounding box center [419, 263] width 31 height 7
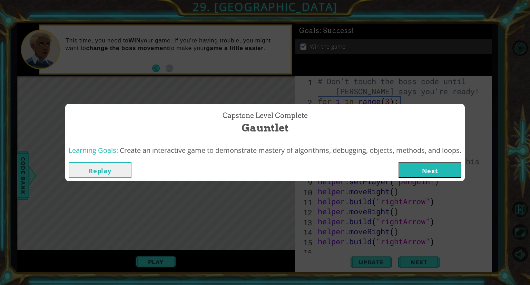
click at [427, 171] on button "Next" at bounding box center [430, 170] width 63 height 16
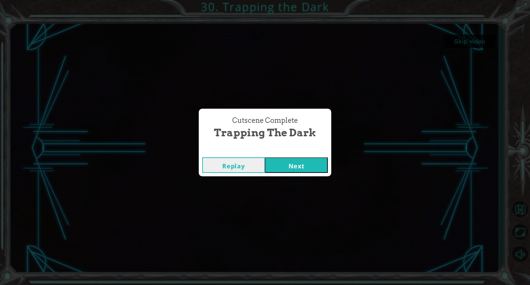
click at [313, 163] on button "Next" at bounding box center [296, 165] width 63 height 16
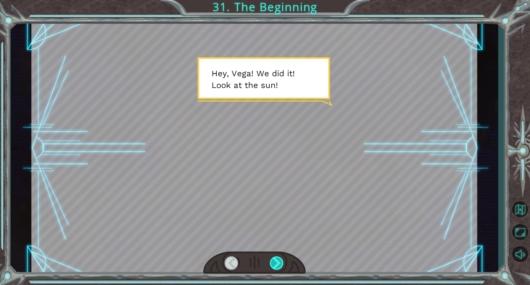
click at [273, 264] on div at bounding box center [277, 262] width 14 height 13
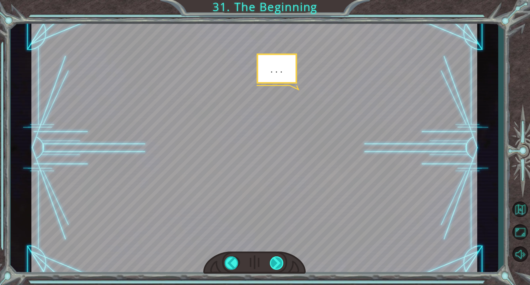
click at [273, 264] on div at bounding box center [277, 262] width 14 height 13
click at [274, 264] on div at bounding box center [277, 262] width 14 height 13
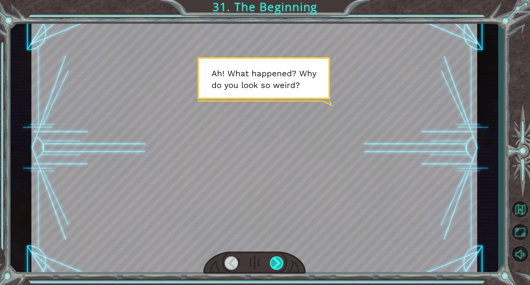
click at [274, 263] on div at bounding box center [277, 262] width 14 height 13
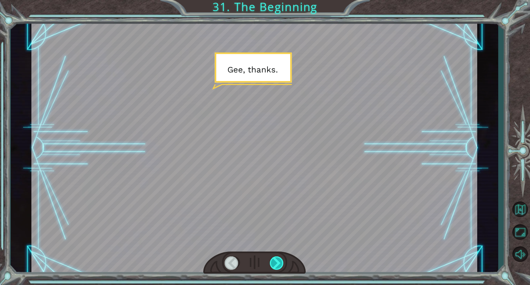
click at [274, 263] on div at bounding box center [277, 262] width 14 height 13
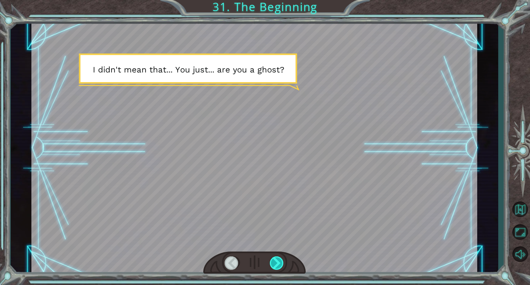
click at [274, 263] on div at bounding box center [277, 262] width 14 height 13
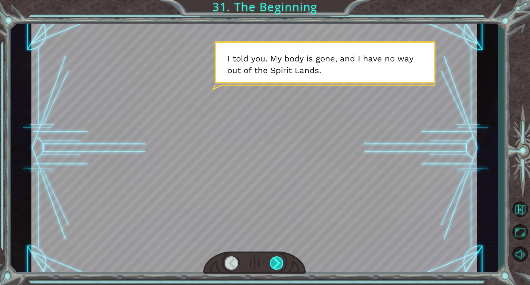
click at [274, 263] on div at bounding box center [277, 262] width 14 height 13
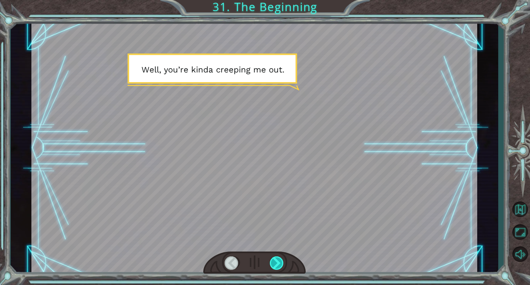
click at [274, 263] on div at bounding box center [277, 262] width 14 height 13
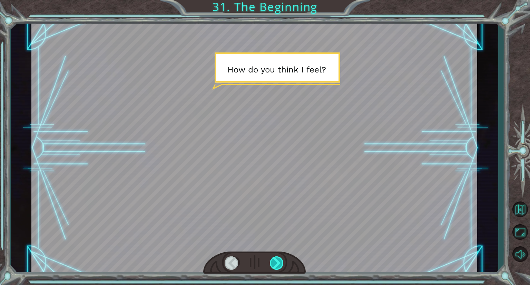
click at [275, 263] on div at bounding box center [277, 262] width 14 height 13
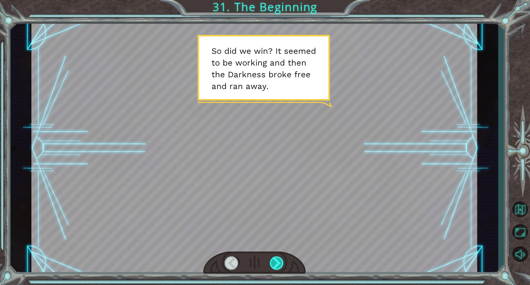
click at [276, 263] on div at bounding box center [277, 262] width 14 height 13
